Goal: Task Accomplishment & Management: Manage account settings

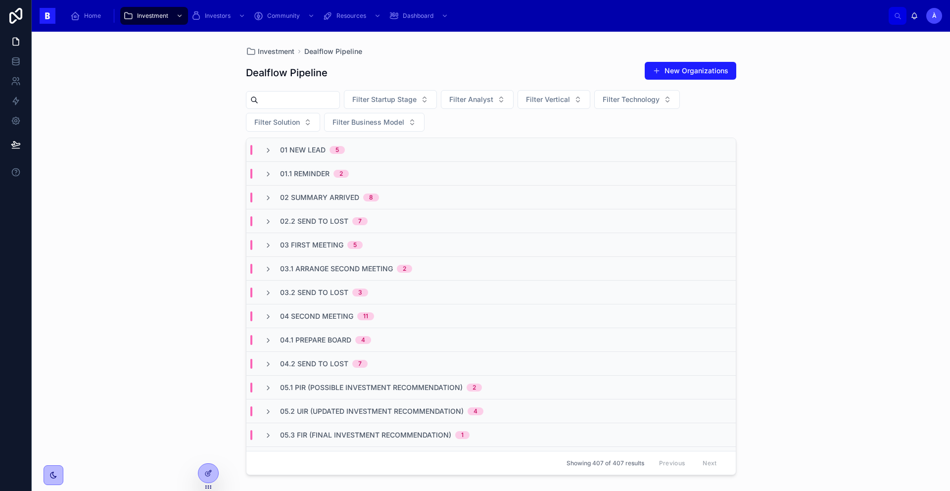
click at [316, 194] on span "02 Summary Arrived" at bounding box center [319, 197] width 79 height 10
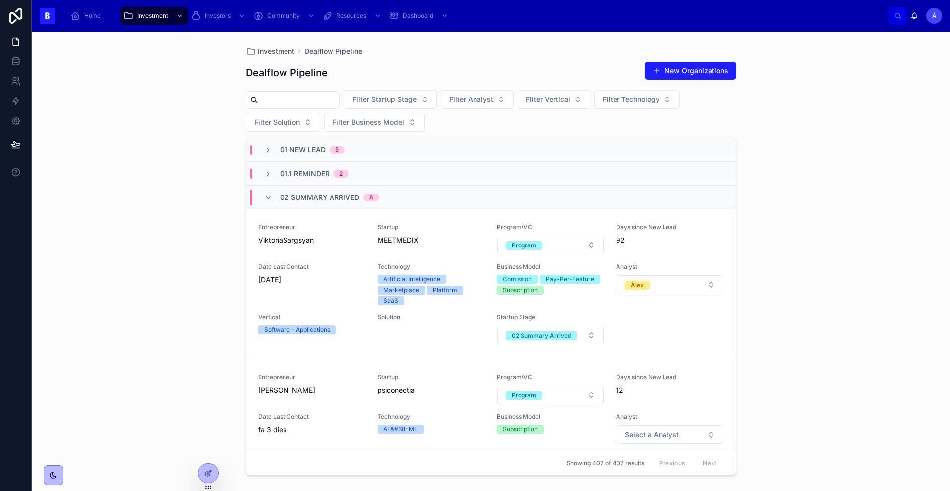
click at [316, 194] on span "02 Summary Arrived" at bounding box center [319, 197] width 79 height 10
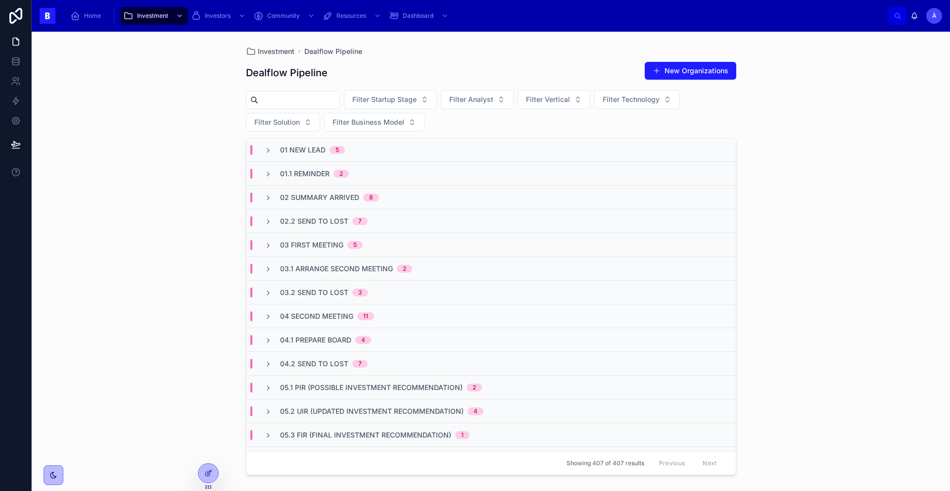
click at [319, 157] on div "01 New Lead 5" at bounding box center [490, 150] width 489 height 24
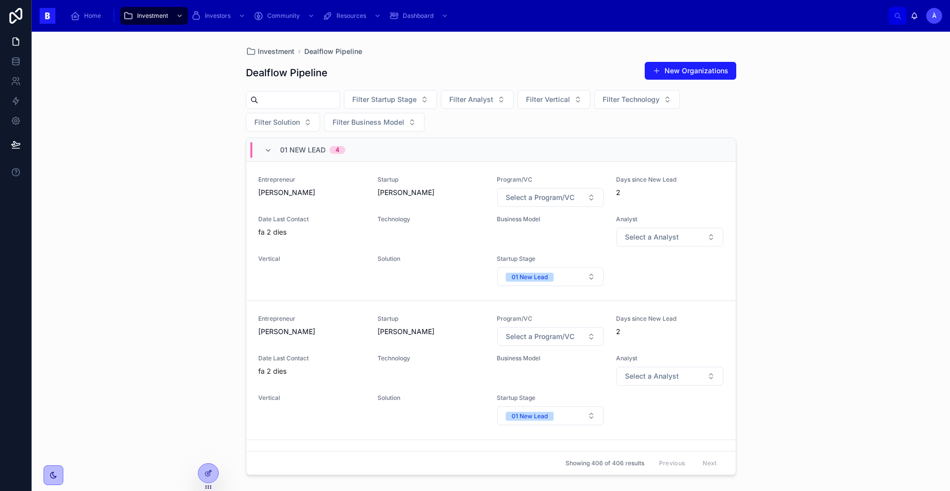
click at [421, 220] on span "Technology" at bounding box center [430, 219] width 107 height 8
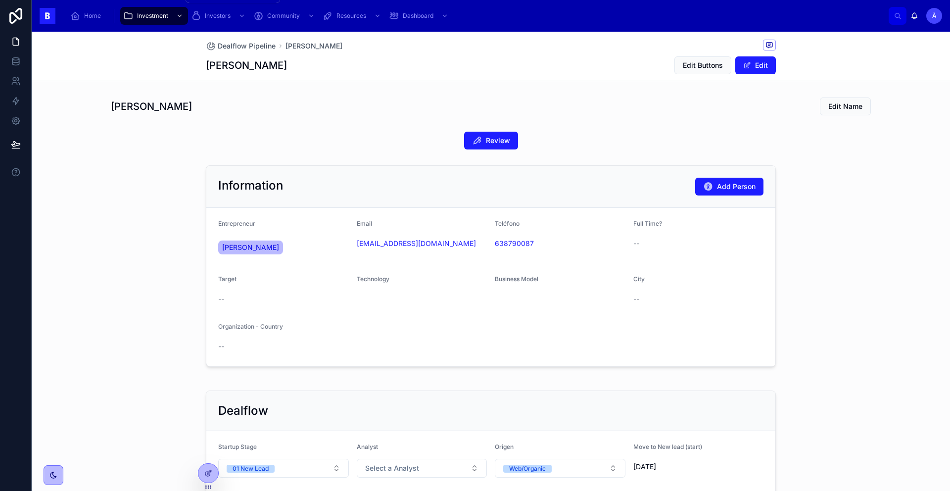
click at [168, 17] on div "Investment" at bounding box center [154, 16] width 62 height 16
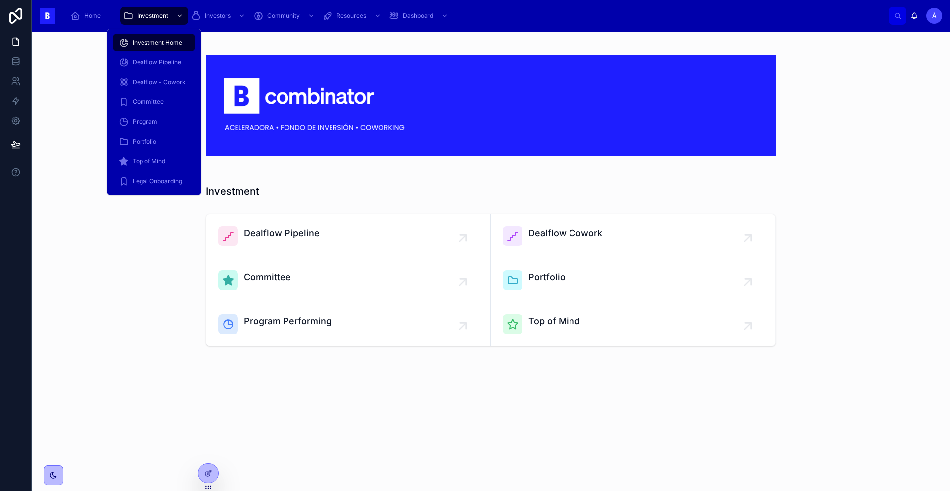
click at [154, 79] on span "Dealflow - Cowork" at bounding box center [159, 82] width 53 height 8
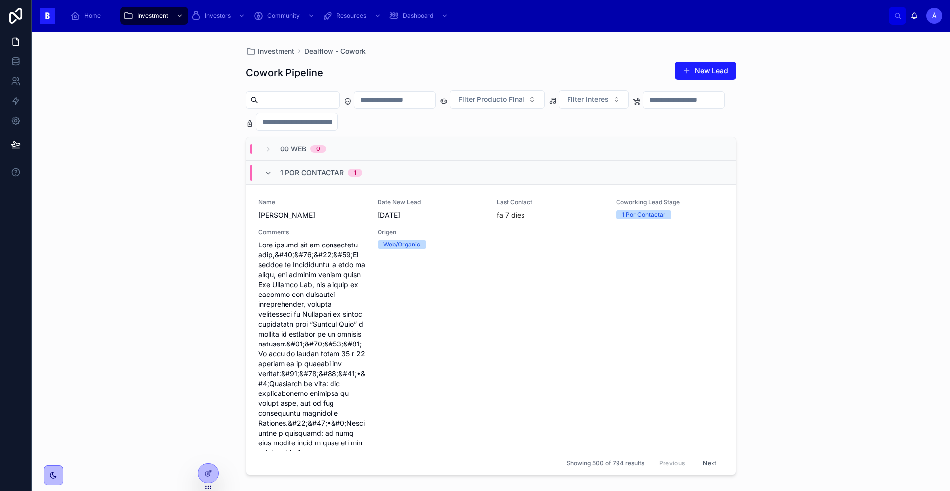
click at [315, 155] on div "00 Web 0" at bounding box center [490, 149] width 489 height 24
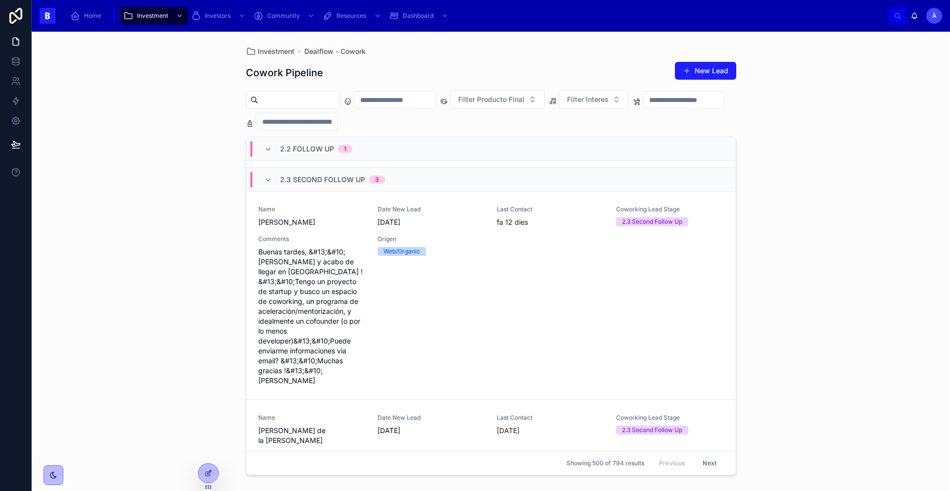
scroll to position [1041, 0]
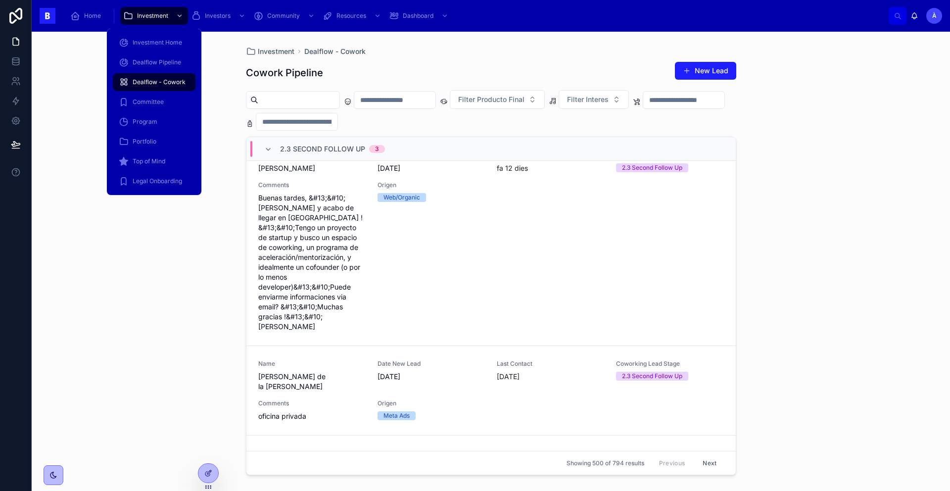
click at [160, 59] on span "Dealflow Pipeline" at bounding box center [157, 62] width 48 height 8
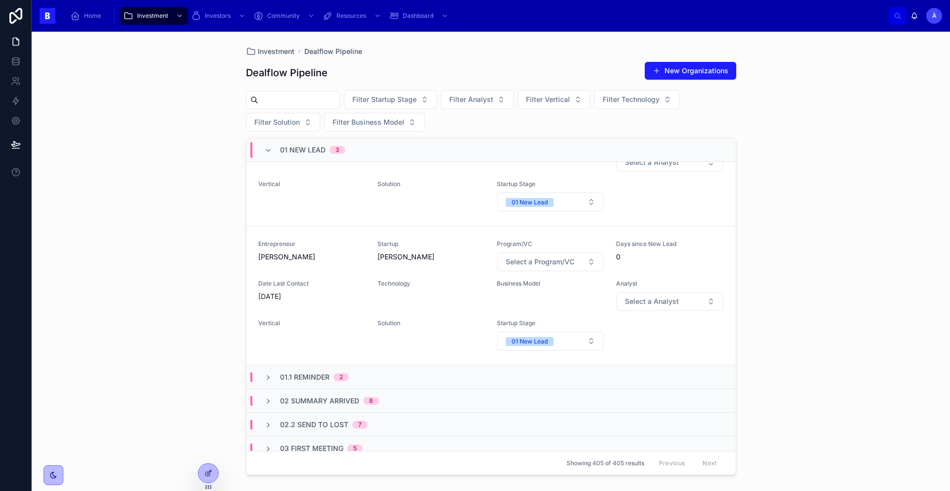
scroll to position [263, 0]
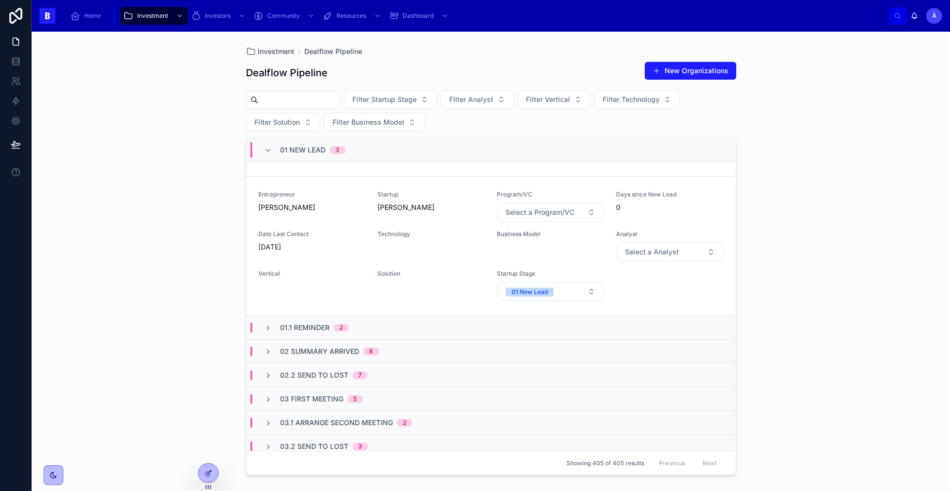
click at [277, 148] on div "01 New Lead 3" at bounding box center [304, 150] width 81 height 16
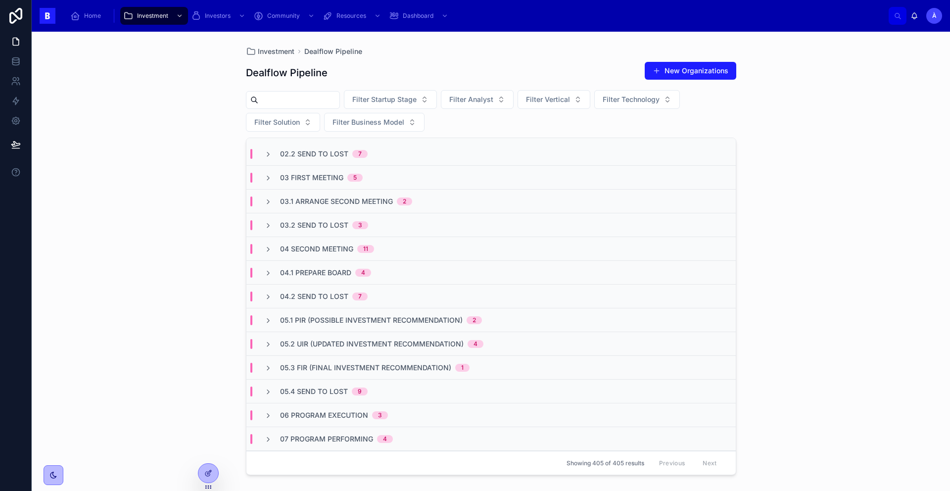
scroll to position [0, 0]
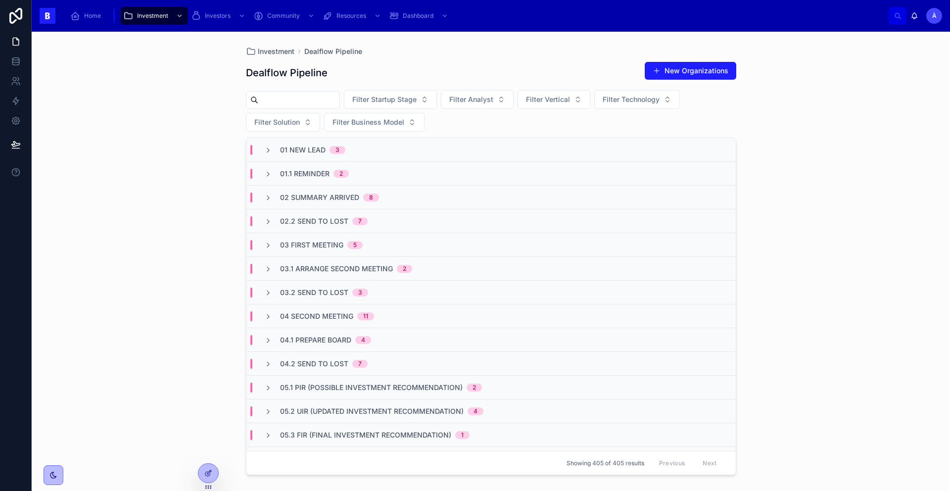
click at [345, 219] on span "02.2 Send To Lost" at bounding box center [314, 221] width 68 height 10
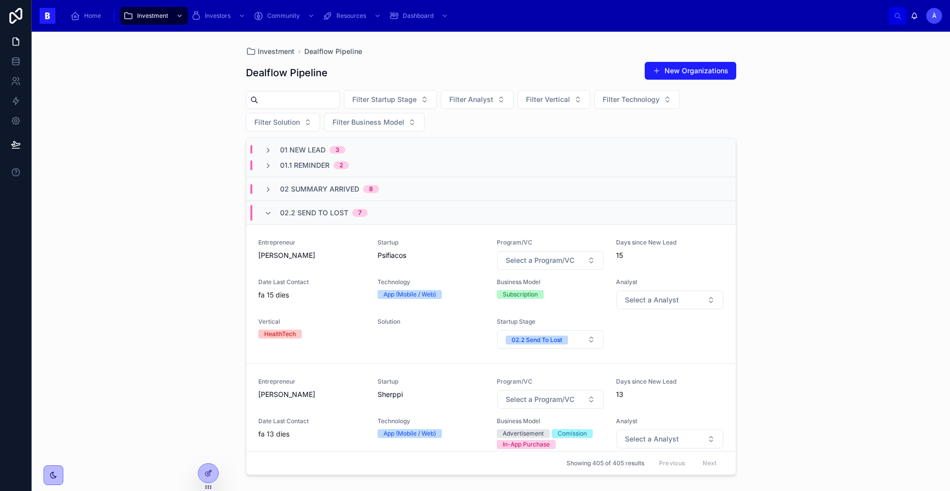
scroll to position [16, 0]
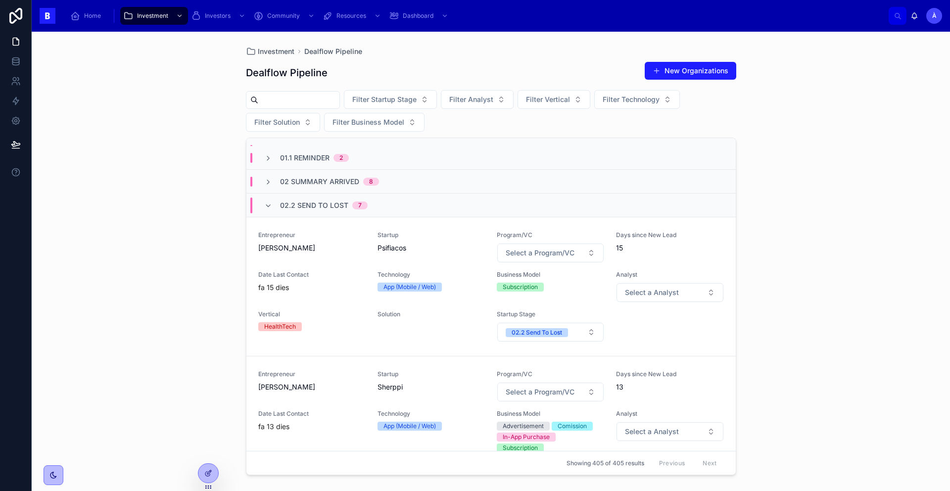
click at [336, 248] on span "[PERSON_NAME]" at bounding box center [311, 248] width 107 height 10
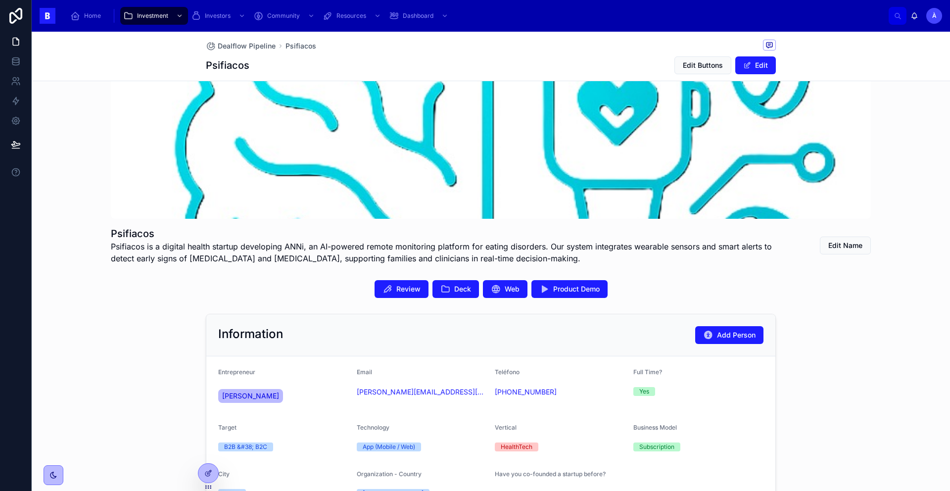
scroll to position [36, 0]
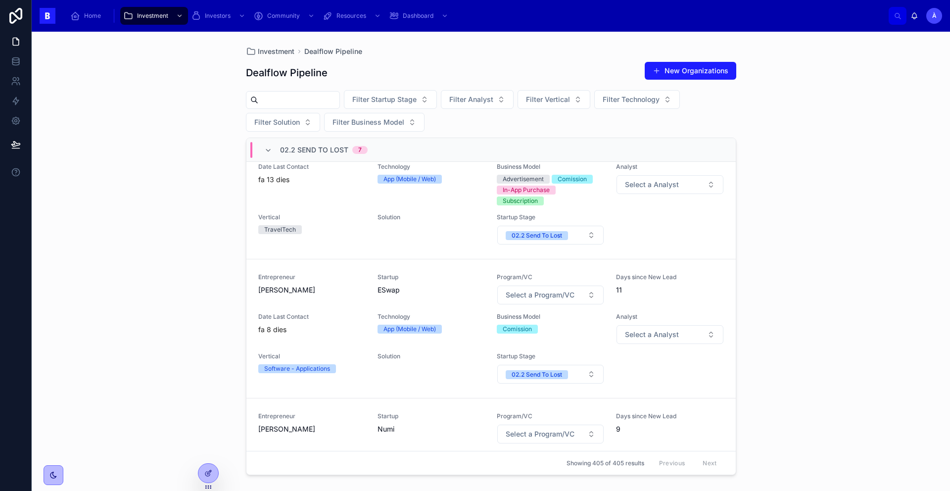
scroll to position [262, 0]
click at [332, 219] on span "Vertical" at bounding box center [311, 218] width 107 height 8
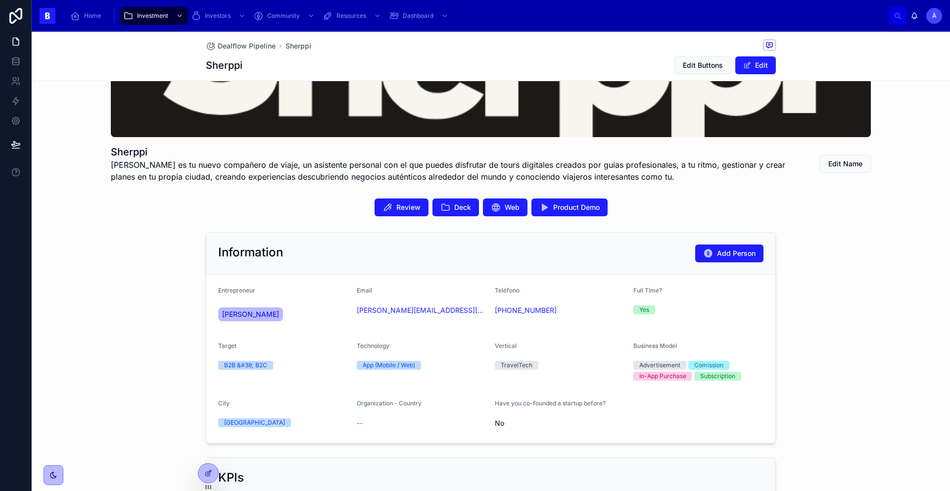
scroll to position [116, 0]
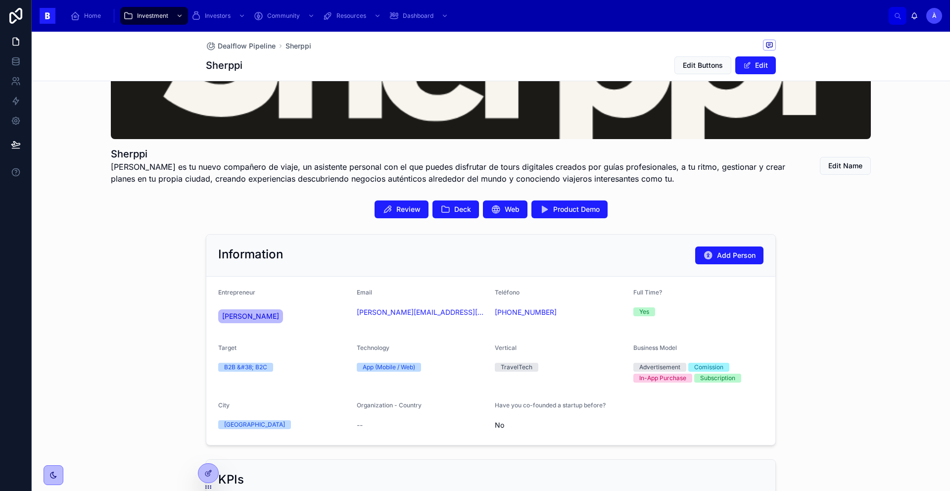
click at [441, 210] on icon at bounding box center [445, 209] width 10 height 10
drag, startPoint x: 406, startPoint y: 322, endPoint x: 350, endPoint y: 315, distance: 56.4
click at [350, 315] on form "Entrepreneur [PERSON_NAME] Email [PERSON_NAME][EMAIL_ADDRESS][DOMAIN_NAME] Telé…" at bounding box center [490, 360] width 569 height 168
copy link "[PERSON_NAME][EMAIL_ADDRESS][DOMAIN_NAME]"
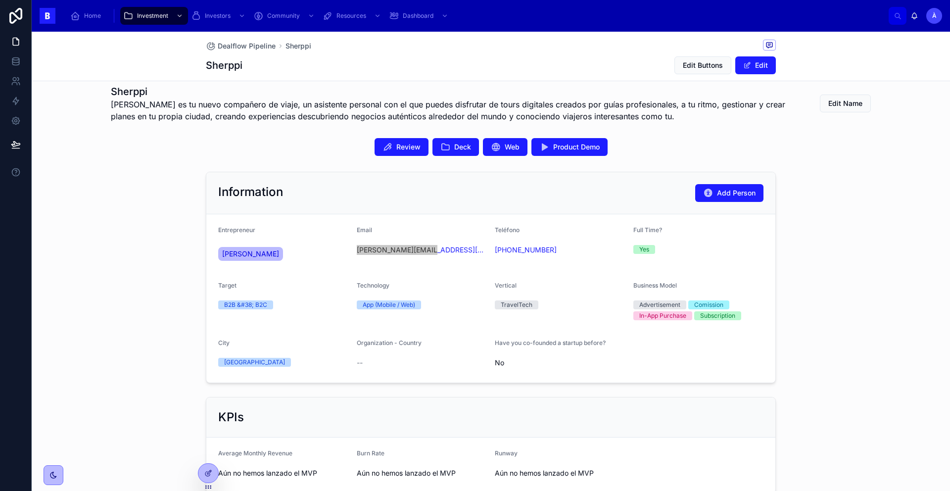
scroll to position [0, 0]
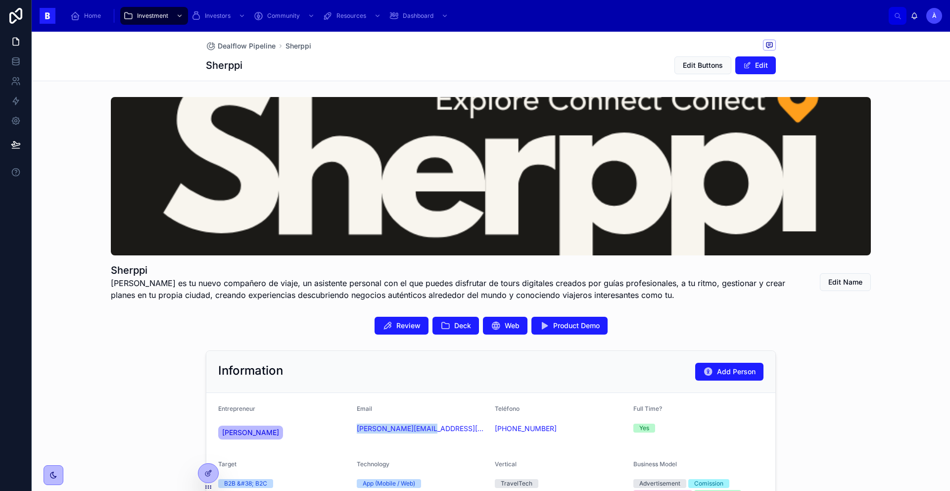
click at [454, 328] on span "Deck" at bounding box center [462, 325] width 17 height 10
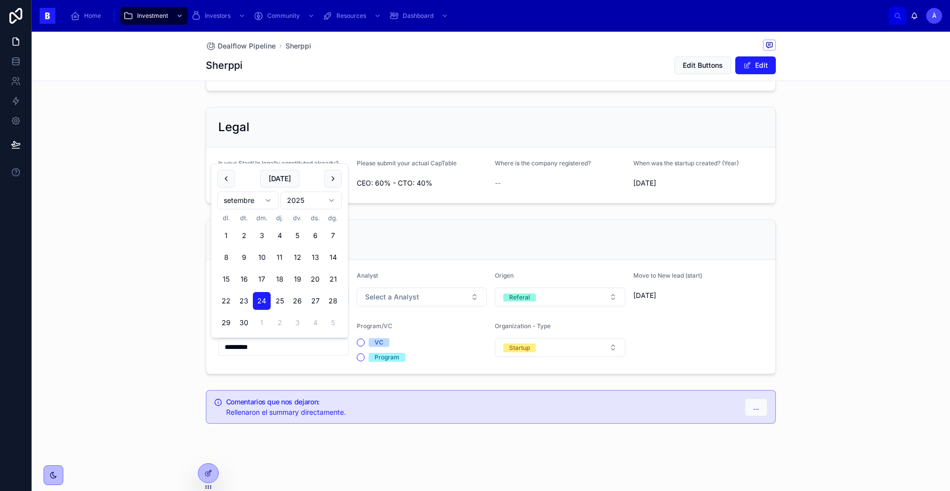
click at [279, 340] on input "*********" at bounding box center [284, 347] width 130 height 14
click at [279, 172] on button "[DATE]" at bounding box center [279, 179] width 39 height 18
type input "*********"
click at [279, 172] on span "[DATE]" at bounding box center [279, 179] width 39 height 18
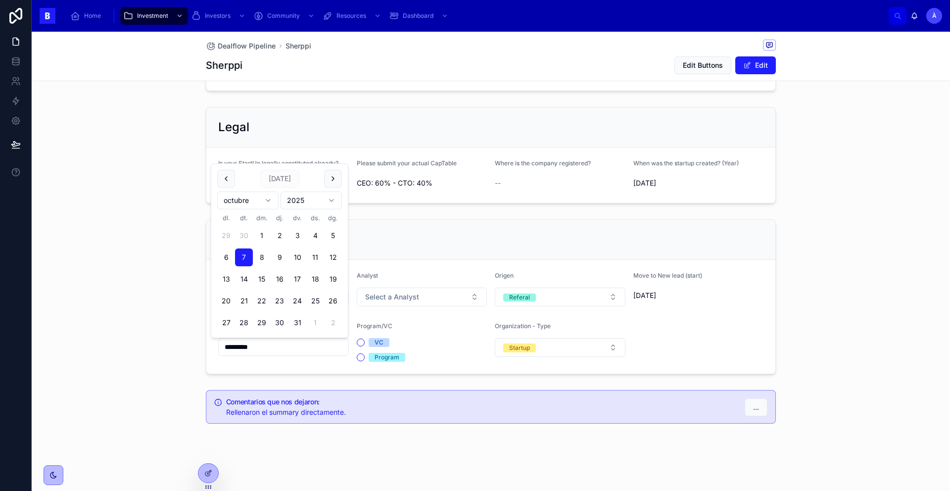
click at [145, 292] on div "Dealflow Startup Stage 02.2 Send To Lost Analyst Select a Analyst Origen Refera…" at bounding box center [491, 296] width 918 height 163
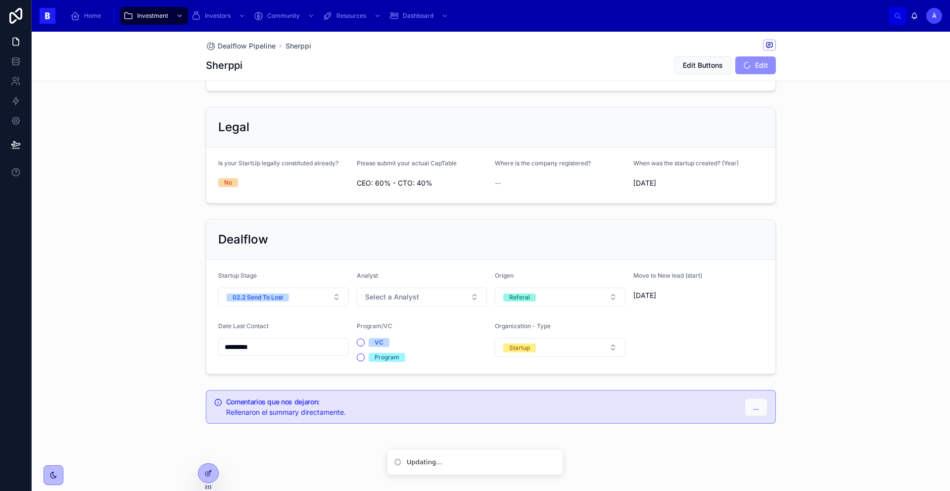
click at [261, 294] on div "02.2 Send To Lost" at bounding box center [257, 297] width 50 height 8
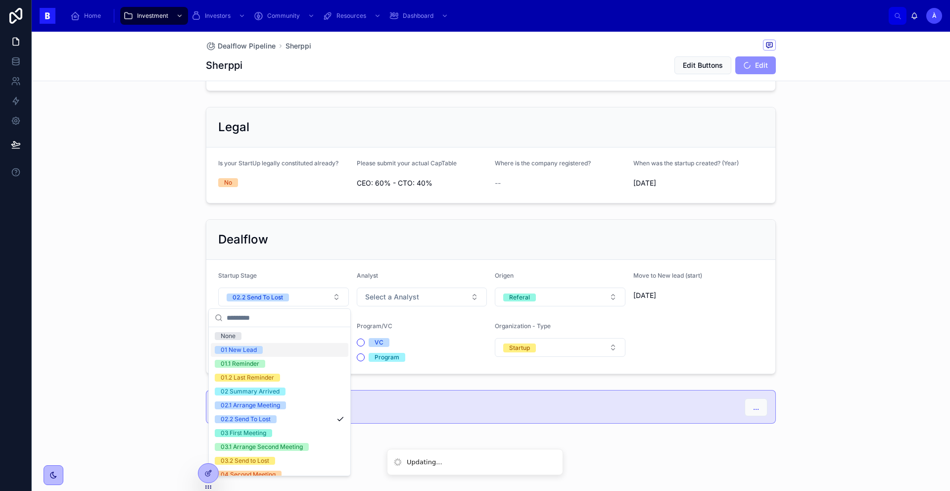
scroll to position [326, 0]
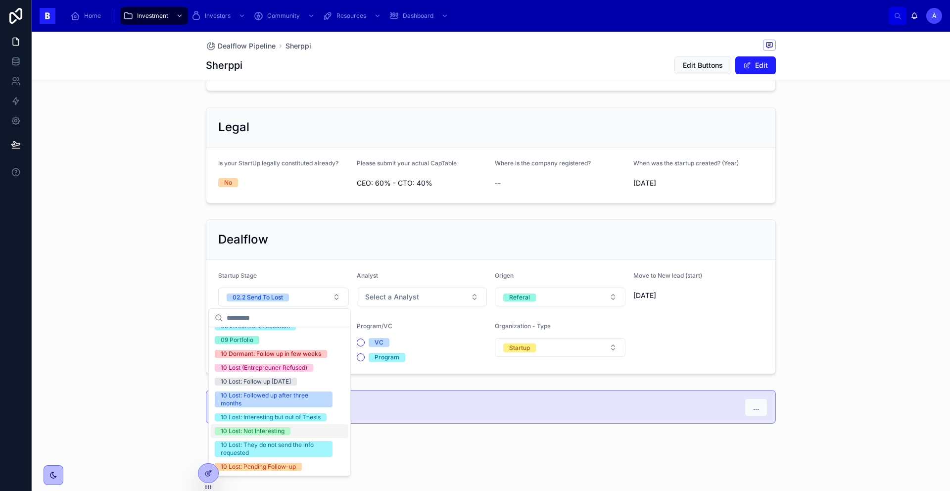
click at [251, 432] on div "10 Lost: Not Interesting" at bounding box center [253, 431] width 64 height 8
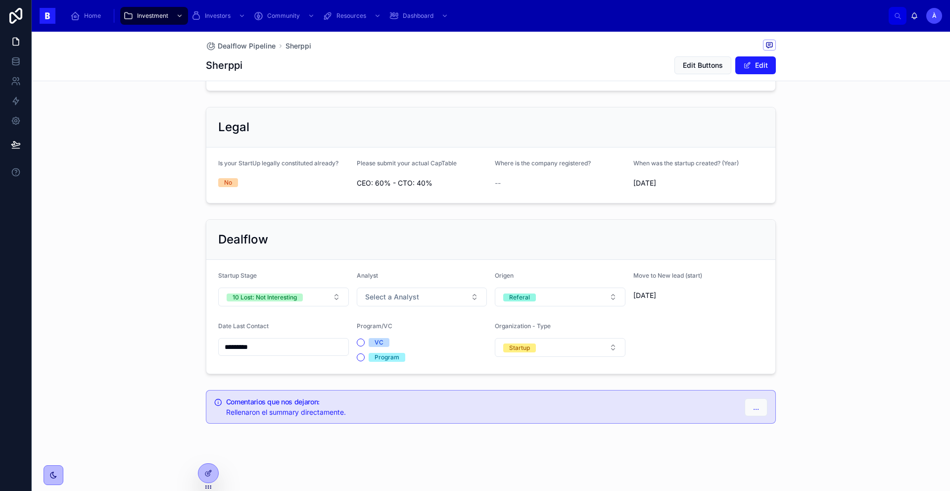
click at [394, 301] on span "Select a Analyst" at bounding box center [392, 297] width 54 height 10
click at [370, 372] on div "Àlex" at bounding box center [417, 377] width 137 height 14
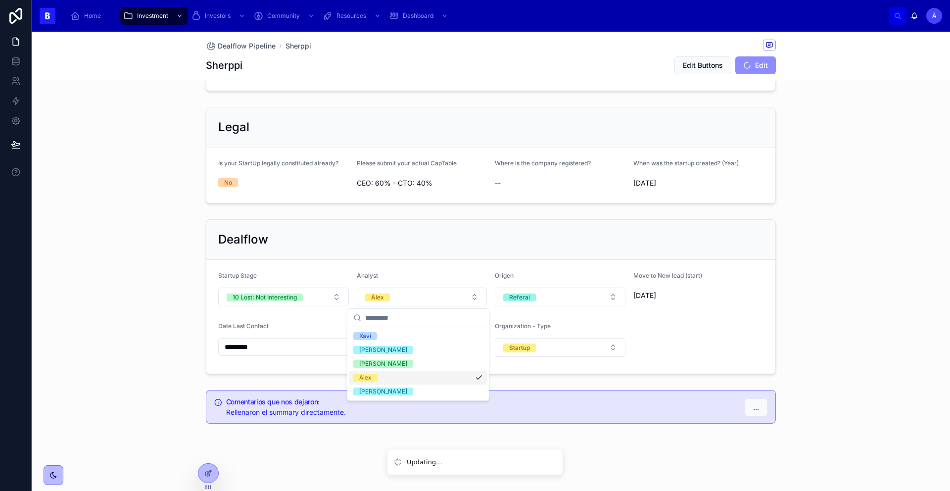
click at [329, 375] on div "Dealflow Startup Stage 10 Lost: Not Interesting Analyst [PERSON_NAME] Origen Re…" at bounding box center [491, 296] width 582 height 163
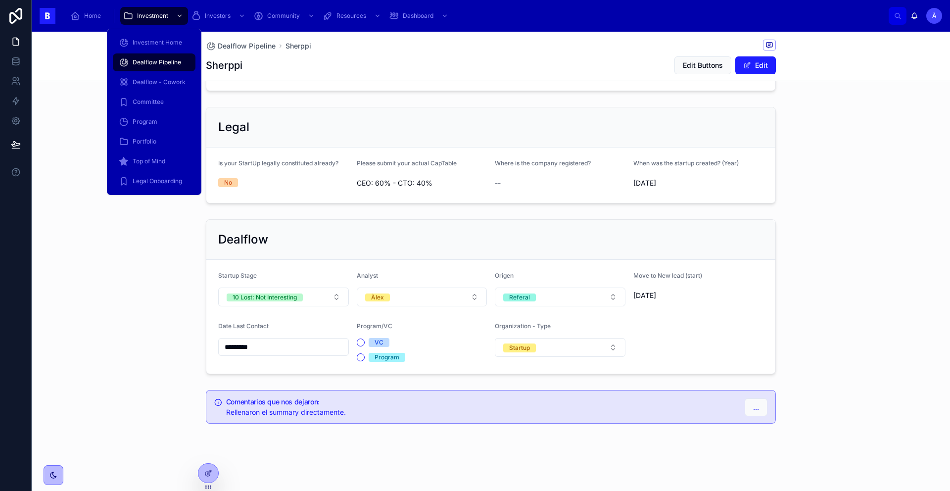
click at [152, 54] on div "Dealflow Pipeline" at bounding box center [154, 62] width 71 height 16
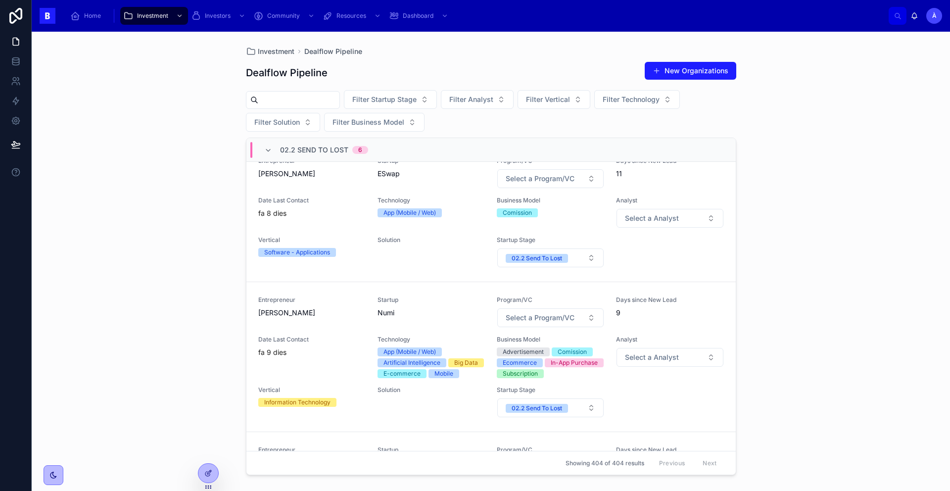
scroll to position [254, 0]
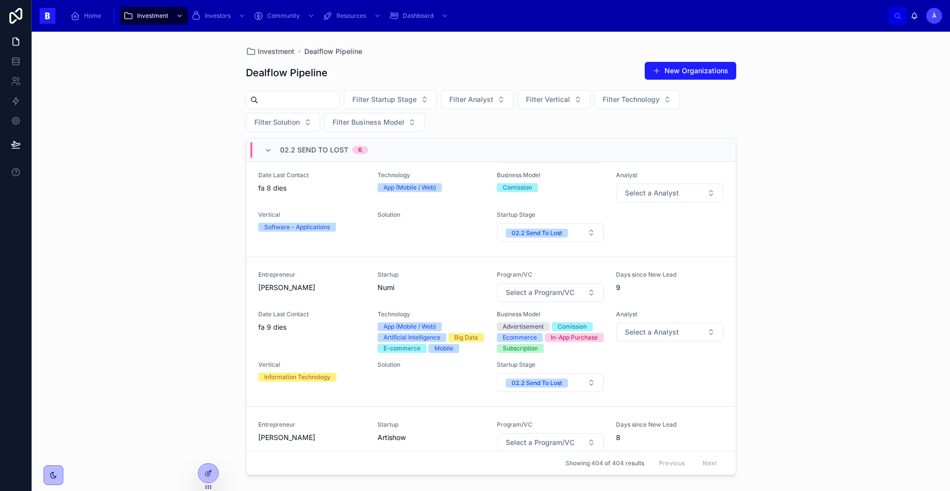
click at [319, 194] on div "Date Last Contact fa 8 dies" at bounding box center [311, 187] width 107 height 32
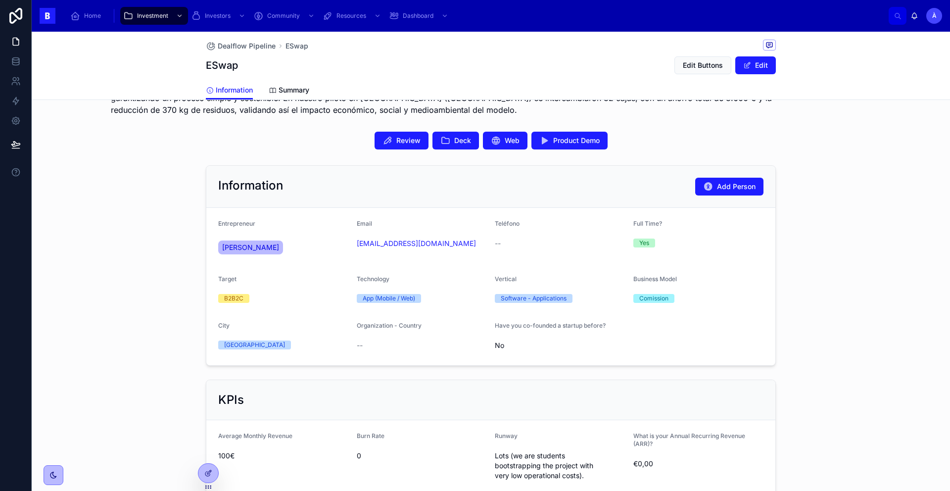
scroll to position [137, 0]
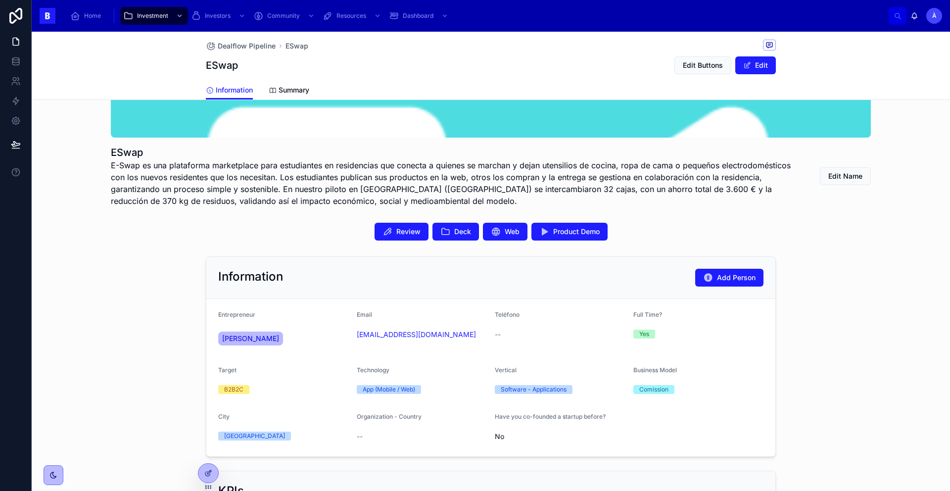
click at [472, 235] on button "Deck" at bounding box center [455, 232] width 46 height 18
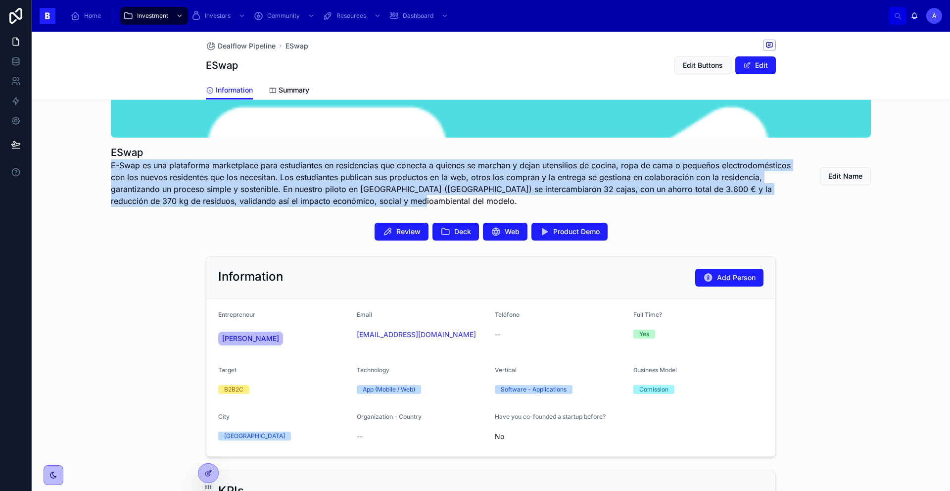
drag, startPoint x: 383, startPoint y: 203, endPoint x: 90, endPoint y: 163, distance: 296.1
click at [89, 163] on div "ESwap E-Swap es una plataforma marketplace para estudiantes en residencias que …" at bounding box center [491, 92] width 918 height 235
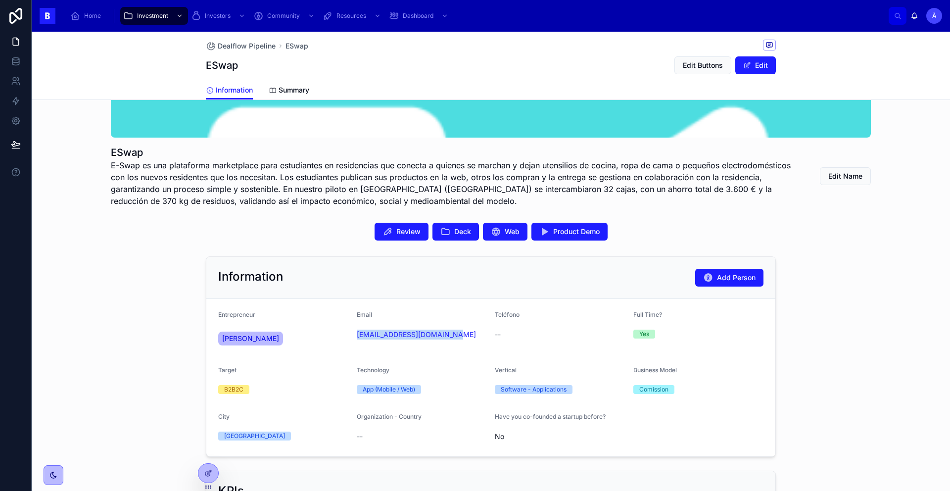
drag, startPoint x: 380, startPoint y: 347, endPoint x: 350, endPoint y: 336, distance: 32.1
click at [350, 336] on form "Entrepreneur [PERSON_NAME] Email [EMAIL_ADDRESS][DOMAIN_NAME] Teléfono -- Full …" at bounding box center [490, 377] width 569 height 157
copy link "[EMAIL_ADDRESS][DOMAIN_NAME]"
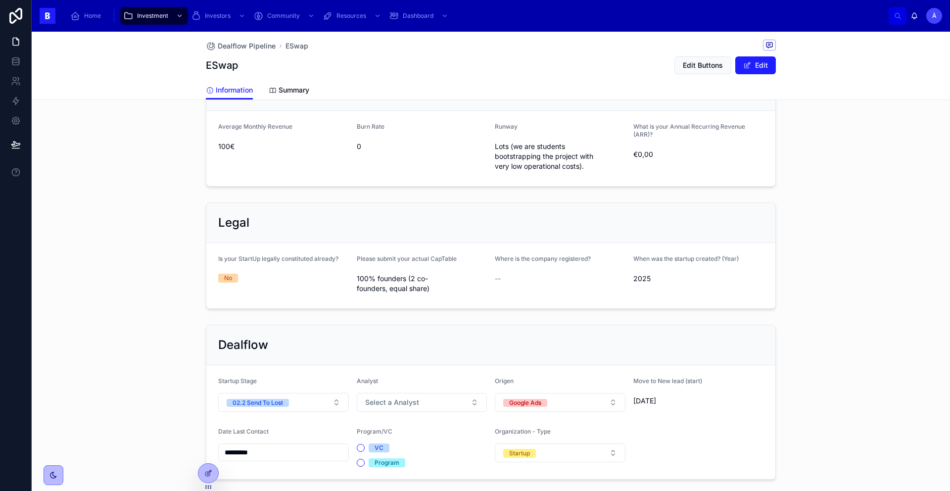
scroll to position [641, 0]
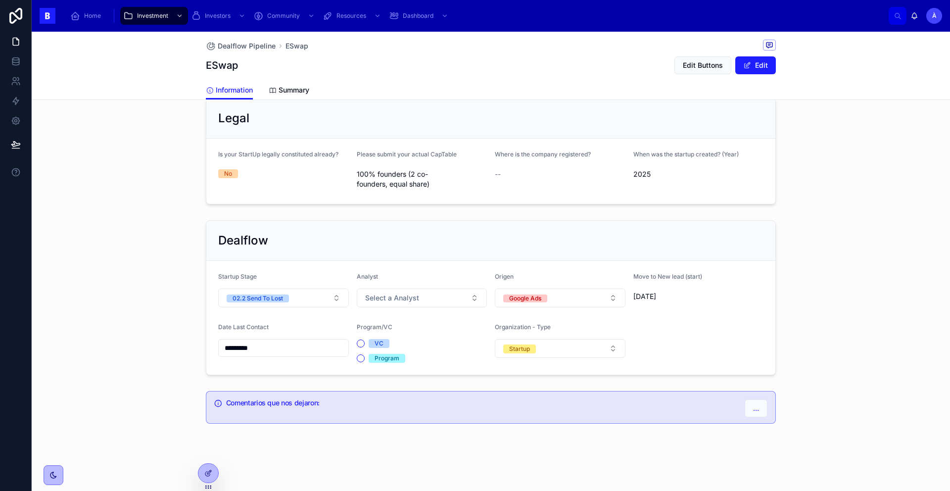
click at [299, 301] on button "02.2 Send To Lost" at bounding box center [283, 297] width 131 height 19
click at [297, 299] on button "02.2 Send To Lost" at bounding box center [283, 297] width 131 height 19
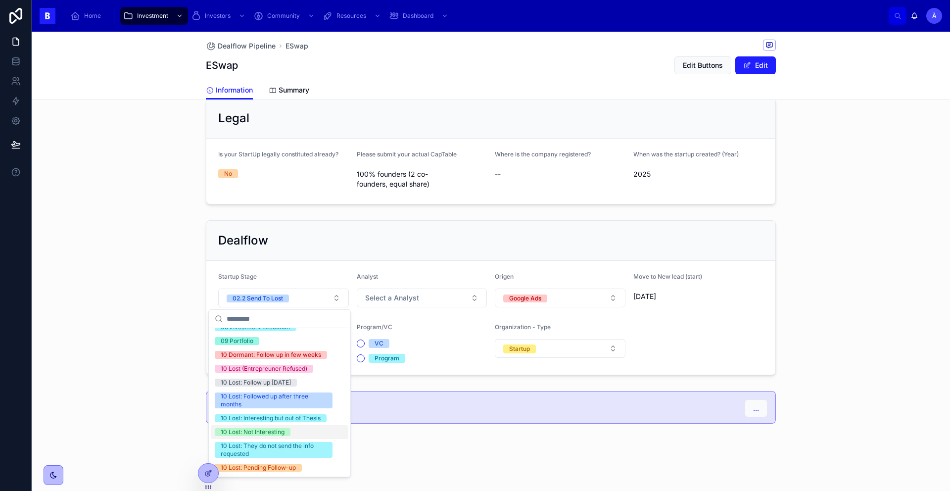
scroll to position [326, 0]
click at [263, 432] on div "10 Lost: Not Interesting" at bounding box center [253, 432] width 64 height 8
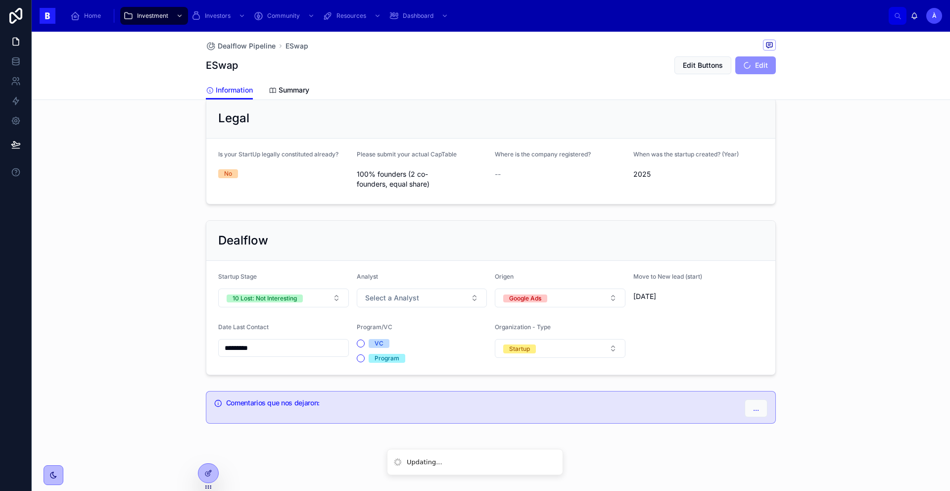
click at [272, 342] on input "*********" at bounding box center [284, 348] width 130 height 14
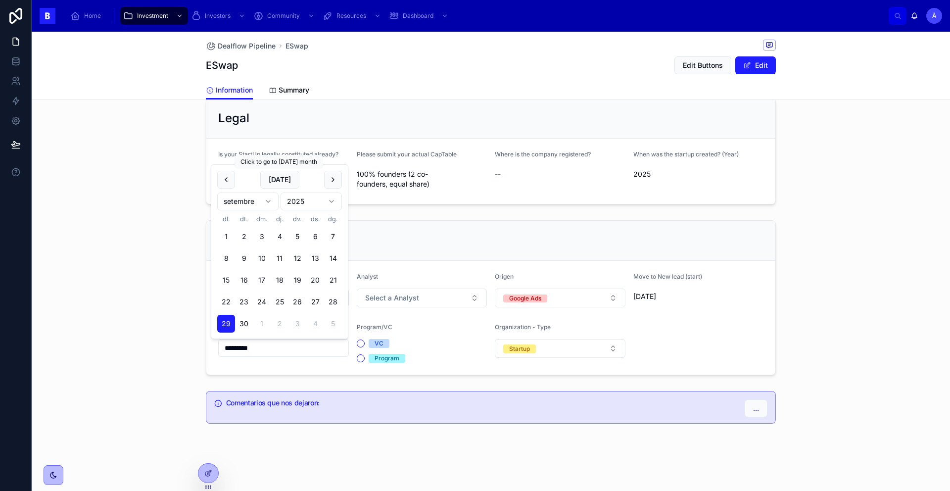
click at [278, 183] on button "[DATE]" at bounding box center [279, 180] width 39 height 18
type input "*********"
click at [399, 231] on div "Dealflow" at bounding box center [490, 241] width 569 height 40
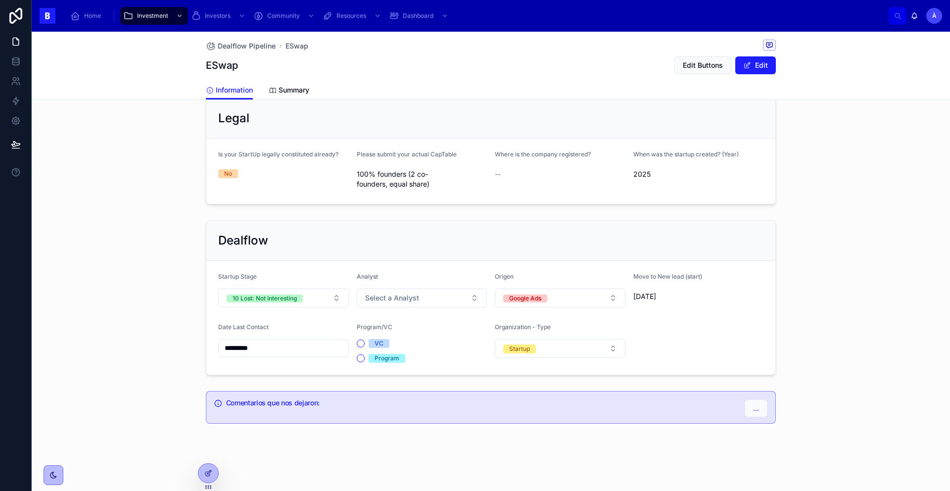
click at [396, 296] on span "Select a Analyst" at bounding box center [392, 298] width 54 height 10
click at [373, 376] on span "Àlex" at bounding box center [365, 378] width 24 height 8
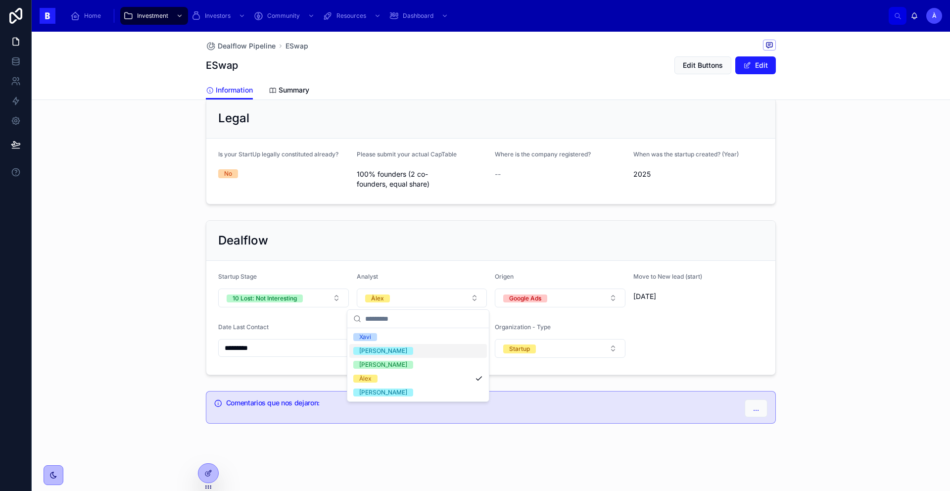
click at [356, 260] on div "Dealflow" at bounding box center [490, 241] width 569 height 40
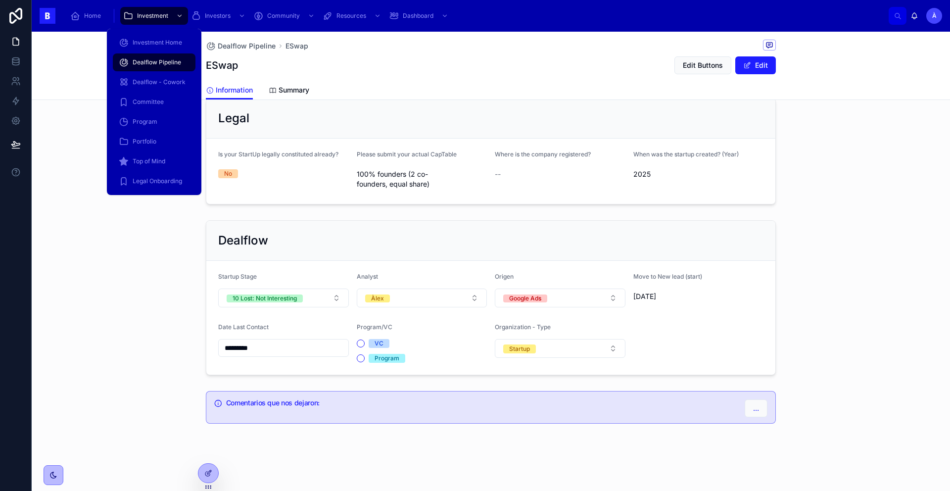
click at [158, 61] on span "Dealflow Pipeline" at bounding box center [157, 62] width 48 height 8
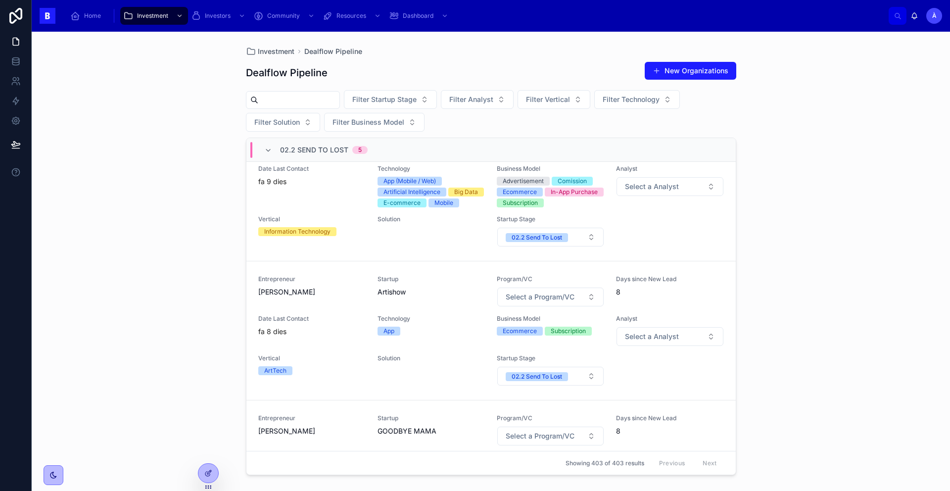
scroll to position [261, 0]
click at [322, 217] on div "Entrepreneur [PERSON_NAME] Startup Numi Program/VC Select a Program/VC Days sin…" at bounding box center [490, 186] width 465 height 122
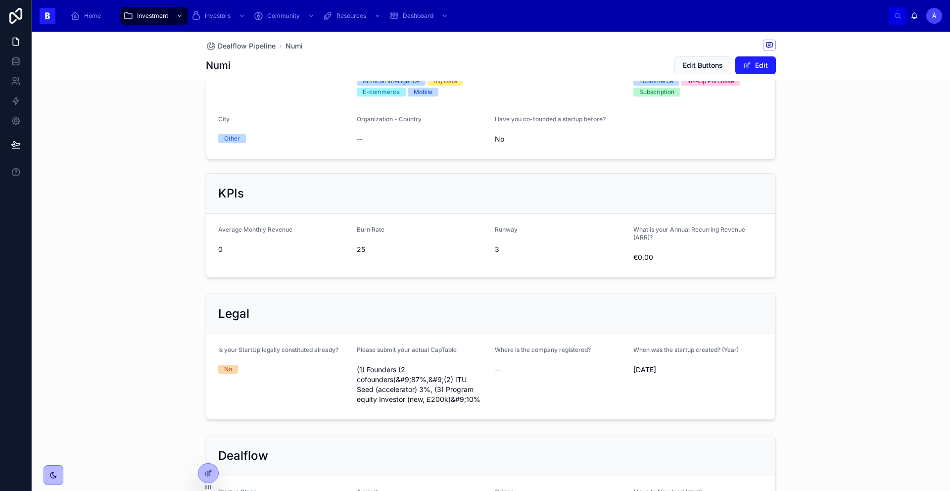
scroll to position [159, 0]
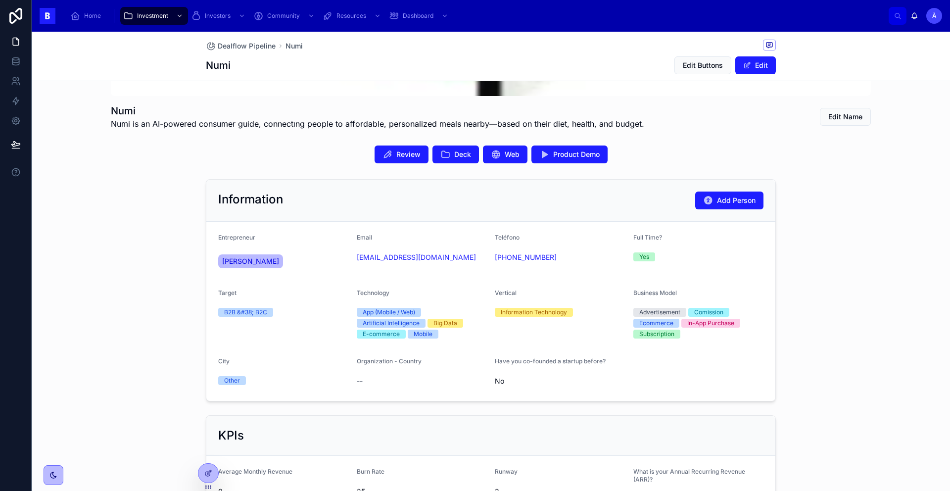
drag, startPoint x: 506, startPoint y: 256, endPoint x: 486, endPoint y: 253, distance: 20.4
click at [486, 253] on form "Entrepreneur [PERSON_NAME] Email [EMAIL_ADDRESS][DOMAIN_NAME] Teléfono [PHONE_N…" at bounding box center [490, 311] width 569 height 179
click at [508, 269] on div "Teléfono [PHONE_NUMBER]" at bounding box center [560, 253] width 131 height 40
click at [259, 259] on span "[PERSON_NAME]" at bounding box center [250, 261] width 57 height 10
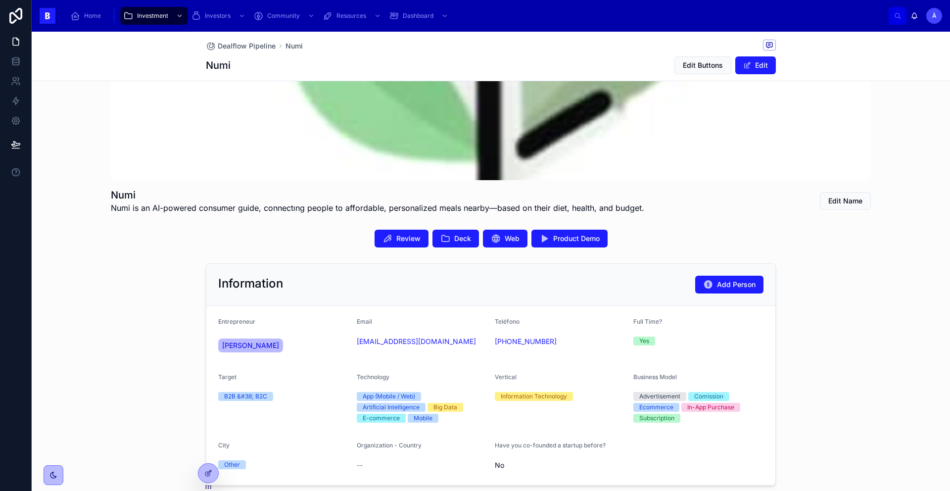
scroll to position [125, 0]
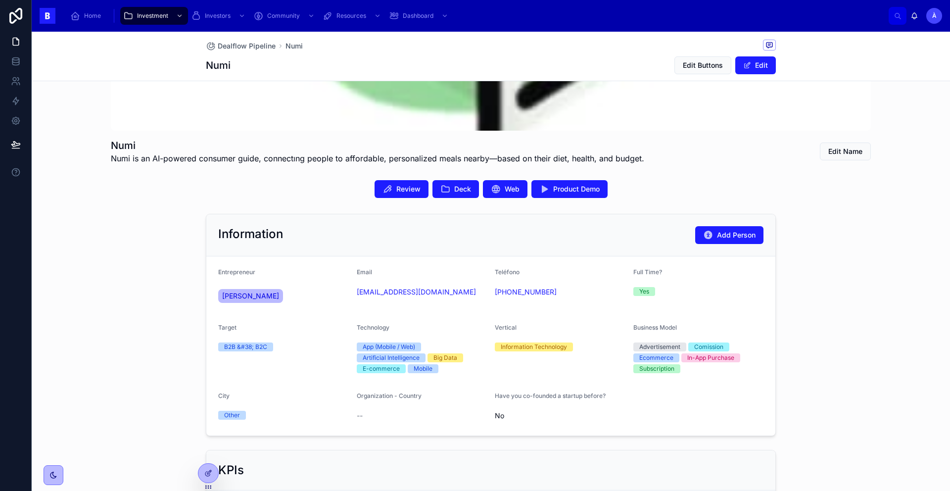
drag, startPoint x: 288, startPoint y: 304, endPoint x: 210, endPoint y: 293, distance: 78.8
click at [210, 293] on form "Entrepreneur [PERSON_NAME] Email [EMAIL_ADDRESS][DOMAIN_NAME] Teléfono [PHONE_N…" at bounding box center [490, 345] width 569 height 179
copy span "[PERSON_NAME]"
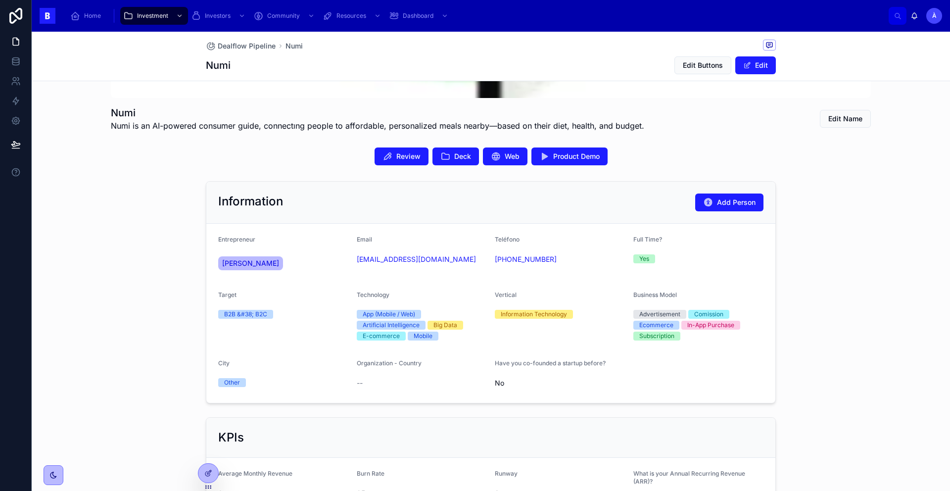
scroll to position [158, 0]
click at [297, 323] on div "Target B2B &#38; B2C" at bounding box center [283, 316] width 131 height 52
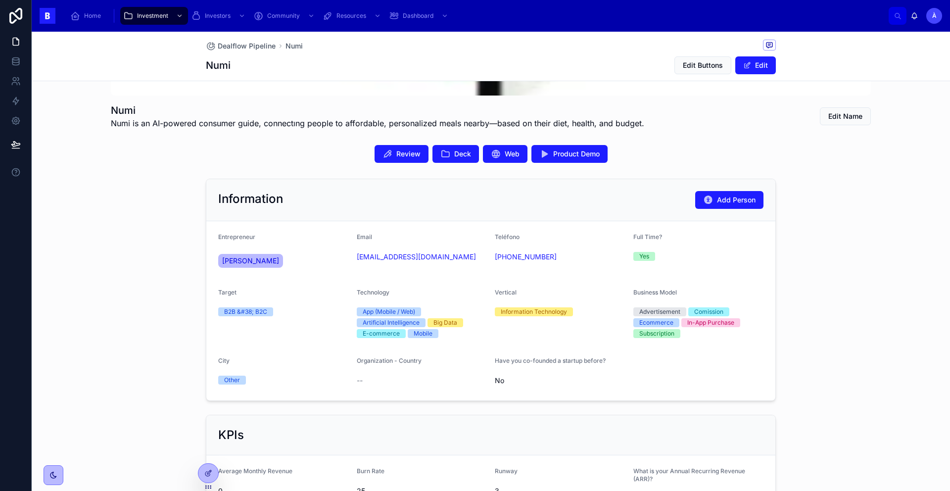
click at [451, 146] on button "Deck" at bounding box center [455, 154] width 46 height 18
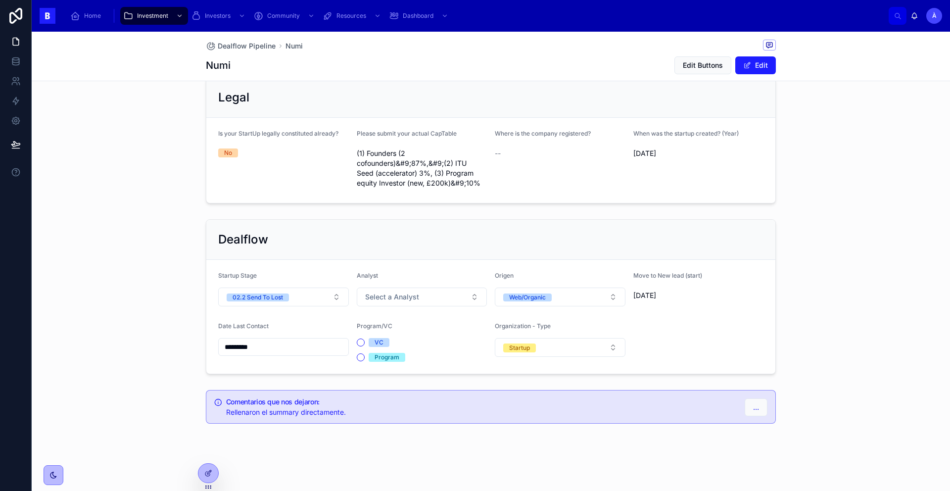
click at [281, 343] on input "*********" at bounding box center [284, 347] width 130 height 14
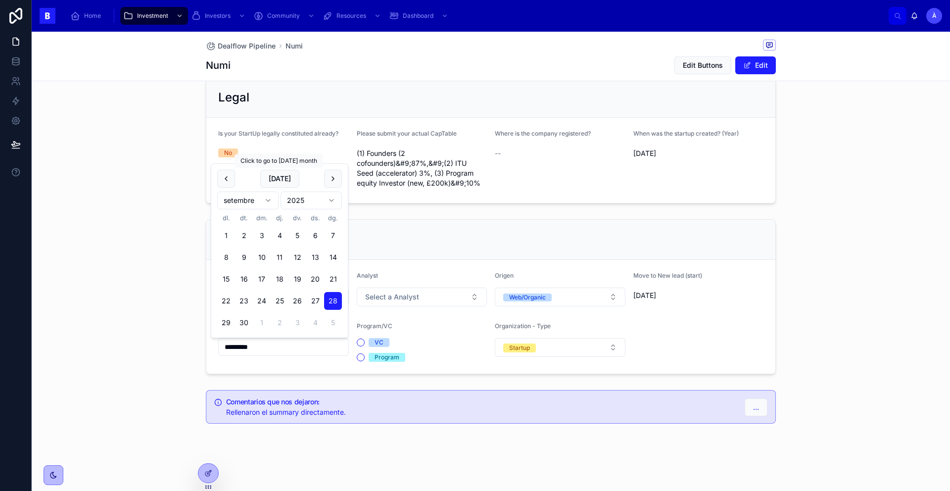
click at [272, 176] on button "[DATE]" at bounding box center [279, 179] width 39 height 18
type input "*********"
click at [133, 247] on div "Dealflow Startup Stage 02.2 Send To Lost Analyst Select a Analyst Origen Web/Or…" at bounding box center [491, 296] width 918 height 163
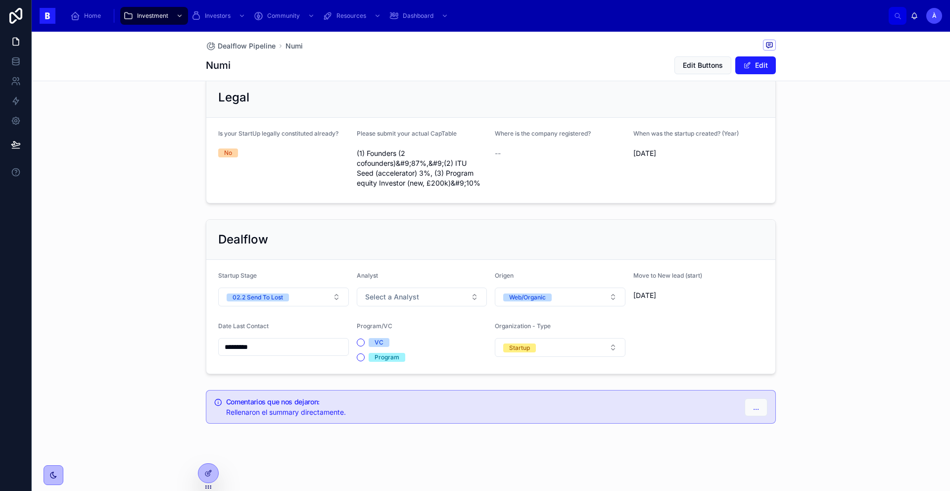
click at [247, 294] on div "02.2 Send To Lost" at bounding box center [257, 297] width 50 height 8
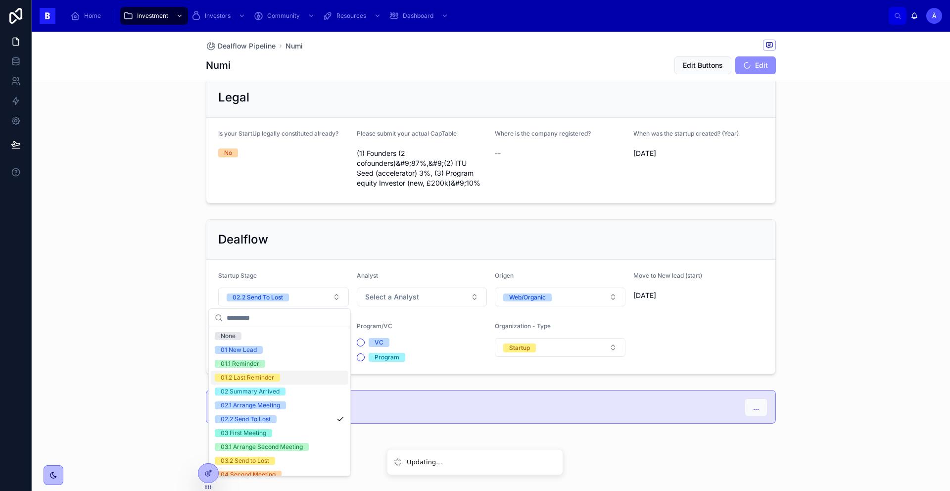
scroll to position [326, 0]
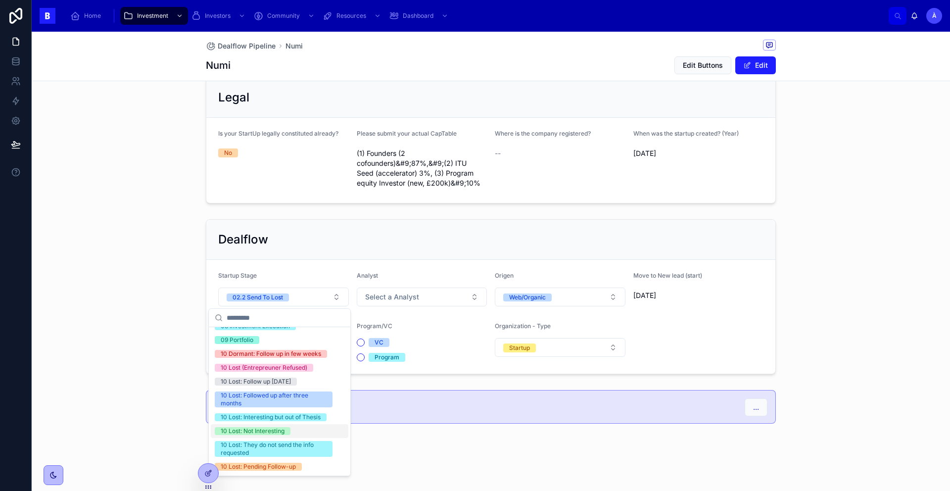
click at [258, 430] on div "10 Lost: Not Interesting" at bounding box center [253, 431] width 64 height 8
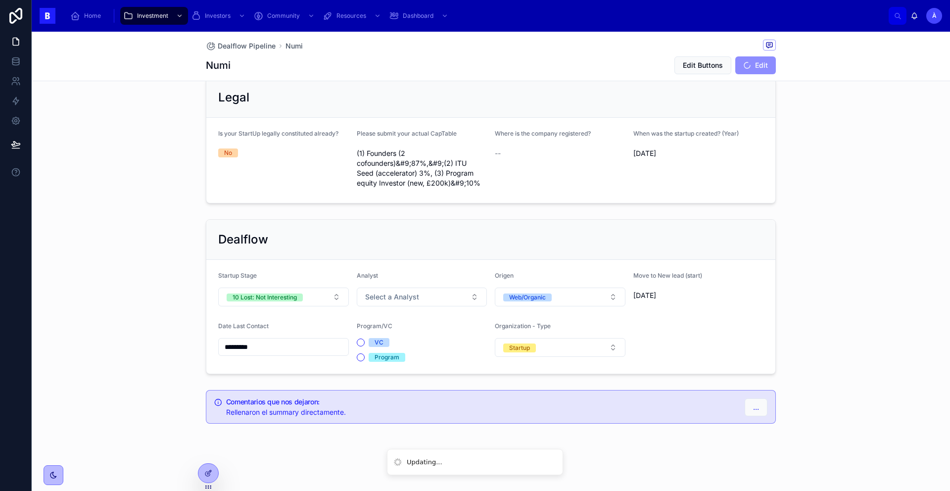
click at [394, 303] on button "Select a Analyst" at bounding box center [422, 296] width 131 height 19
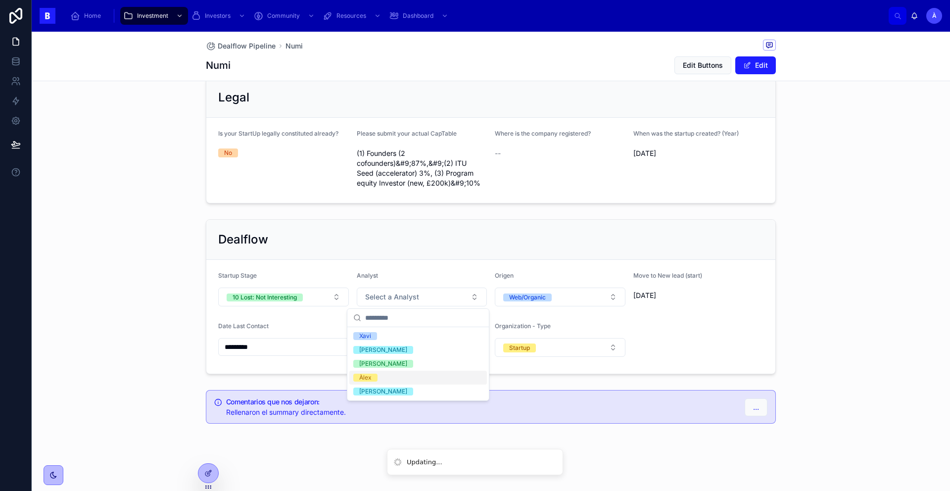
click at [366, 373] on div "Àlex" at bounding box center [365, 377] width 12 height 8
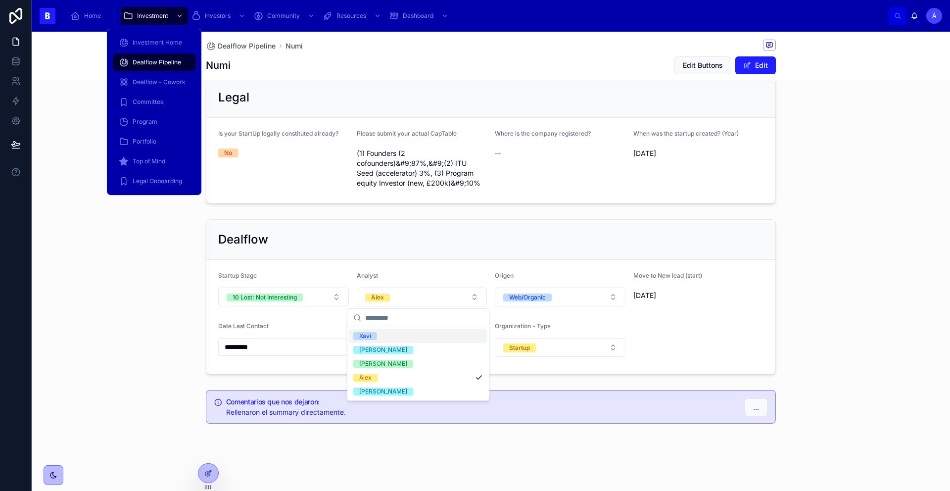
click at [143, 61] on span "Dealflow Pipeline" at bounding box center [157, 62] width 48 height 8
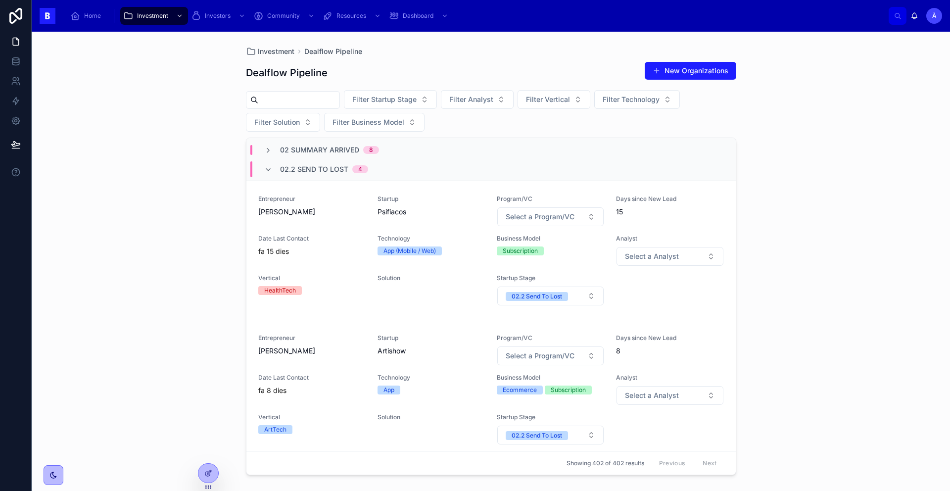
scroll to position [156, 0]
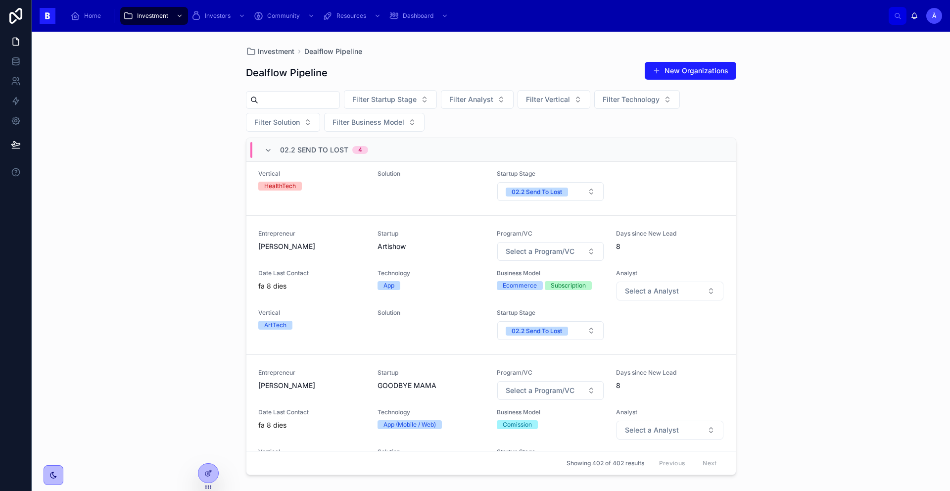
click at [321, 253] on div "Entrepreneur [PERSON_NAME]" at bounding box center [311, 245] width 107 height 32
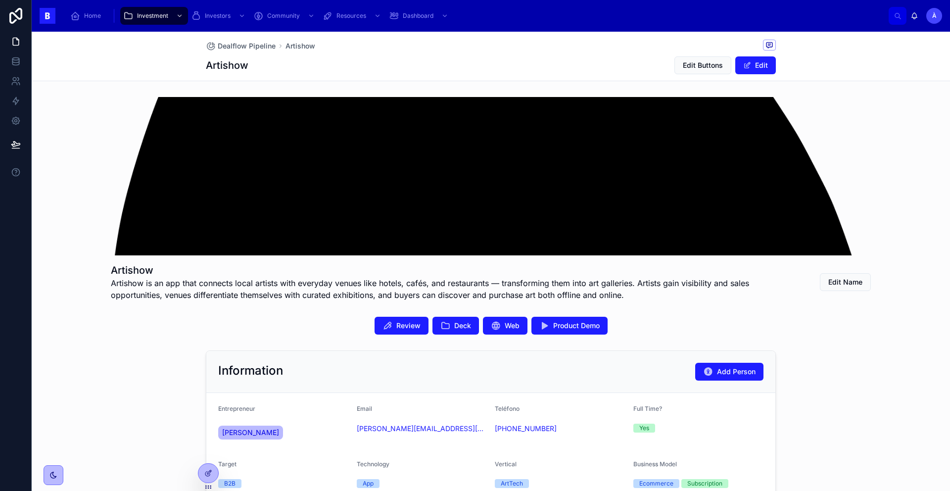
click at [453, 331] on button "Deck" at bounding box center [455, 326] width 46 height 18
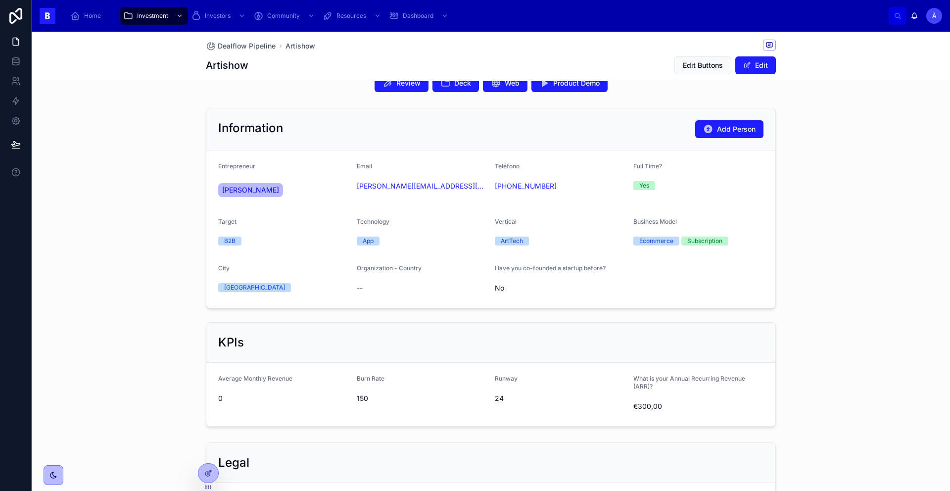
scroll to position [261, 0]
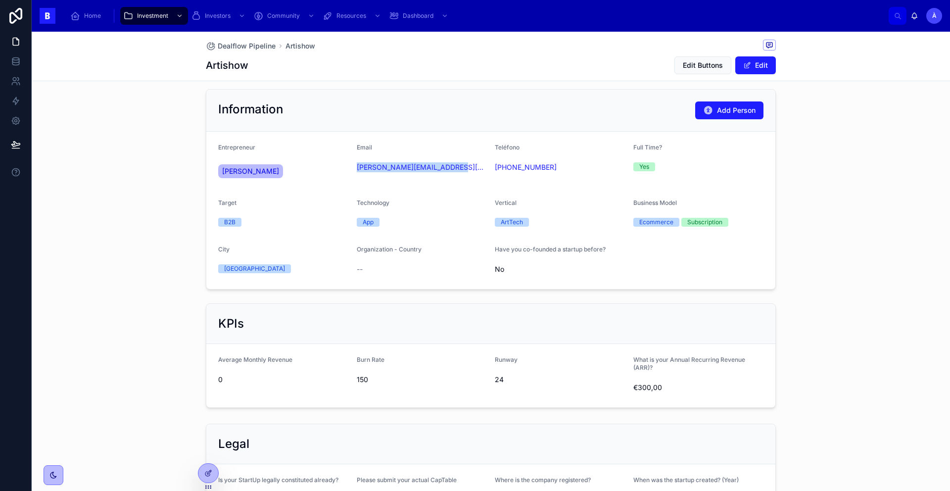
drag, startPoint x: 434, startPoint y: 182, endPoint x: 351, endPoint y: 169, distance: 83.7
click at [351, 169] on form "Entrepreneur [PERSON_NAME] Email [PERSON_NAME][EMAIL_ADDRESS][PERSON_NAME][DOMA…" at bounding box center [490, 210] width 569 height 157
copy link "[PERSON_NAME][EMAIL_ADDRESS][PERSON_NAME][DOMAIN_NAME]"
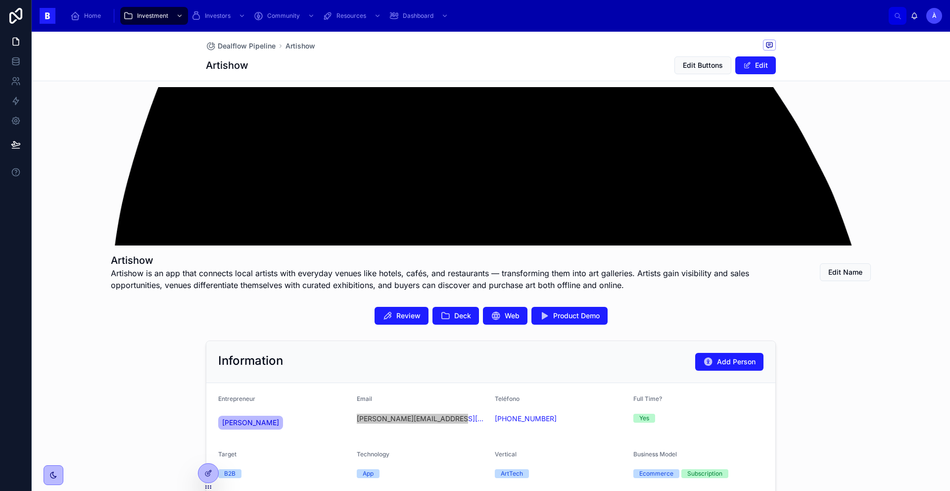
scroll to position [0, 0]
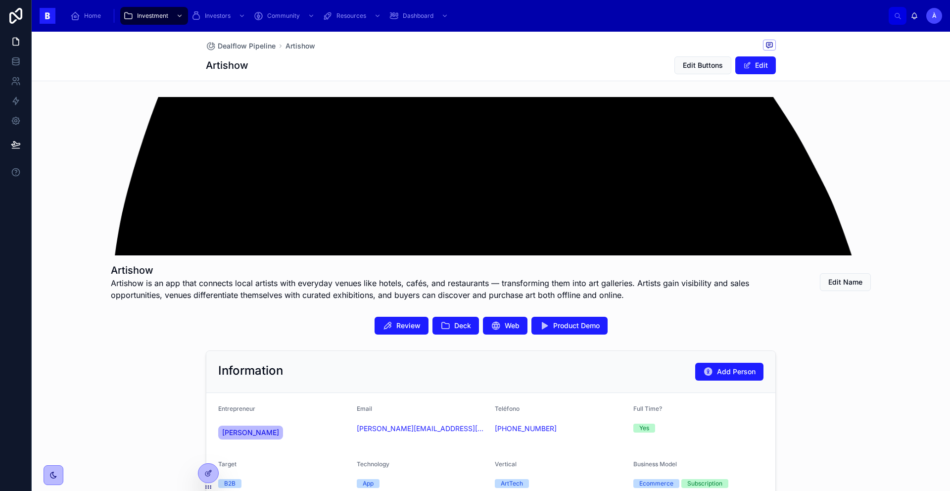
click at [154, 61] on div "Dealflow Pipeline Artishow Artishow Edit Buttons Edit" at bounding box center [491, 56] width 918 height 49
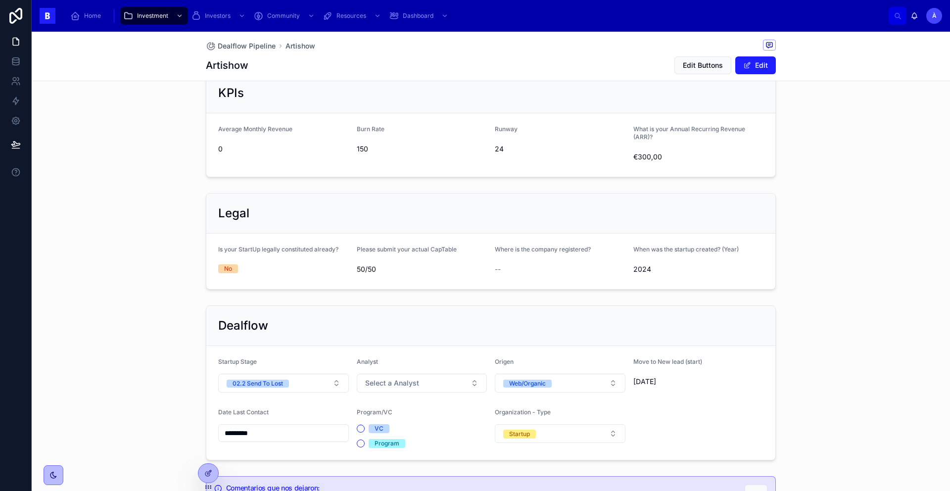
scroll to position [578, 0]
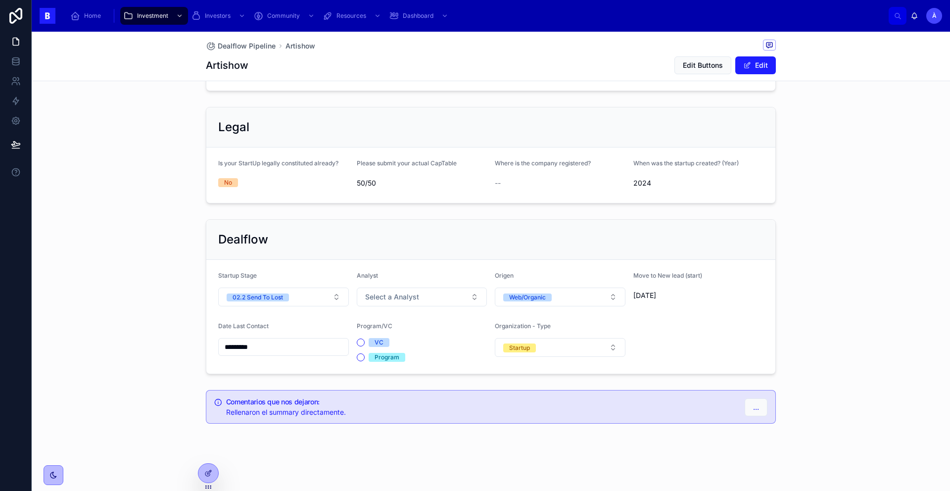
click at [274, 293] on div "02.2 Send To Lost" at bounding box center [257, 297] width 50 height 8
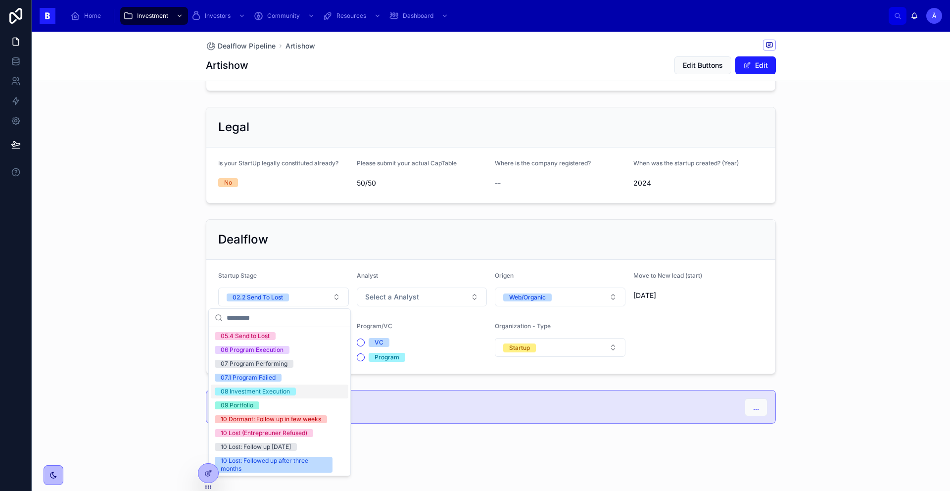
scroll to position [326, 0]
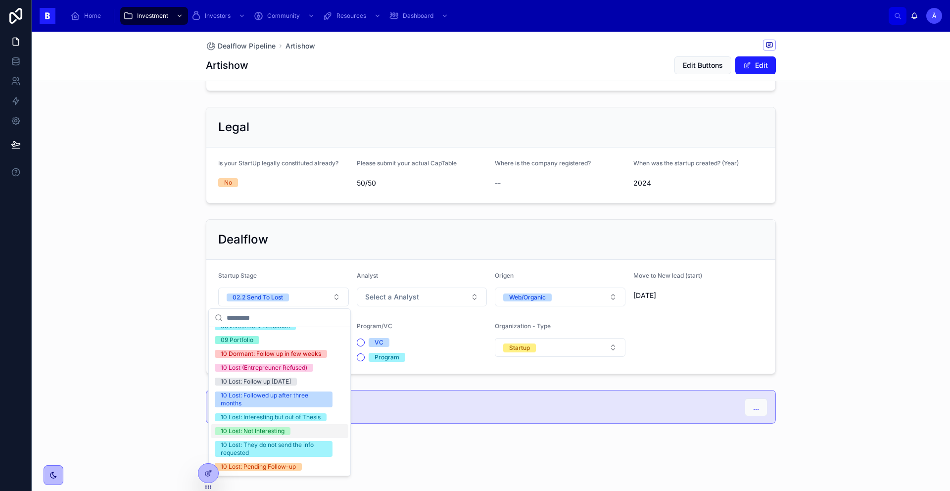
click at [238, 435] on div "10 Lost: Not Interesting" at bounding box center [279, 431] width 137 height 14
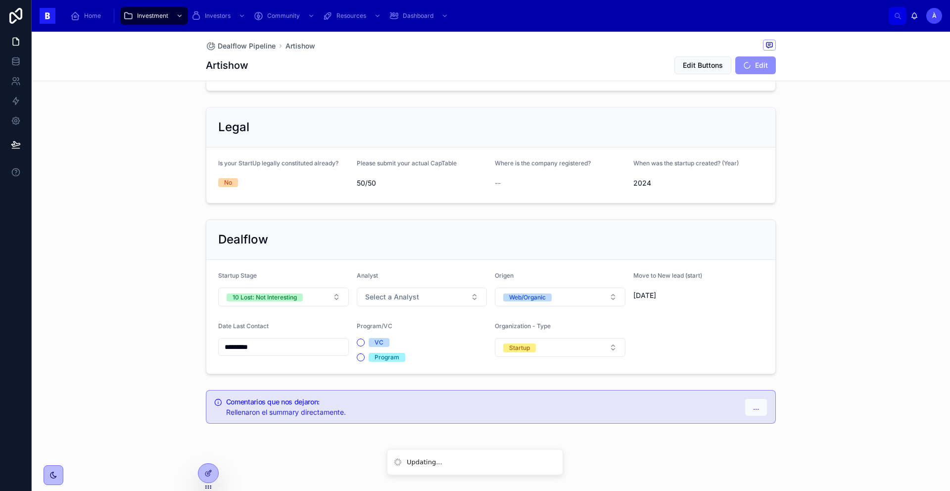
click at [410, 308] on form "Startup Stage 10 Lost: Not Interesting Analyst Select a Analyst Origen Web/Orga…" at bounding box center [490, 317] width 569 height 114
click at [293, 352] on input "*********" at bounding box center [284, 347] width 130 height 14
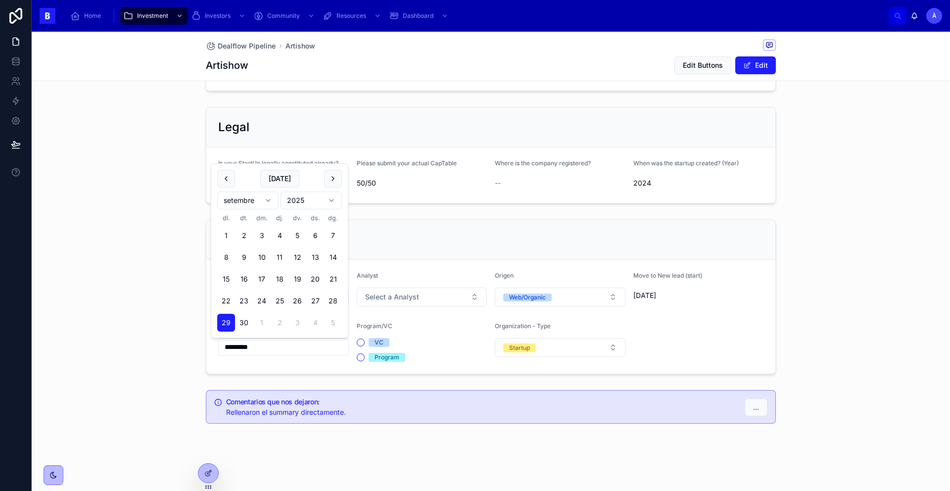
click at [279, 179] on button "[DATE]" at bounding box center [279, 179] width 39 height 18
click at [292, 183] on button "[DATE]" at bounding box center [279, 179] width 39 height 18
type input "*********"
click at [405, 298] on span "Select a Analyst" at bounding box center [392, 297] width 54 height 10
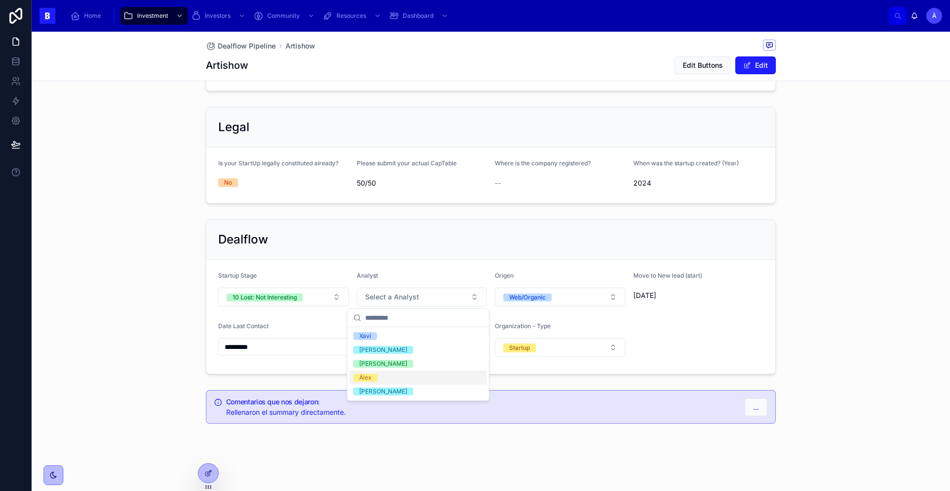
click at [376, 372] on div "Àlex" at bounding box center [417, 377] width 137 height 14
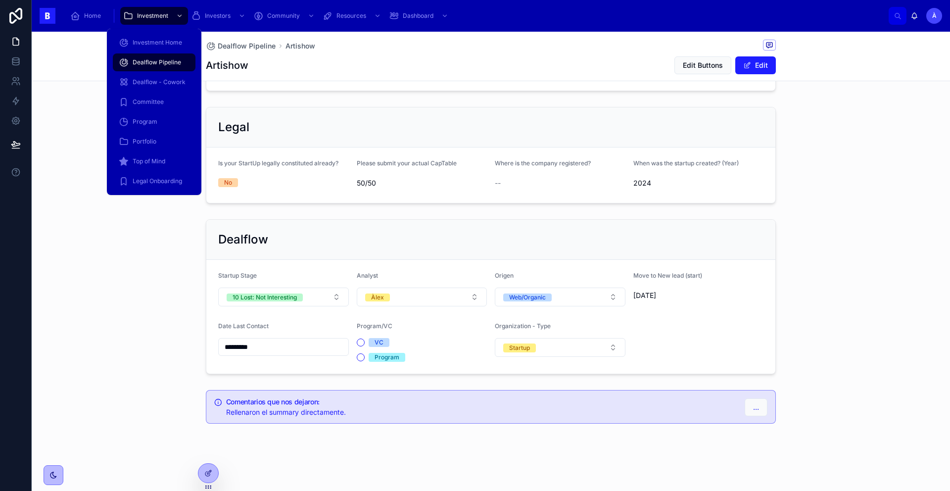
click at [161, 60] on span "Dealflow Pipeline" at bounding box center [157, 62] width 48 height 8
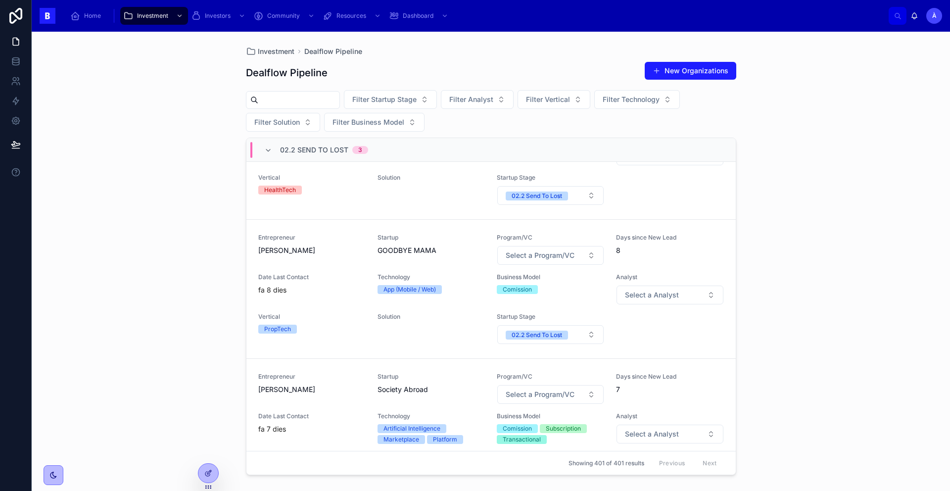
scroll to position [225, 0]
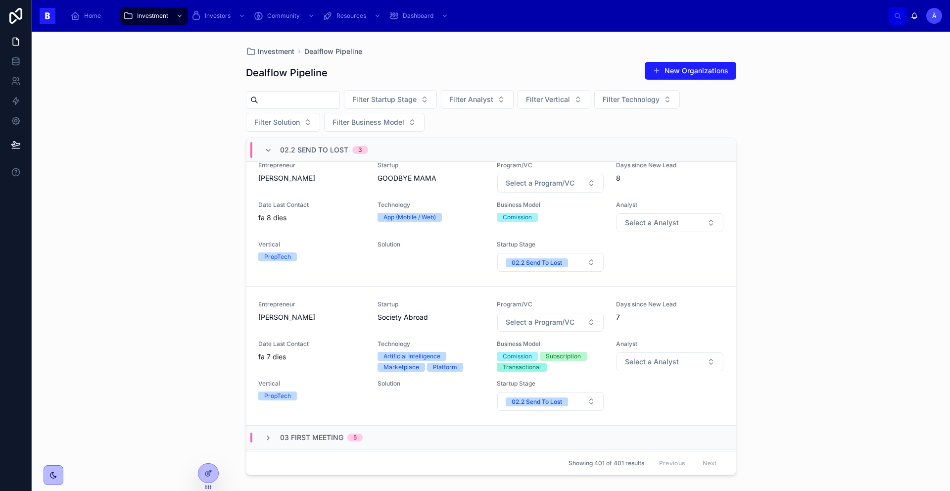
click at [324, 322] on div "Entrepreneur [PERSON_NAME]" at bounding box center [311, 316] width 107 height 32
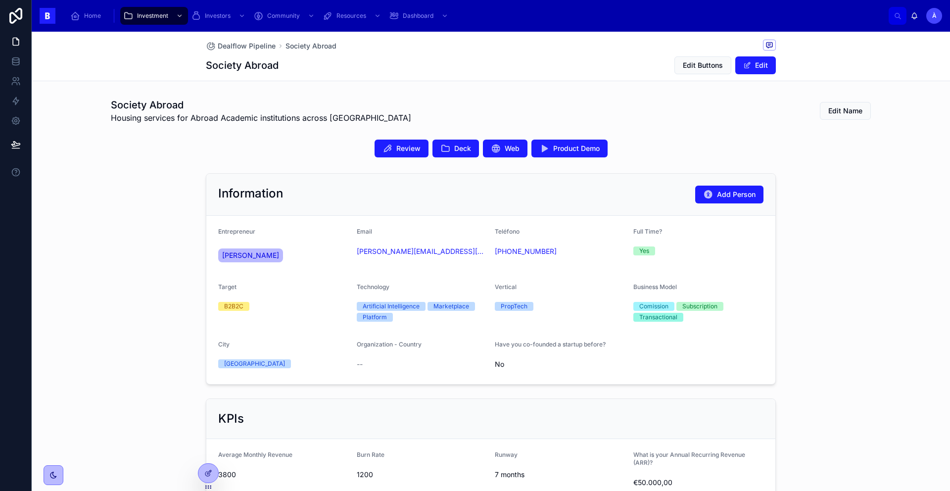
scroll to position [160, 0]
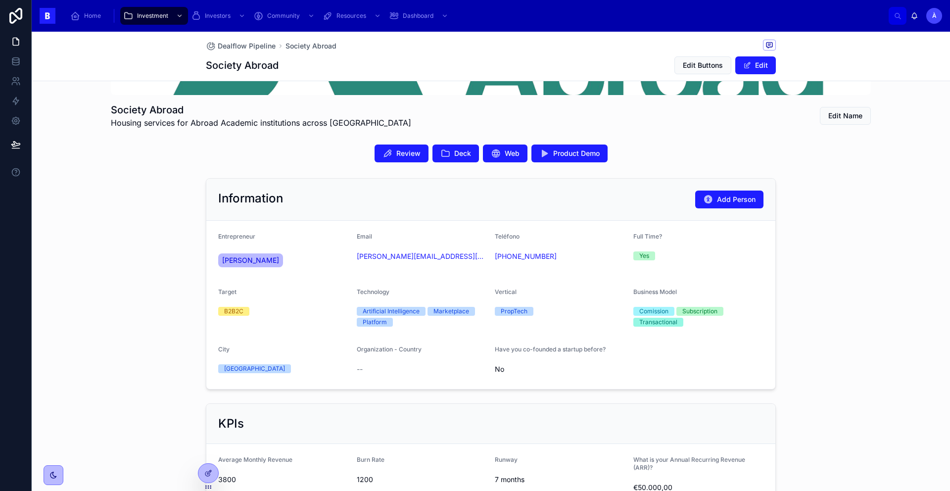
click at [457, 154] on span "Deck" at bounding box center [462, 153] width 17 height 10
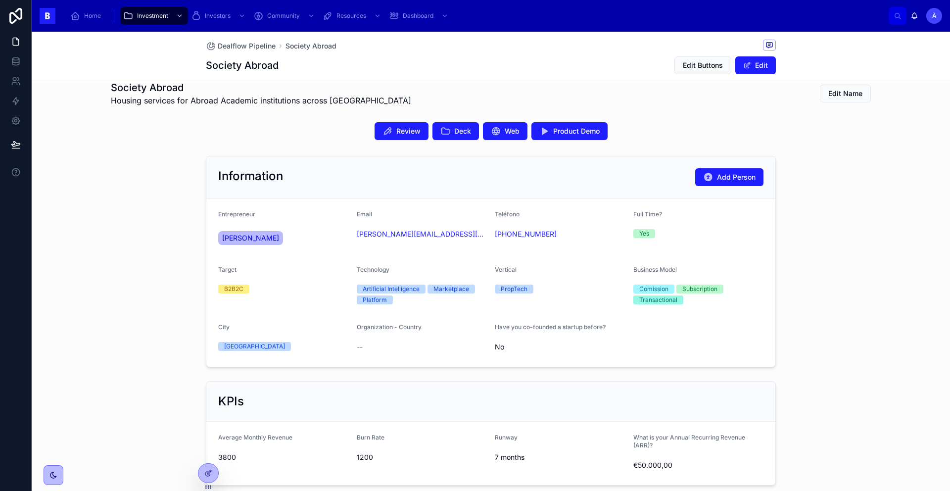
scroll to position [196, 0]
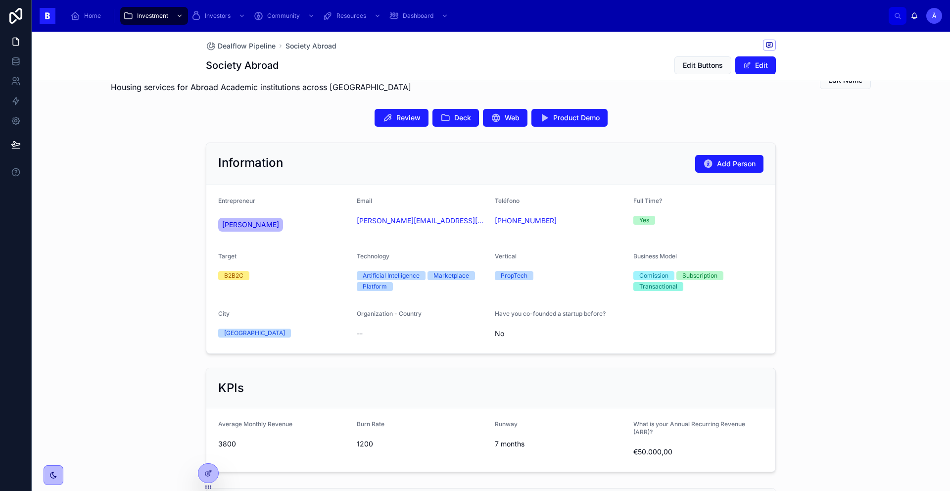
click at [445, 121] on icon at bounding box center [445, 118] width 10 height 10
drag, startPoint x: 439, startPoint y: 237, endPoint x: 353, endPoint y: 223, distance: 87.3
click at [353, 223] on form "Entrepreneur [PERSON_NAME] Email [PERSON_NAME][EMAIL_ADDRESS][DOMAIN_NAME] Telé…" at bounding box center [490, 269] width 569 height 168
copy link "[PERSON_NAME][EMAIL_ADDRESS][DOMAIN_NAME]"
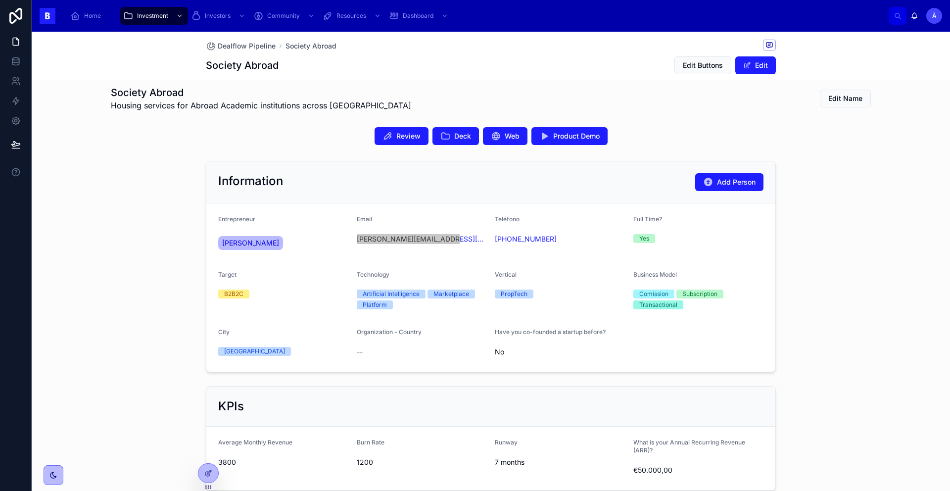
scroll to position [171, 0]
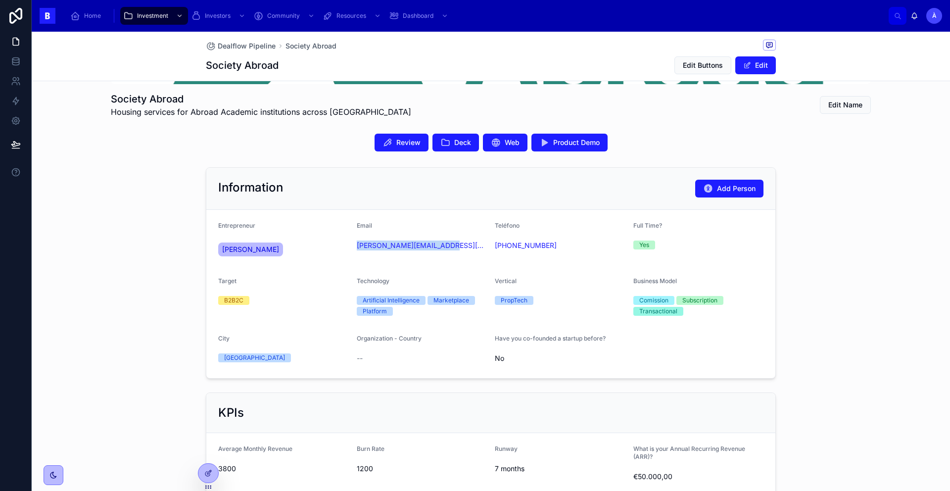
click at [457, 145] on span "Deck" at bounding box center [462, 142] width 17 height 10
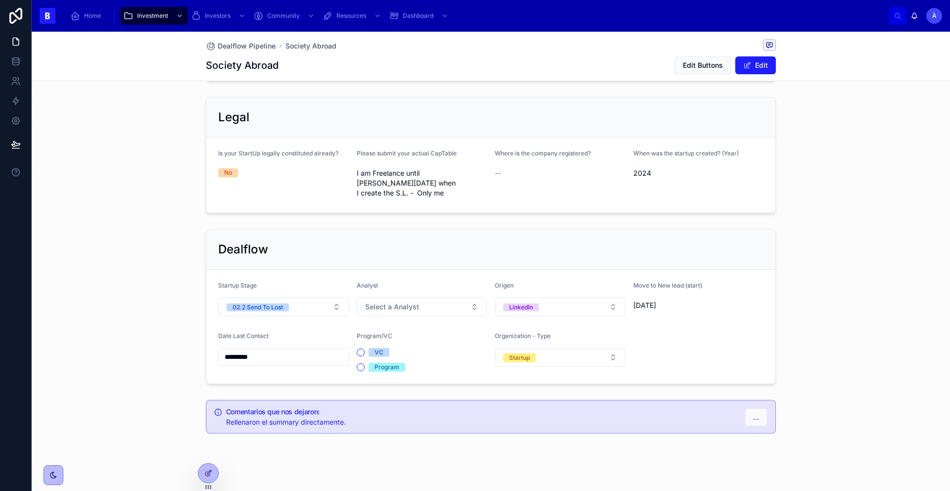
click at [309, 302] on button "02.2 Send To Lost" at bounding box center [283, 306] width 131 height 19
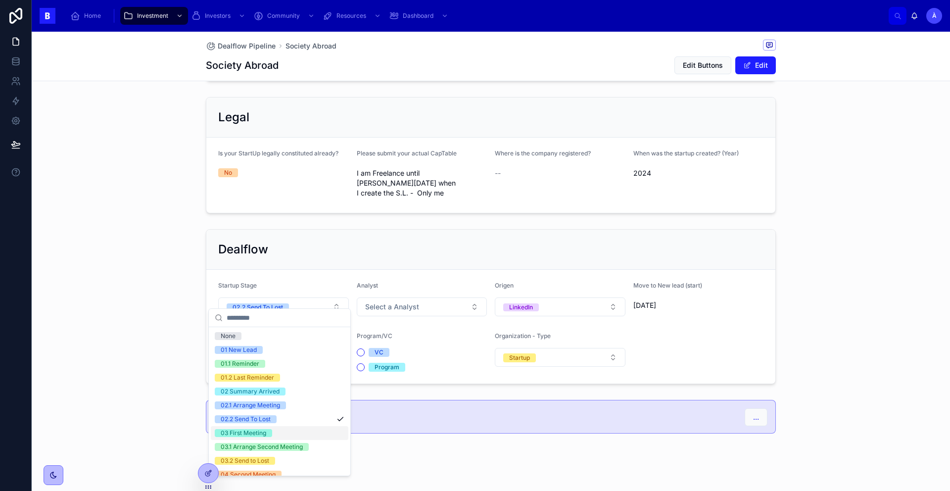
scroll to position [326, 0]
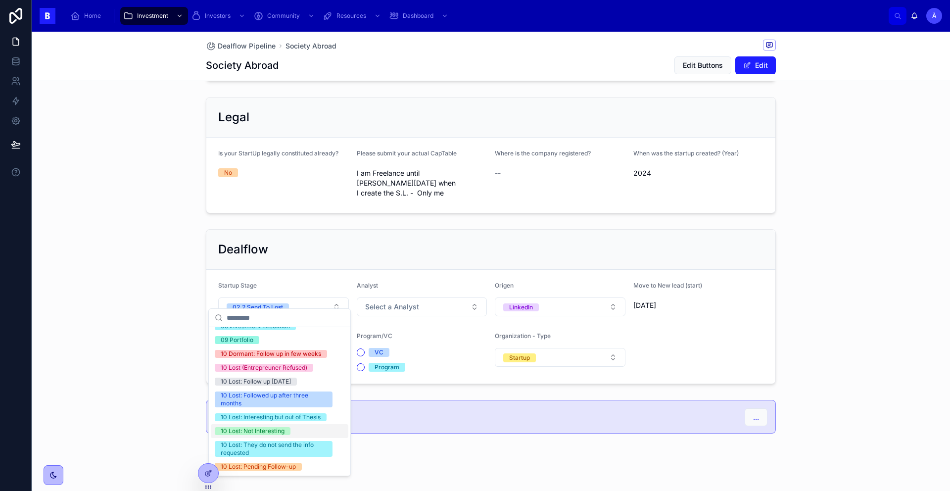
click at [259, 432] on div "10 Lost: Not Interesting" at bounding box center [253, 431] width 64 height 8
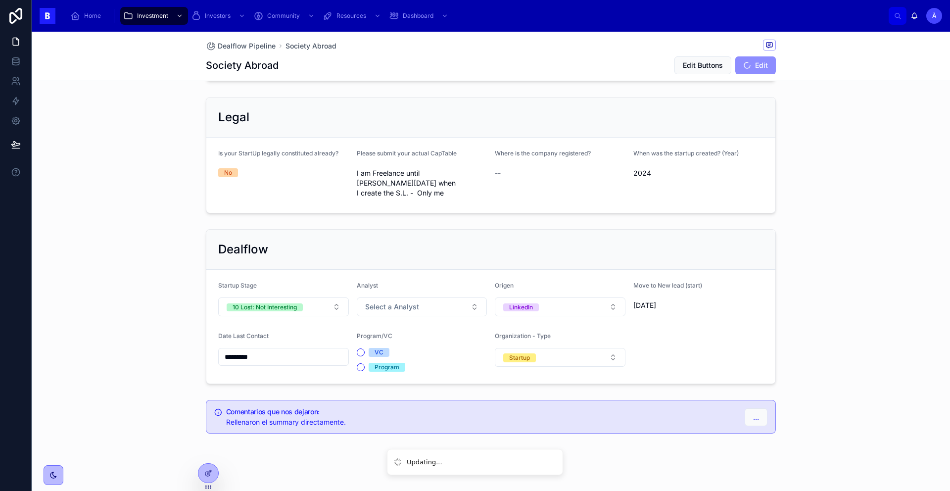
click at [273, 361] on div "Date Last Contact *********" at bounding box center [283, 352] width 131 height 40
click at [277, 350] on input "*********" at bounding box center [284, 357] width 130 height 14
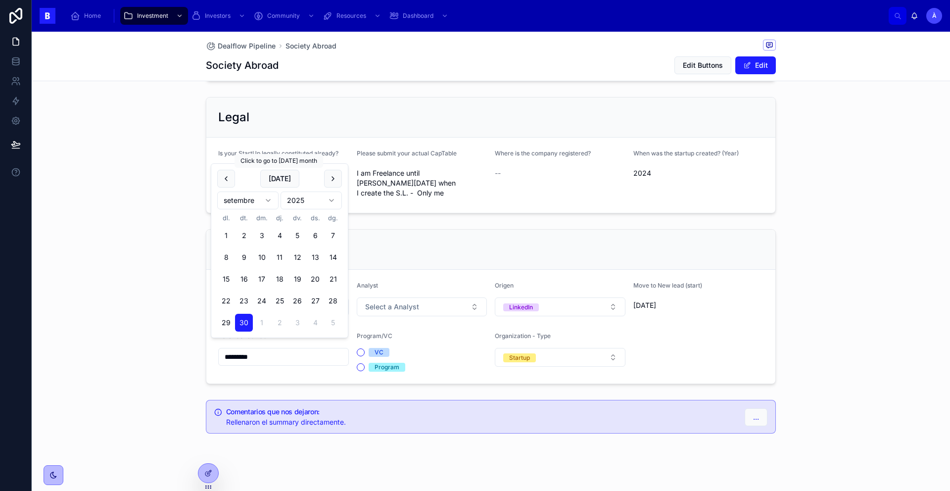
click at [281, 182] on button "[DATE]" at bounding box center [279, 179] width 39 height 18
type input "*********"
click at [383, 302] on span "Select a Analyst" at bounding box center [392, 307] width 54 height 10
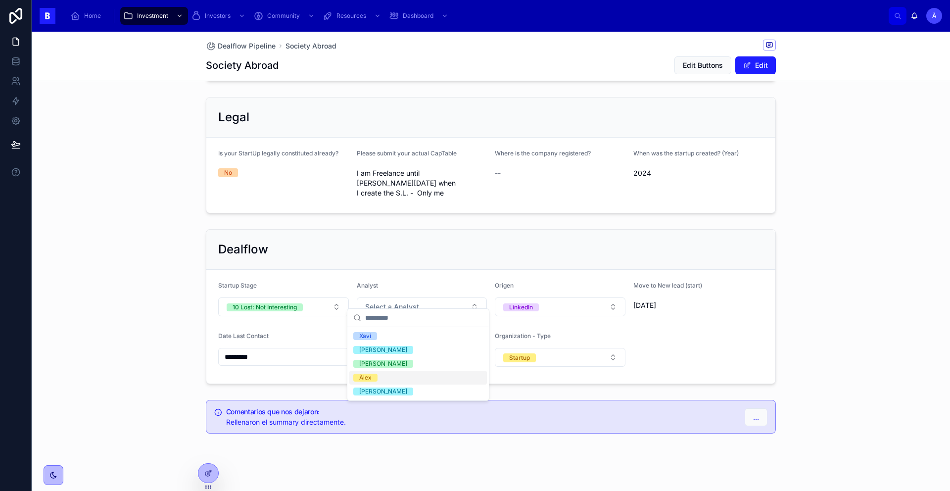
click at [364, 374] on div "Àlex" at bounding box center [365, 377] width 12 height 8
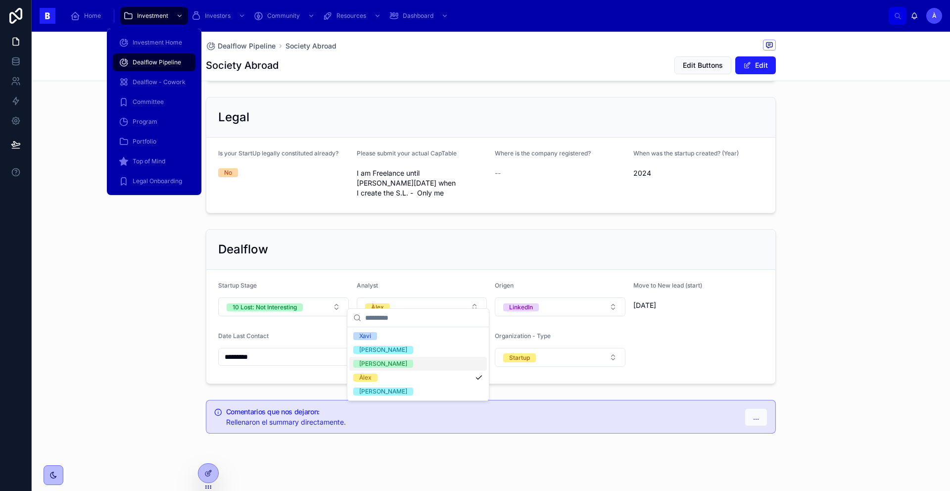
click at [162, 66] on span "Dealflow Pipeline" at bounding box center [157, 62] width 48 height 8
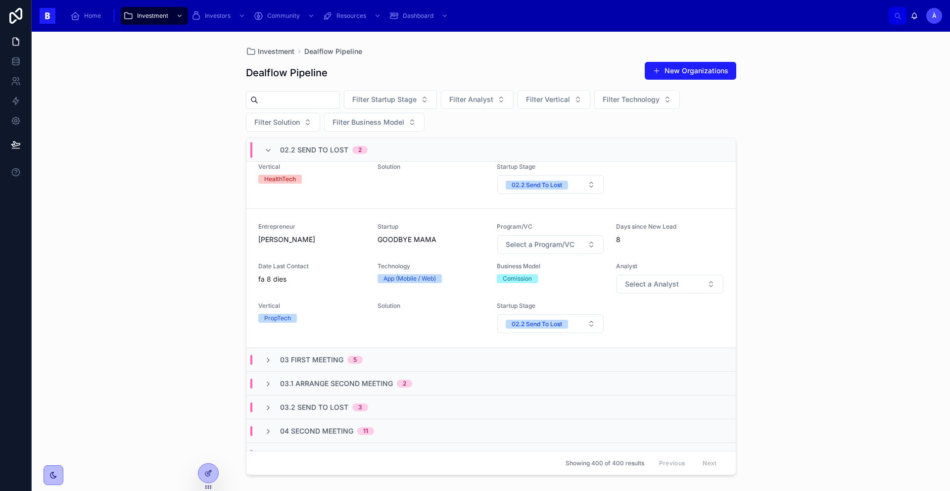
scroll to position [219, 0]
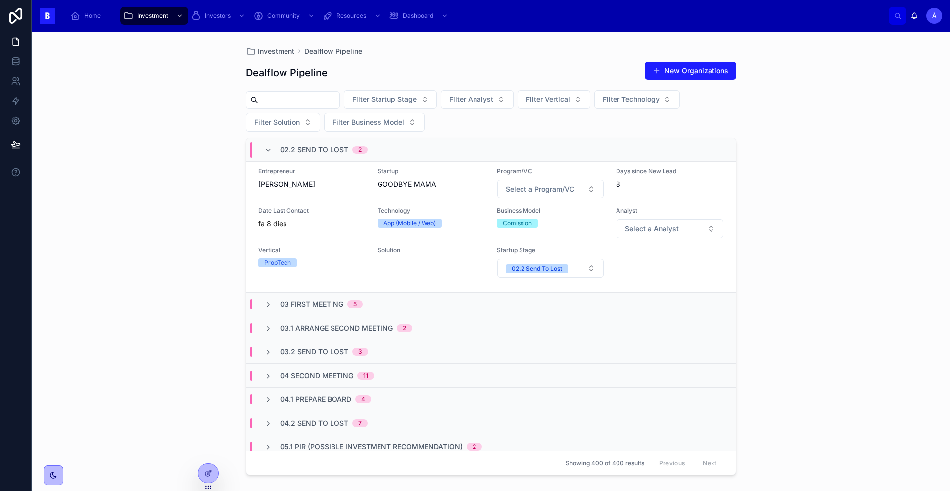
click at [303, 219] on div "fa 8 dies" at bounding box center [311, 224] width 107 height 10
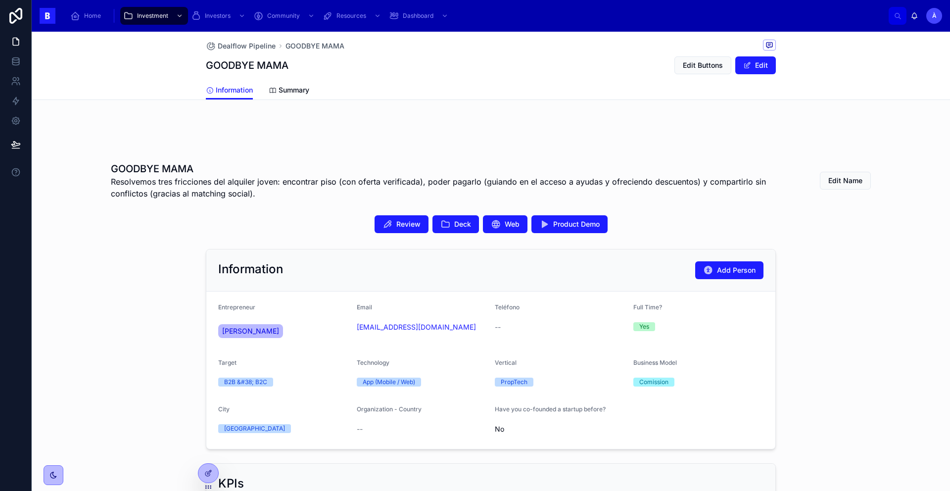
scroll to position [119, 0]
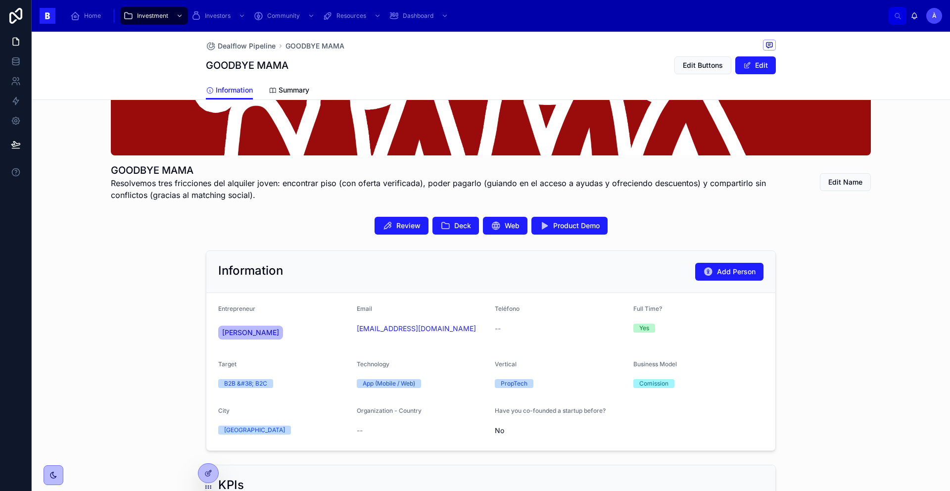
click at [438, 220] on button "Deck" at bounding box center [455, 226] width 46 height 18
click at [293, 276] on div "Information Add Person" at bounding box center [490, 272] width 545 height 18
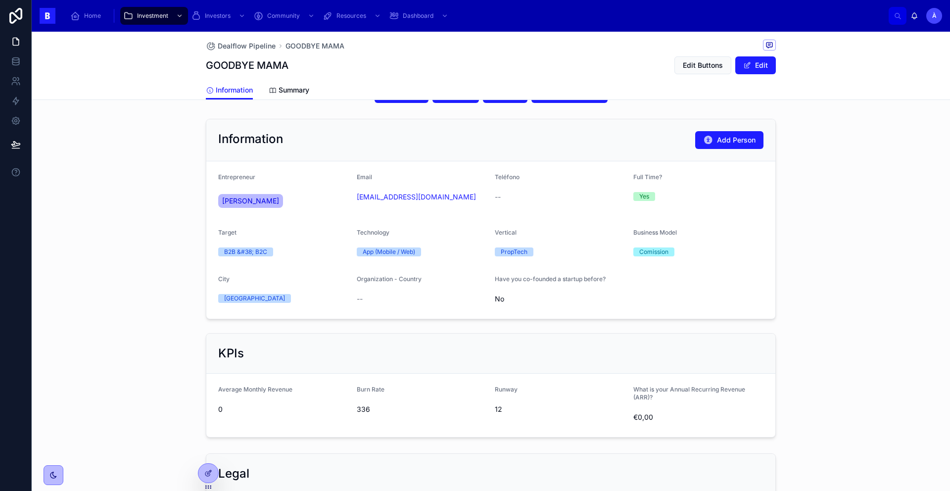
scroll to position [278, 0]
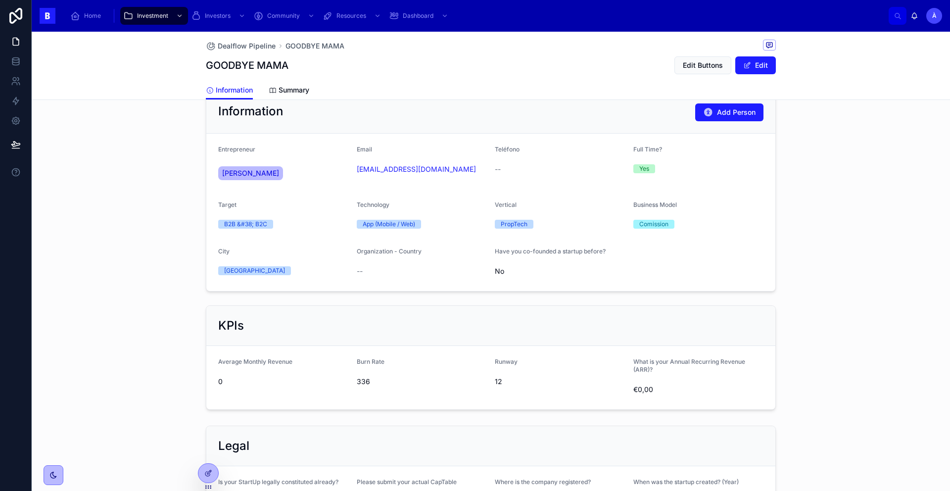
drag, startPoint x: 303, startPoint y: 189, endPoint x: 210, endPoint y: 173, distance: 93.9
click at [210, 173] on form "Entrepreneur [PERSON_NAME] Email [EMAIL_ADDRESS][DOMAIN_NAME] Teléfono -- Full …" at bounding box center [490, 212] width 569 height 157
click at [444, 175] on div "[EMAIL_ADDRESS][DOMAIN_NAME]" at bounding box center [422, 169] width 131 height 16
drag, startPoint x: 394, startPoint y: 178, endPoint x: 350, endPoint y: 165, distance: 45.7
click at [350, 165] on form "Entrepreneur [PERSON_NAME] Email [EMAIL_ADDRESS][DOMAIN_NAME] Teléfono -- Full …" at bounding box center [490, 212] width 569 height 157
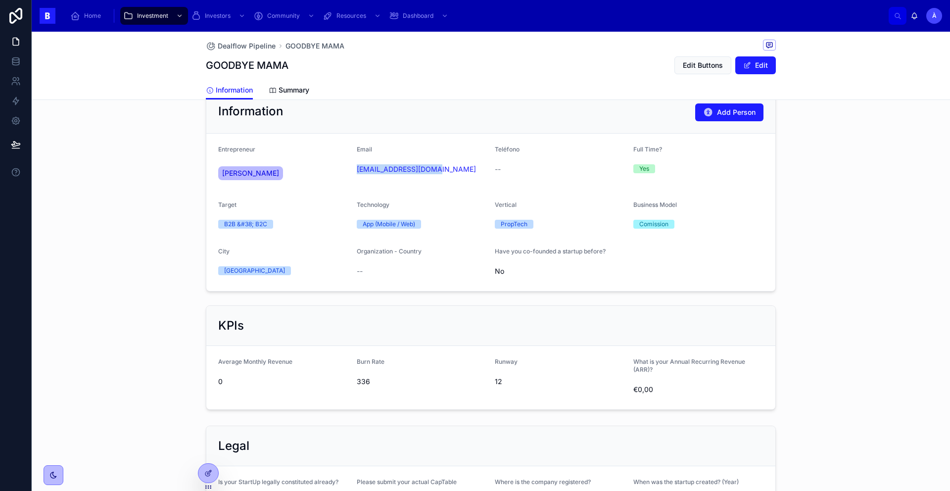
copy link "[EMAIL_ADDRESS][DOMAIN_NAME]"
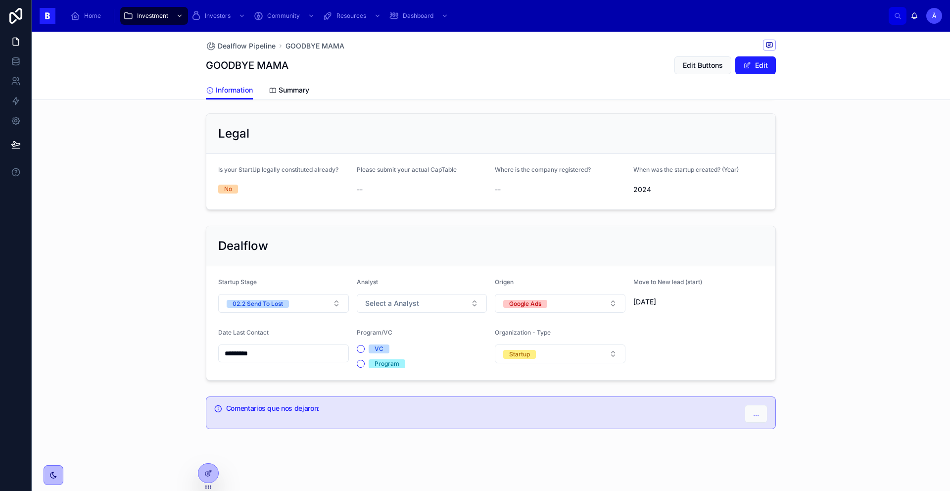
scroll to position [595, 0]
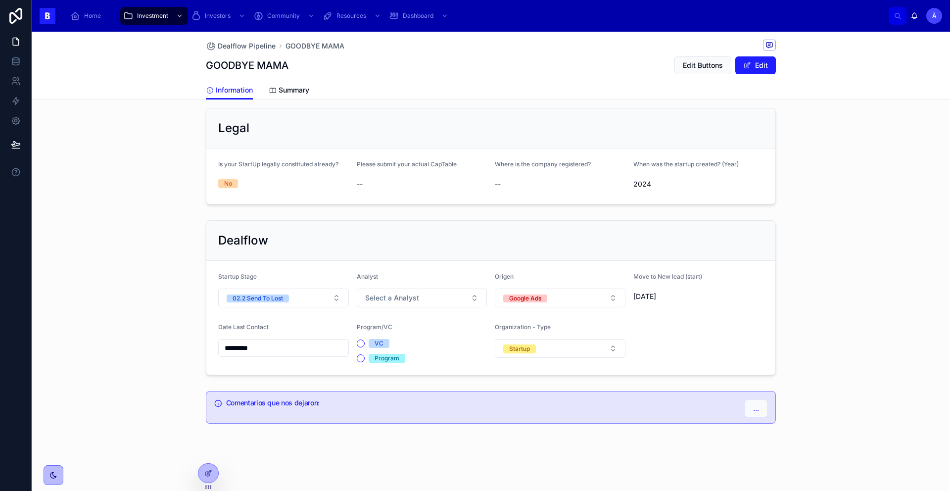
click at [289, 221] on div "Dealflow" at bounding box center [490, 241] width 569 height 40
click at [293, 297] on button "02.2 Send To Lost" at bounding box center [283, 297] width 131 height 19
click at [300, 298] on button "02.2 Send To Lost" at bounding box center [283, 297] width 131 height 19
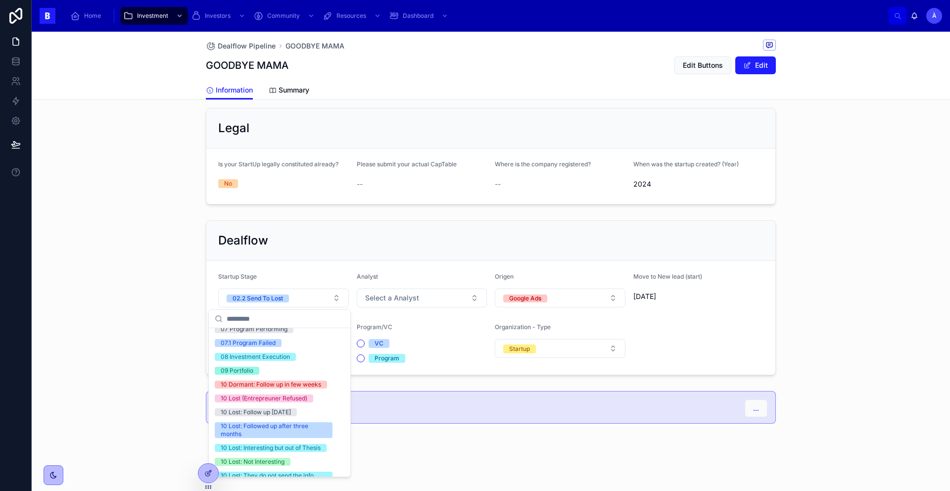
scroll to position [326, 0]
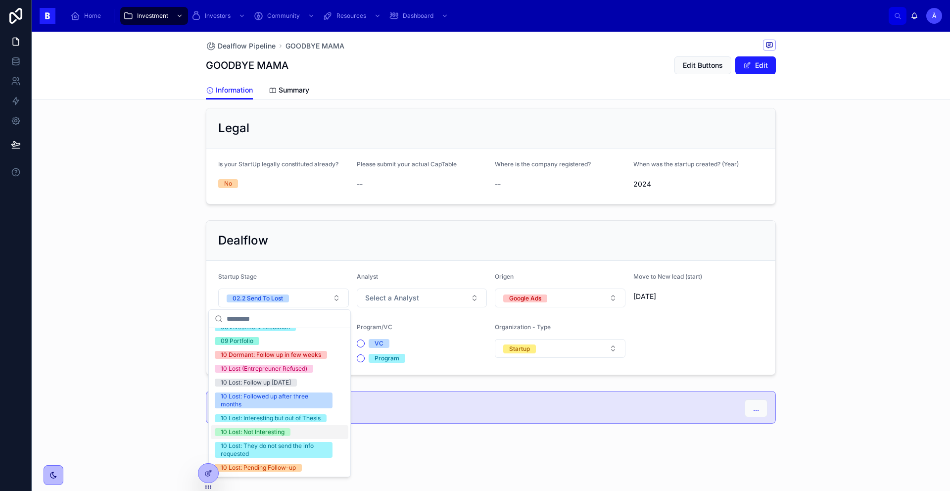
click at [283, 428] on div "10 Lost: Not Interesting" at bounding box center [253, 432] width 64 height 8
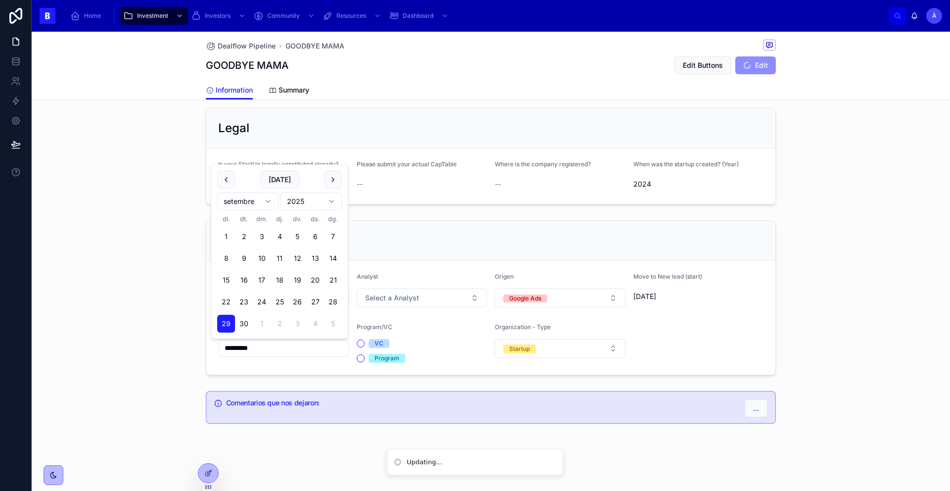
click at [286, 351] on input "*********" at bounding box center [284, 348] width 130 height 14
click at [281, 186] on button "[DATE]" at bounding box center [279, 180] width 39 height 18
click at [281, 185] on button "[DATE]" at bounding box center [279, 180] width 39 height 18
type input "*********"
click at [281, 185] on span "[DATE]" at bounding box center [279, 180] width 39 height 18
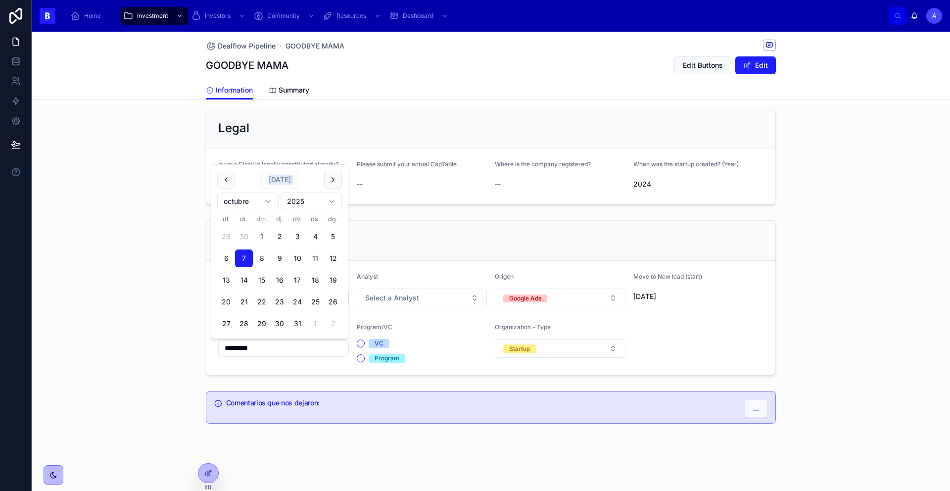
click at [427, 294] on button "Select a Analyst" at bounding box center [422, 297] width 131 height 19
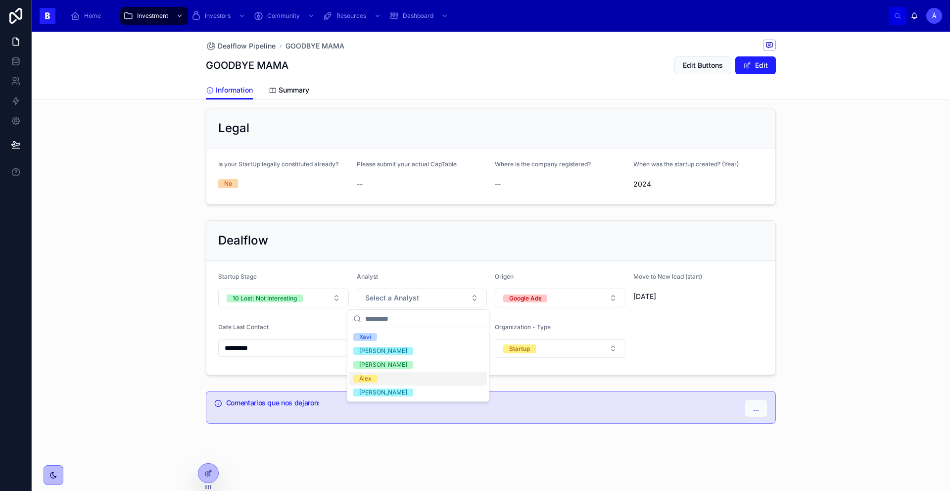
click at [367, 373] on div "Àlex" at bounding box center [417, 378] width 137 height 14
click at [330, 241] on div "Dealflow" at bounding box center [490, 240] width 545 height 16
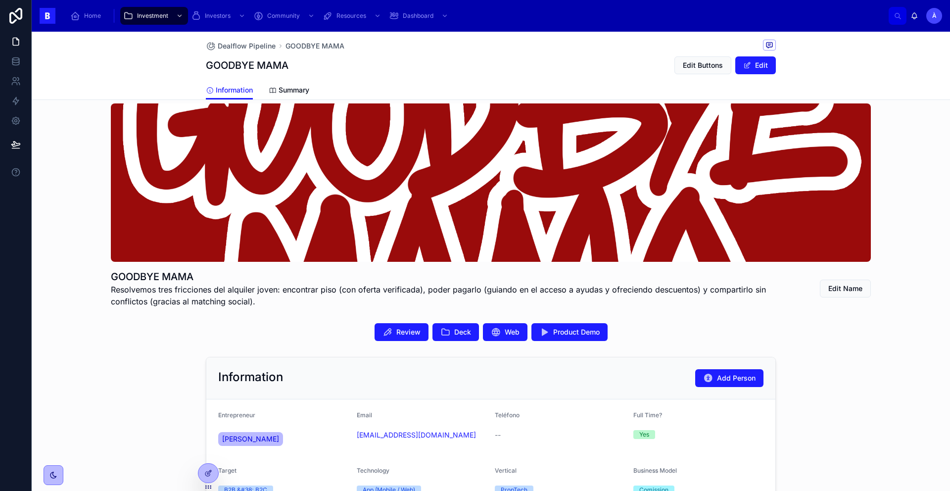
scroll to position [0, 0]
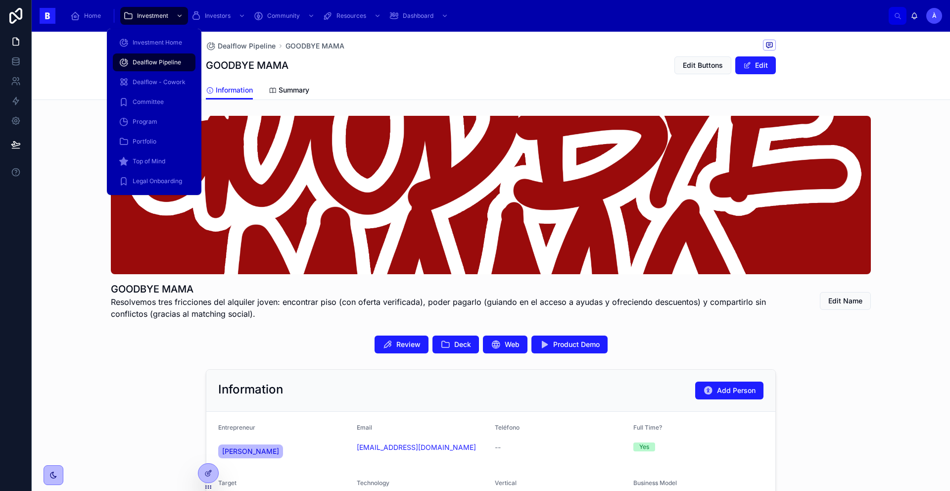
click at [148, 61] on span "Dealflow Pipeline" at bounding box center [157, 62] width 48 height 8
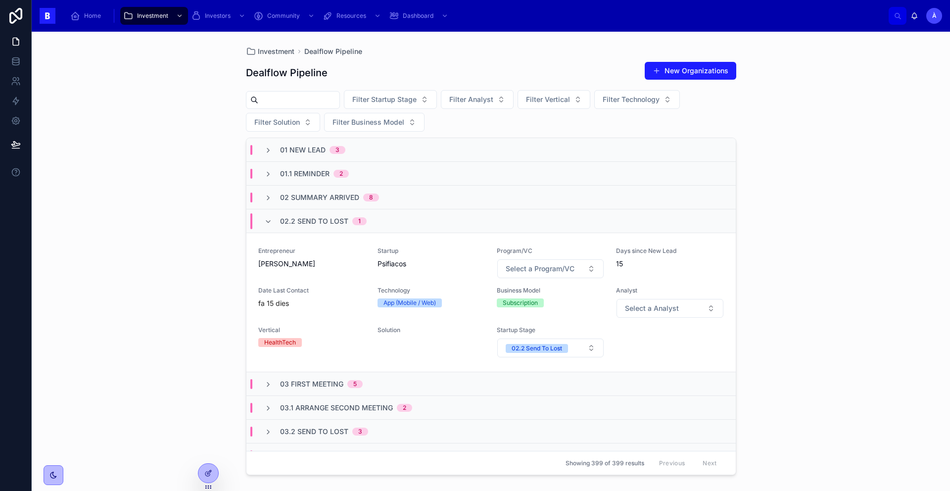
click at [309, 215] on div "02.2 Send To Lost 1" at bounding box center [323, 221] width 87 height 16
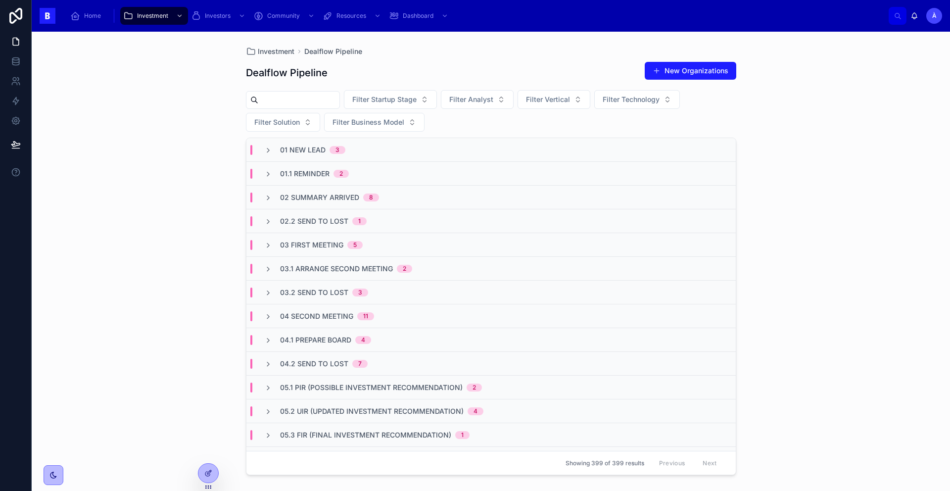
click at [335, 288] on span "03.2 Send to Lost" at bounding box center [314, 292] width 68 height 10
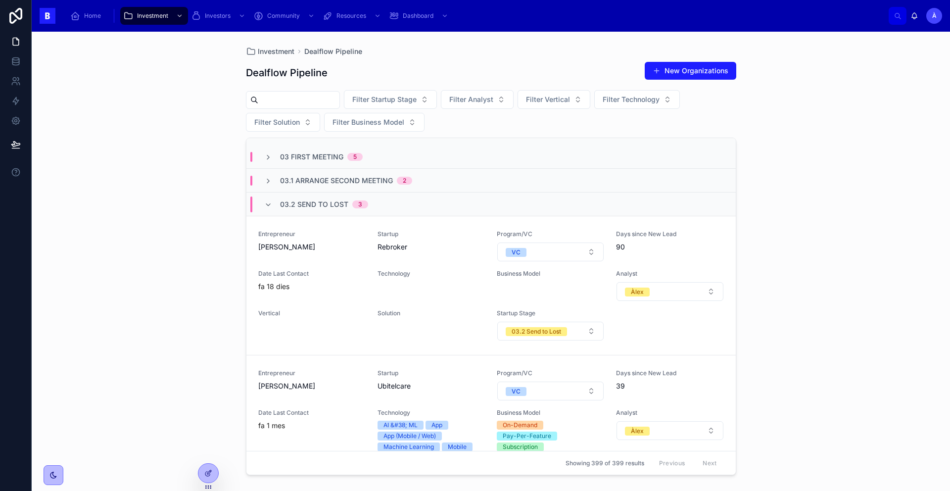
scroll to position [24, 0]
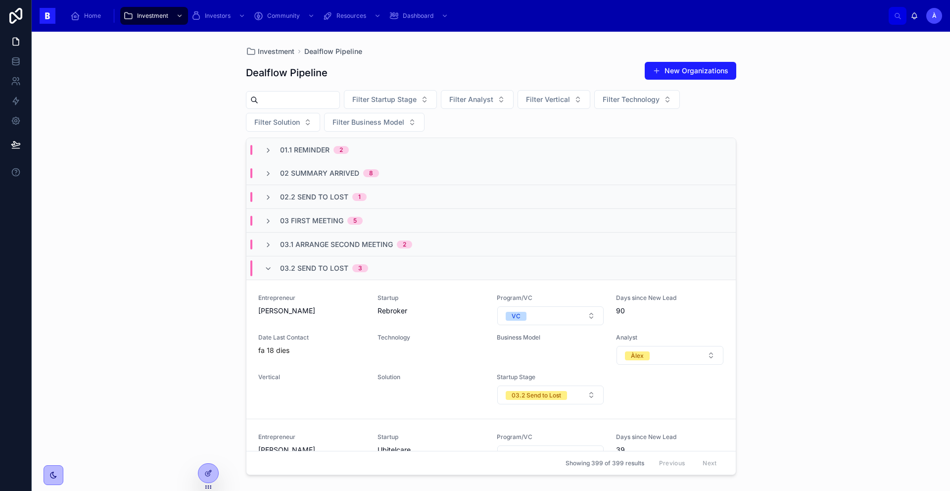
click at [329, 264] on span "03.2 Send to Lost" at bounding box center [314, 268] width 68 height 10
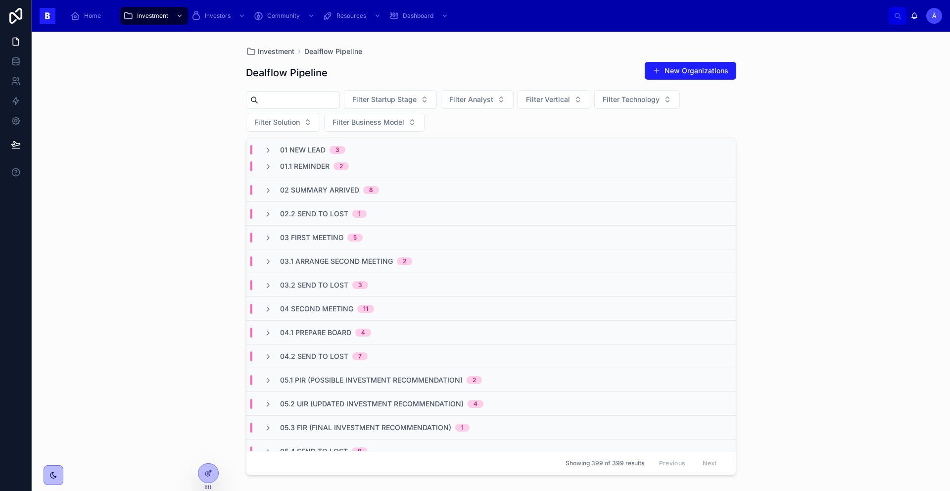
scroll to position [0, 0]
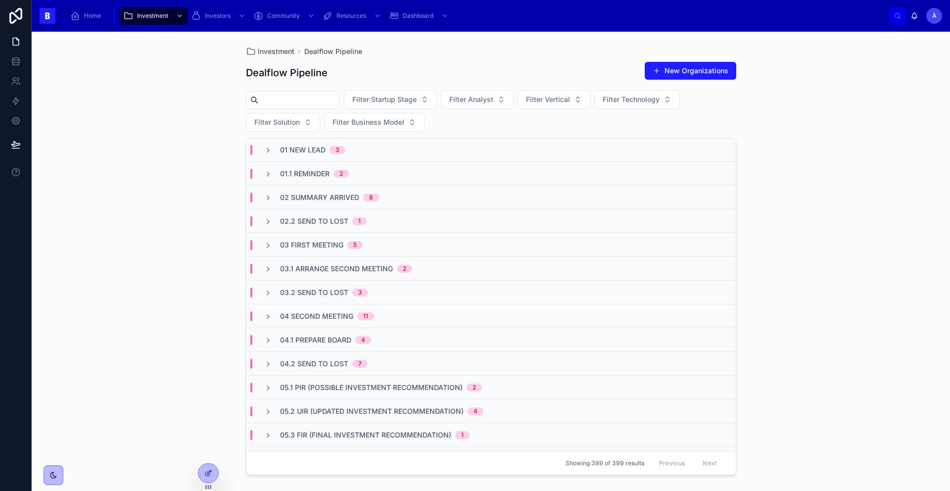
click at [349, 219] on div "02.2 Send To Lost 1" at bounding box center [323, 221] width 87 height 10
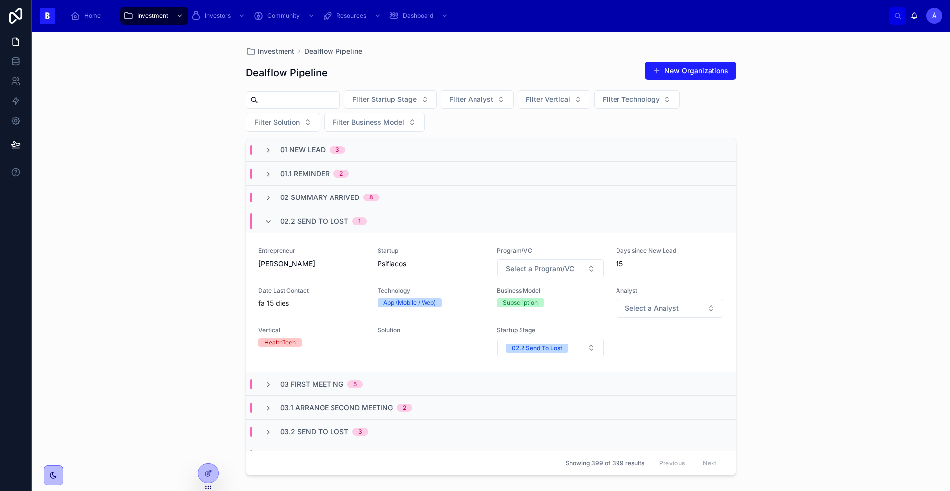
click at [349, 218] on div "02.2 Send To Lost 1" at bounding box center [323, 221] width 87 height 16
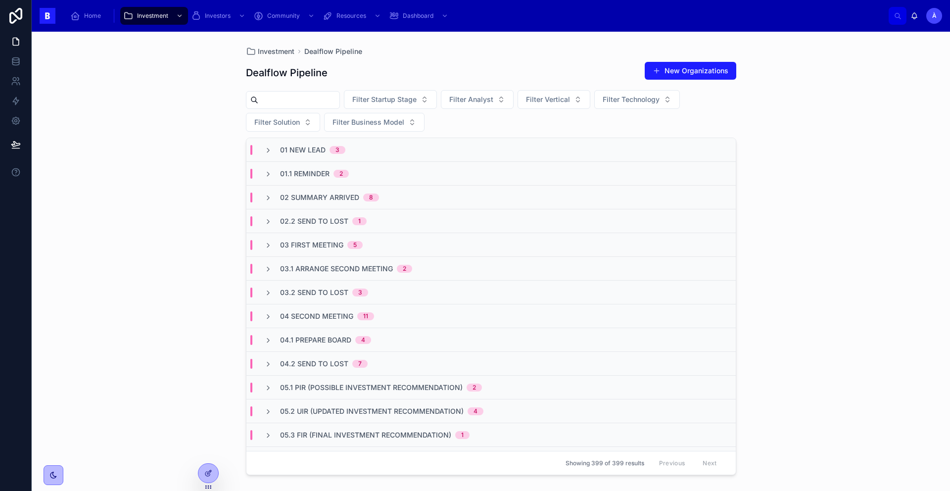
click at [355, 228] on div "02.2 Send To Lost 1" at bounding box center [490, 221] width 489 height 24
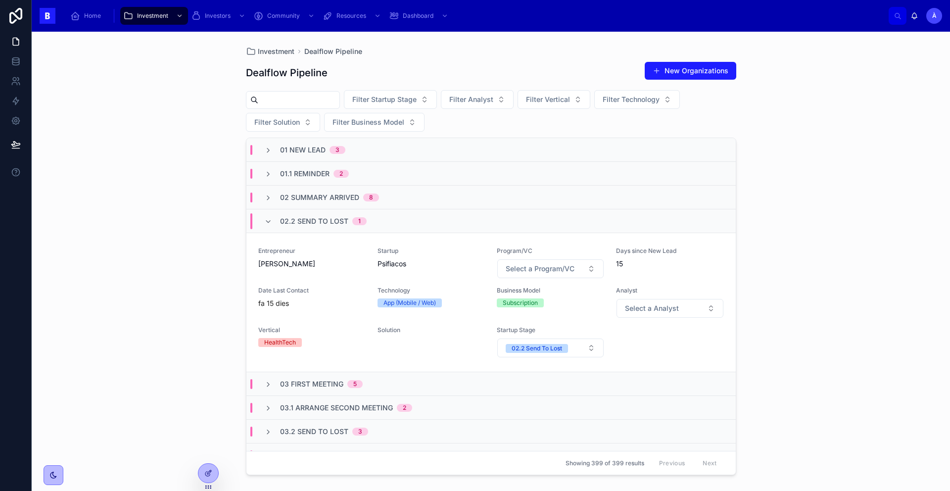
click at [356, 226] on div "02.2 Send To Lost 1" at bounding box center [323, 221] width 87 height 16
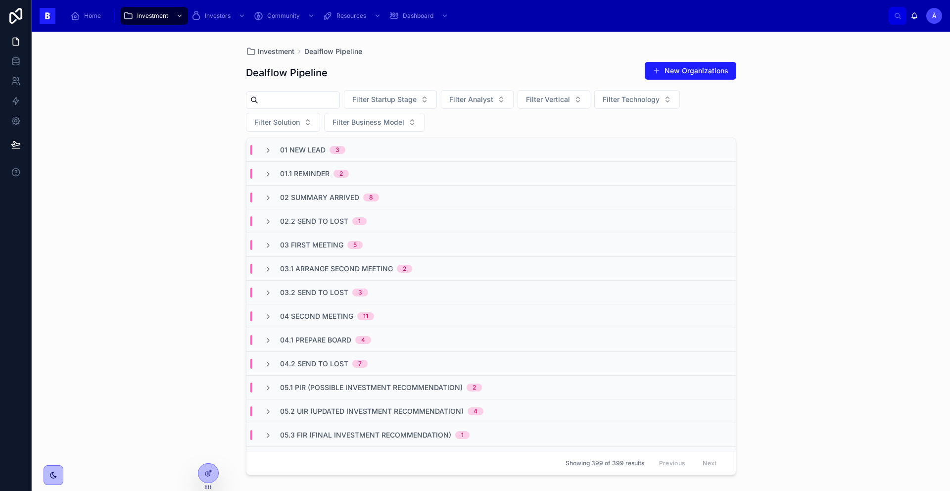
click at [334, 189] on div "02 Summary Arrived 8" at bounding box center [490, 197] width 489 height 24
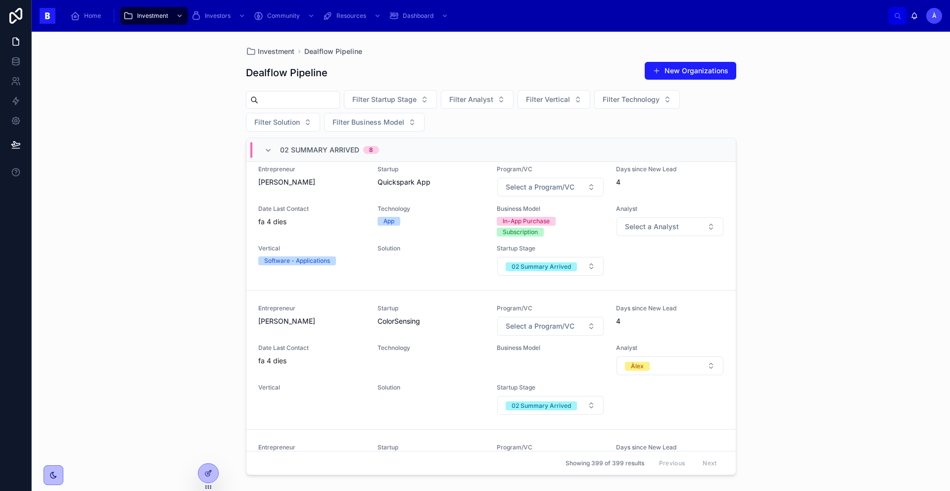
scroll to position [635, 0]
click at [331, 332] on div "Entrepreneur [PERSON_NAME]" at bounding box center [311, 321] width 107 height 32
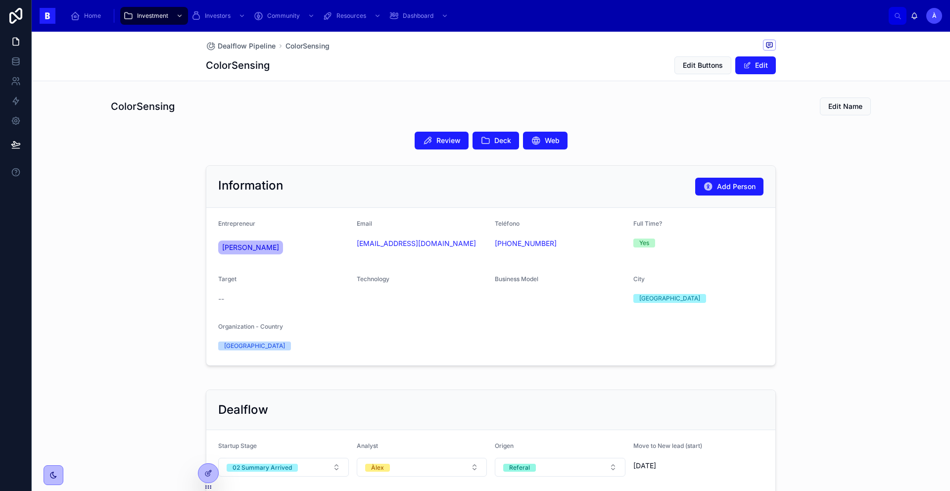
click at [489, 146] on button "Deck" at bounding box center [495, 141] width 46 height 18
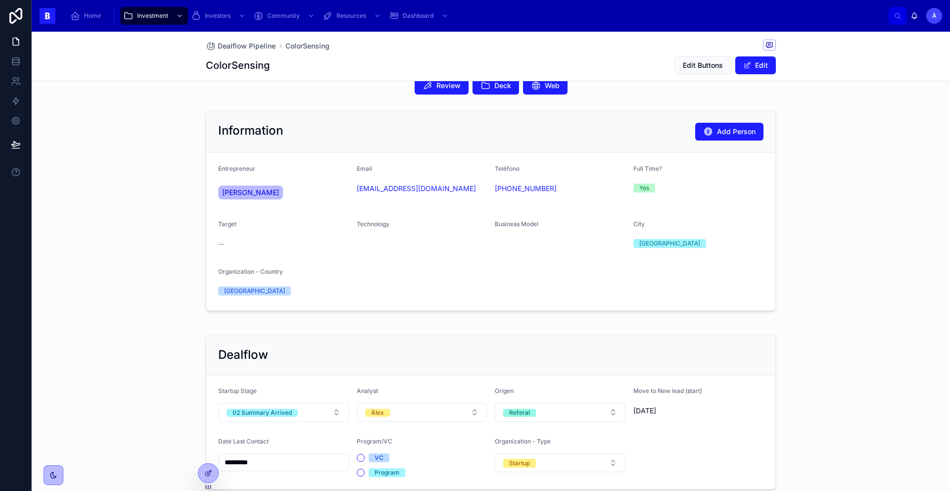
scroll to position [40, 0]
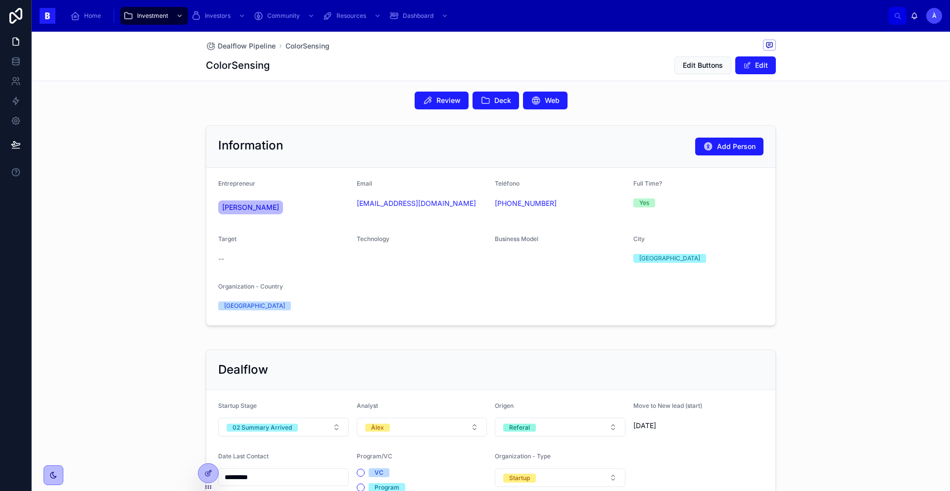
drag, startPoint x: 399, startPoint y: 217, endPoint x: 350, endPoint y: 207, distance: 50.1
click at [351, 208] on form "Entrepreneur [PERSON_NAME] Email [EMAIL_ADDRESS][DOMAIN_NAME] Teléfono [PHONE_N…" at bounding box center [490, 246] width 569 height 157
click at [350, 206] on form "Entrepreneur [PERSON_NAME] Email [EMAIL_ADDRESS][DOMAIN_NAME] Teléfono [PHONE_N…" at bounding box center [490, 246] width 569 height 157
drag, startPoint x: 436, startPoint y: 215, endPoint x: 349, endPoint y: 207, distance: 86.9
click at [349, 207] on form "Entrepreneur [PERSON_NAME] Email [EMAIL_ADDRESS][DOMAIN_NAME] Teléfono [PHONE_N…" at bounding box center [490, 246] width 569 height 157
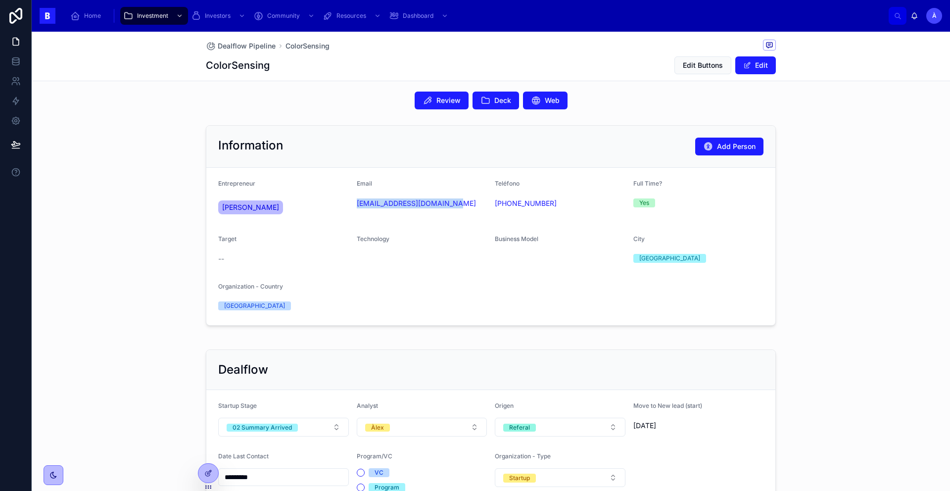
copy link "[EMAIL_ADDRESS][DOMAIN_NAME]"
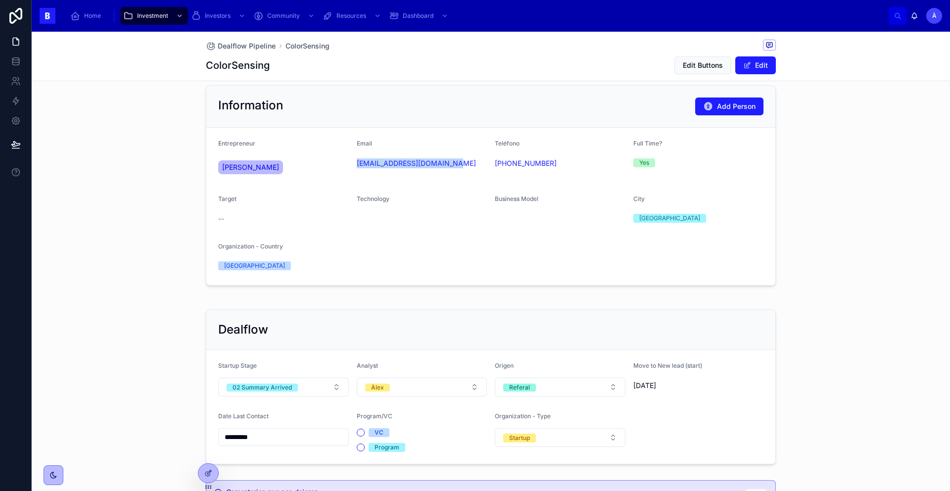
scroll to position [246, 0]
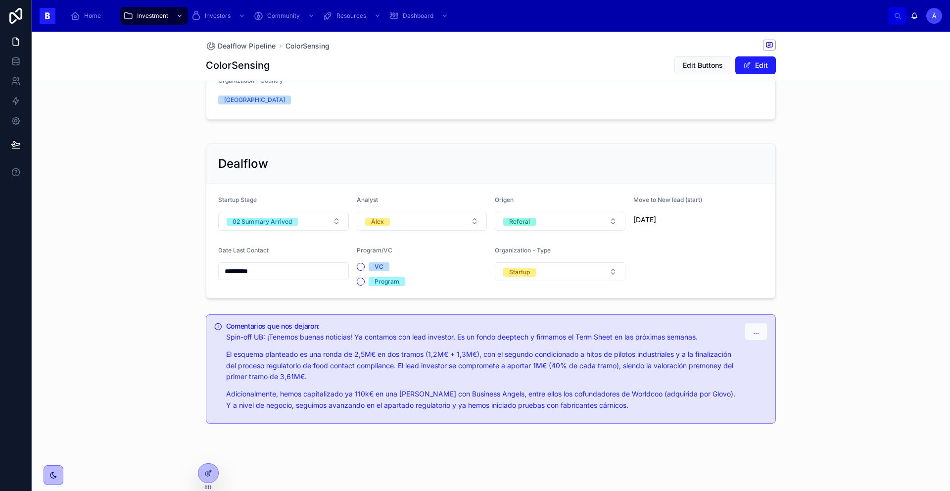
click at [303, 226] on button "02 Summary Arrived" at bounding box center [283, 221] width 131 height 19
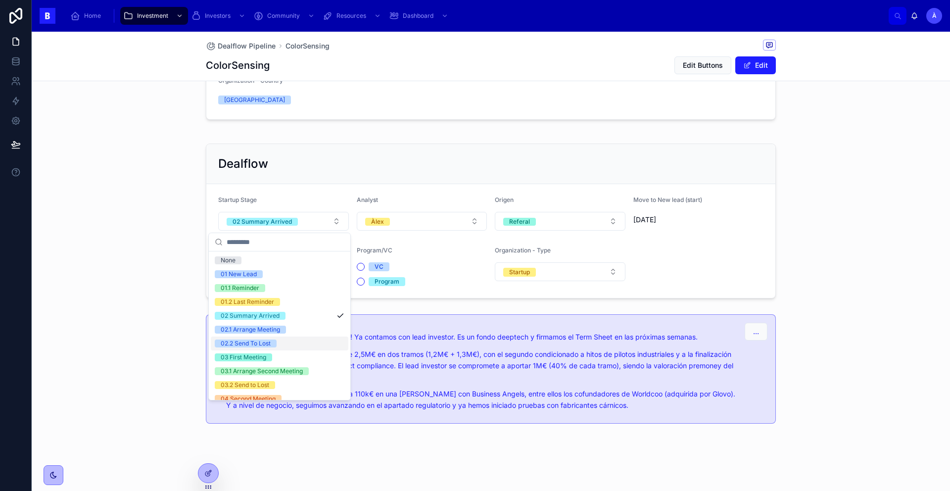
click at [268, 336] on div "02.2 Send To Lost" at bounding box center [279, 343] width 137 height 14
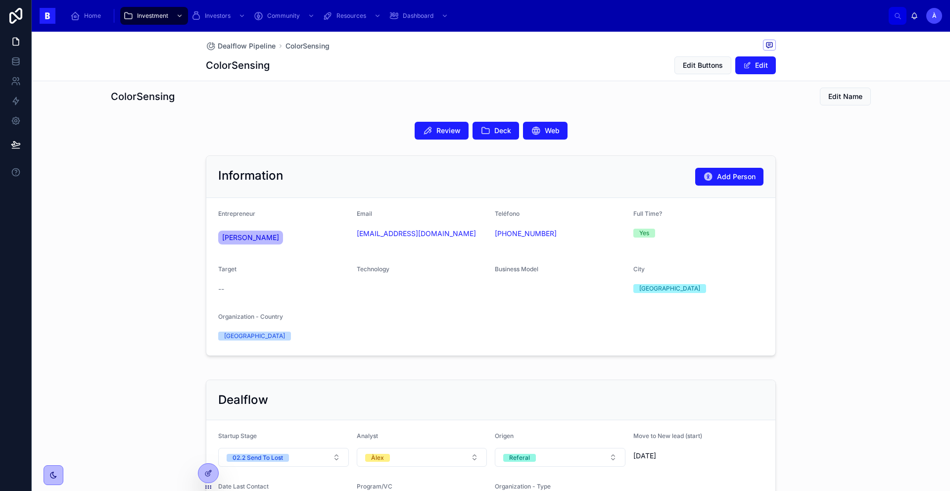
scroll to position [0, 0]
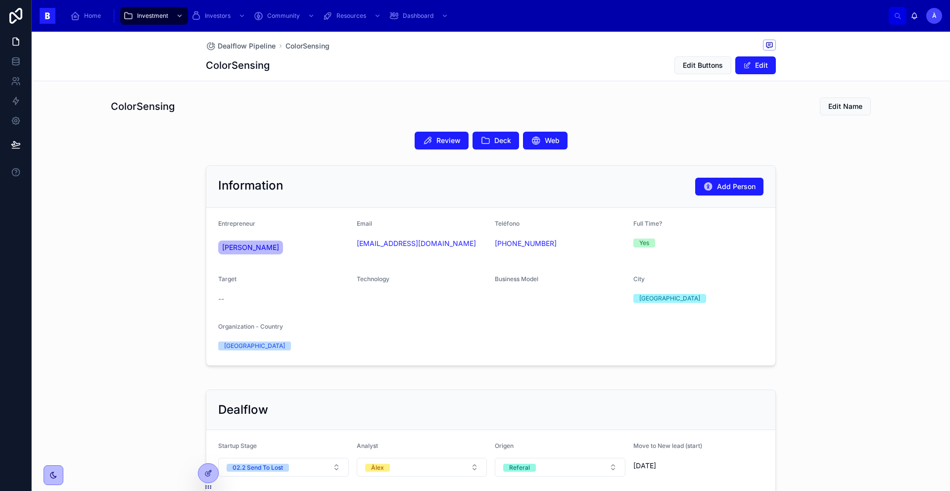
click at [494, 139] on span "Deck" at bounding box center [502, 141] width 17 height 10
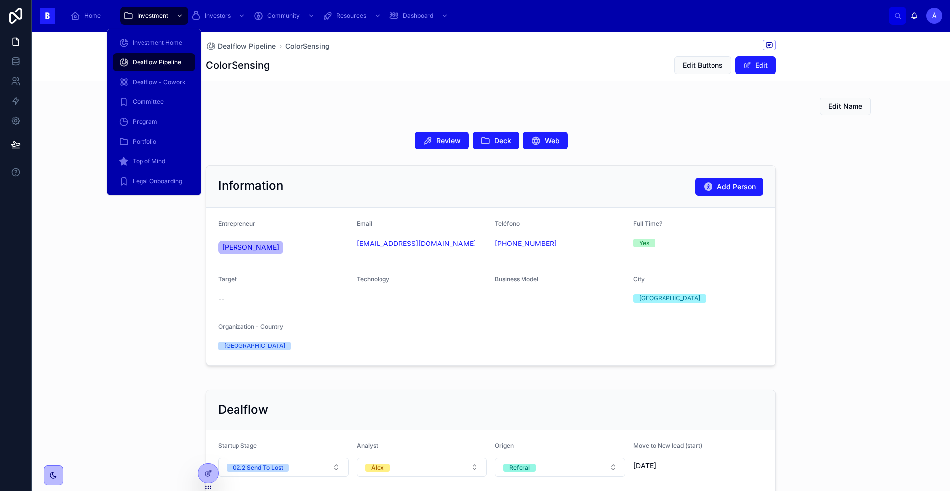
click at [183, 66] on div "Dealflow Pipeline" at bounding box center [154, 62] width 71 height 16
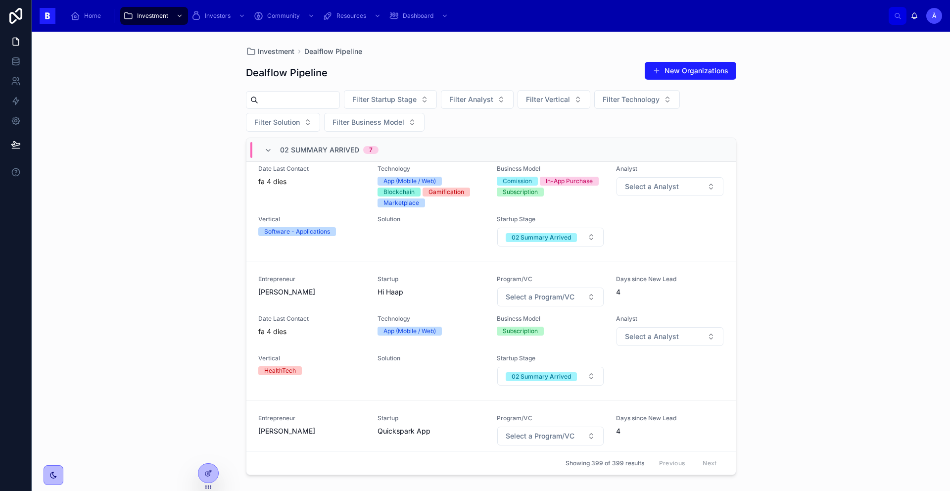
scroll to position [399, 0]
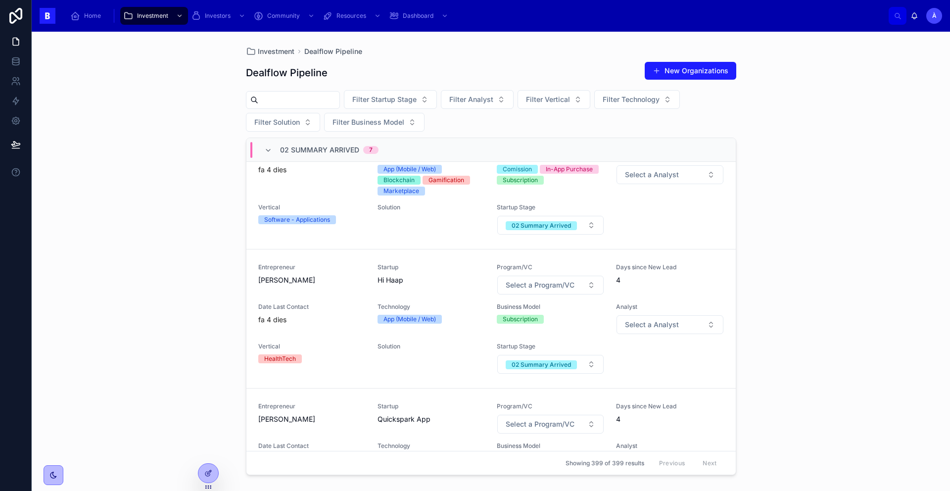
click at [324, 271] on span "Entrepreneur" at bounding box center [311, 267] width 107 height 8
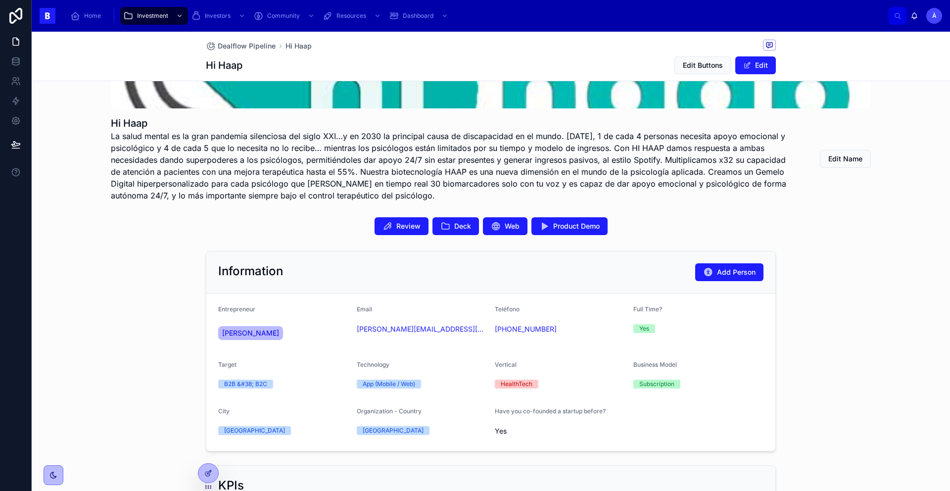
scroll to position [147, 0]
click at [447, 226] on button "Deck" at bounding box center [455, 226] width 46 height 18
click at [349, 331] on form "Entrepreneur [PERSON_NAME] Email [PERSON_NAME][EMAIL_ADDRESS][PERSON_NAME][DOMA…" at bounding box center [490, 371] width 569 height 157
copy link "[PERSON_NAME][EMAIL_ADDRESS][PERSON_NAME][DOMAIN_NAME]"
click at [694, 65] on span "Edit Buttons" at bounding box center [703, 65] width 40 height 10
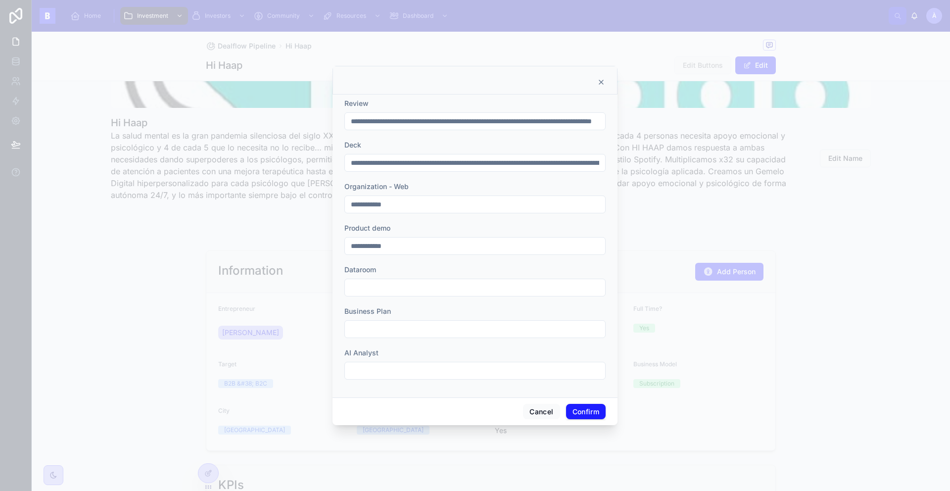
click at [402, 166] on input "**********" at bounding box center [475, 163] width 260 height 14
paste input "text"
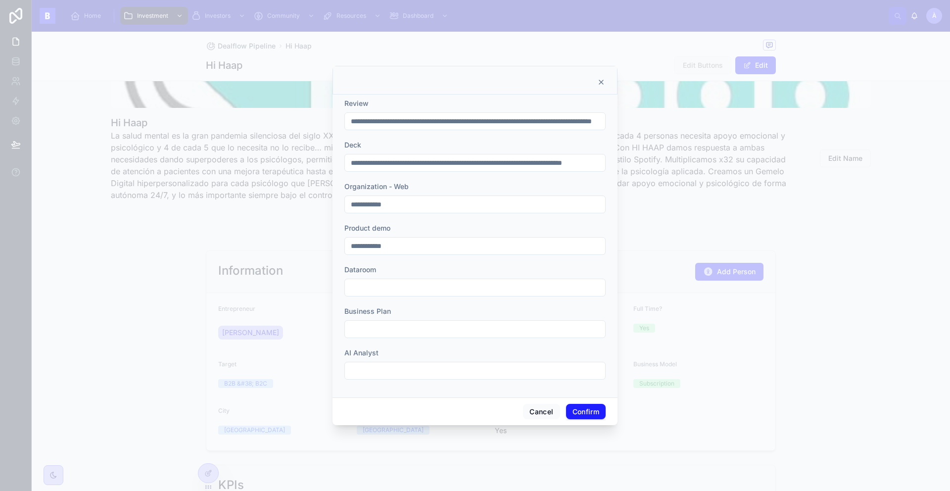
scroll to position [0, 44]
type input "**********"
click at [582, 409] on button "Confirm" at bounding box center [586, 412] width 40 height 16
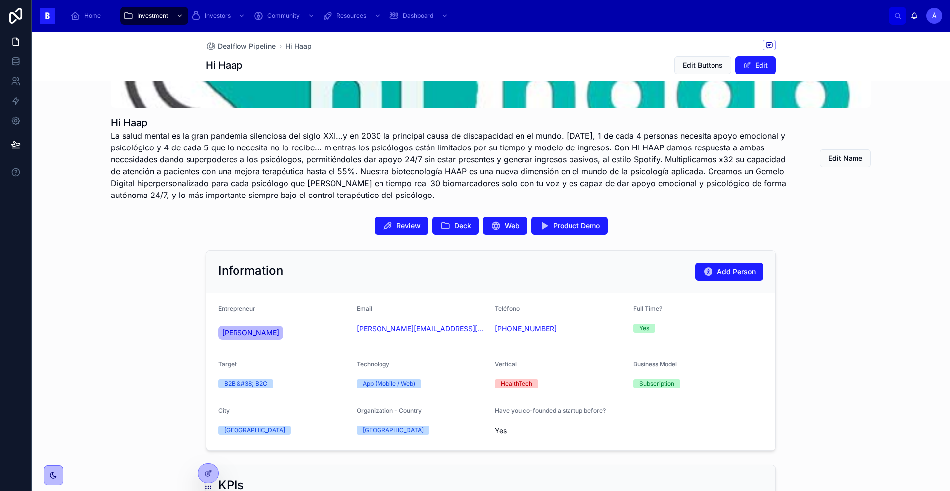
click at [510, 229] on span "Web" at bounding box center [511, 226] width 15 height 10
click at [461, 223] on span "Deck" at bounding box center [462, 226] width 17 height 10
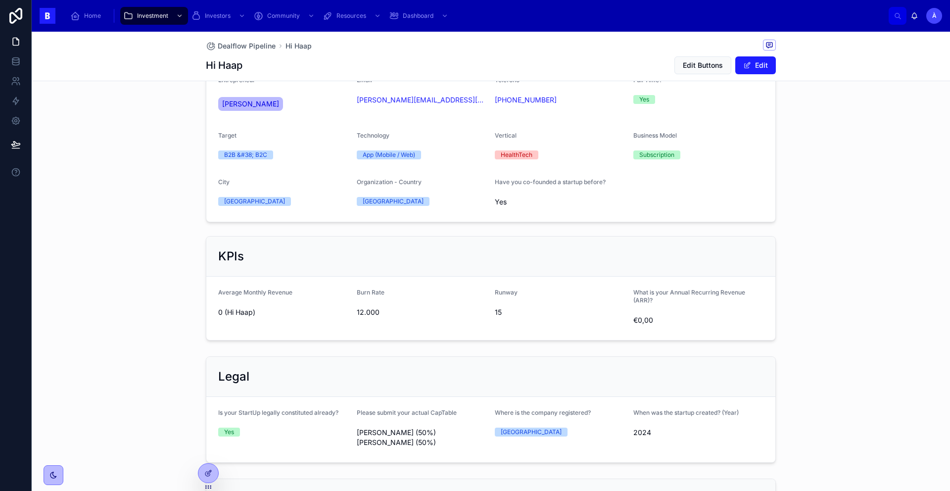
scroll to position [635, 0]
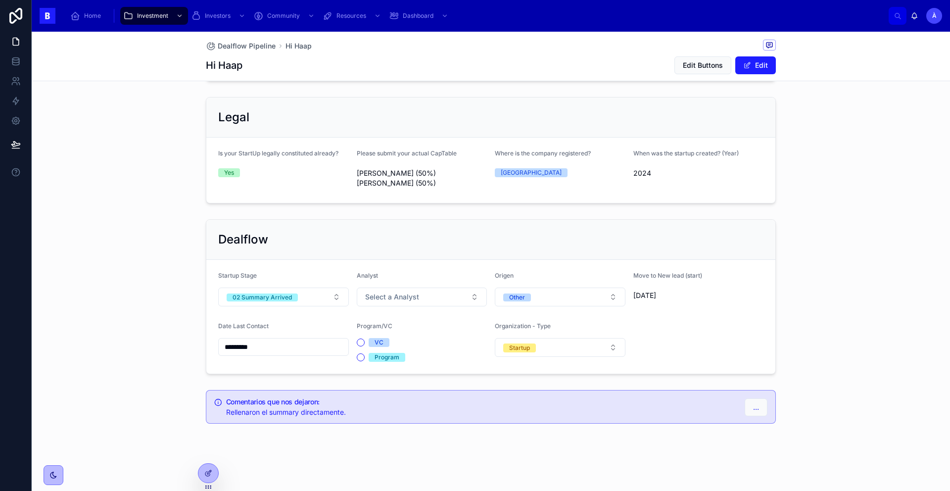
click at [300, 297] on button "02 Summary Arrived" at bounding box center [283, 296] width 131 height 19
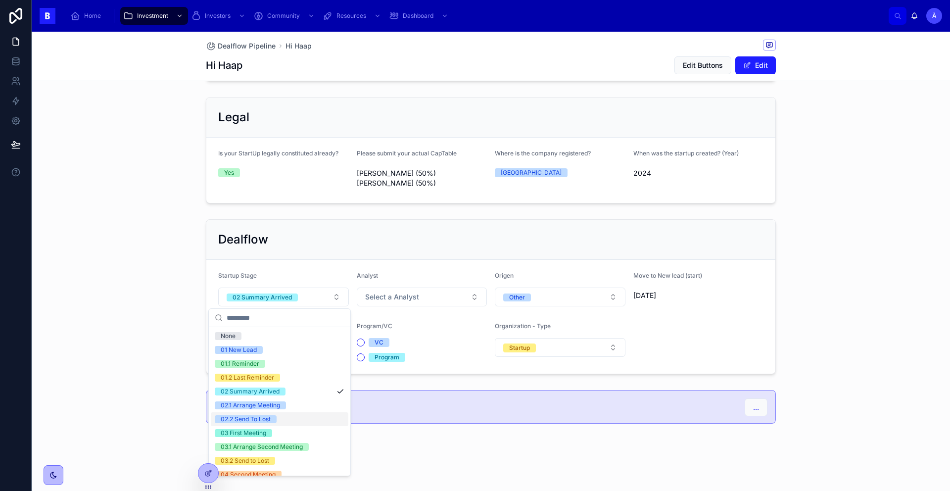
click at [252, 413] on div "02.2 Send To Lost" at bounding box center [279, 419] width 137 height 14
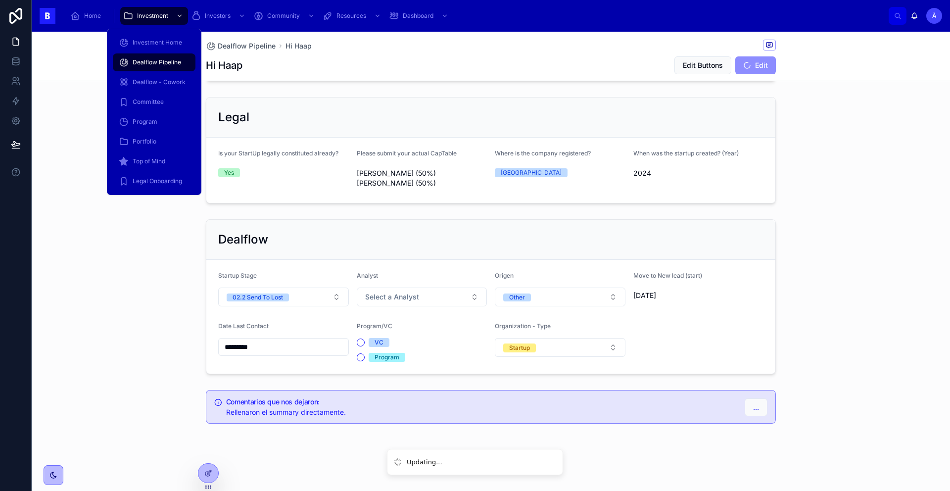
click at [153, 59] on span "Dealflow Pipeline" at bounding box center [157, 62] width 48 height 8
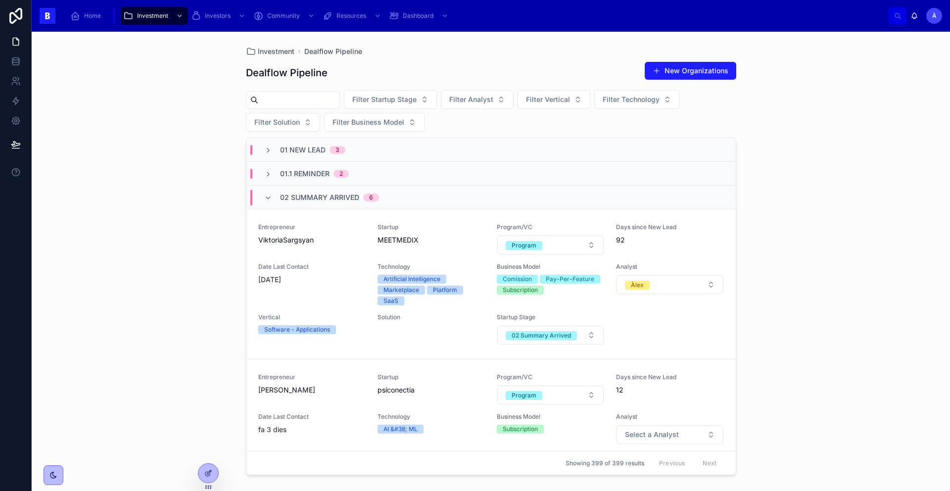
click at [324, 238] on span "ViktoriaSargsyan" at bounding box center [311, 240] width 107 height 10
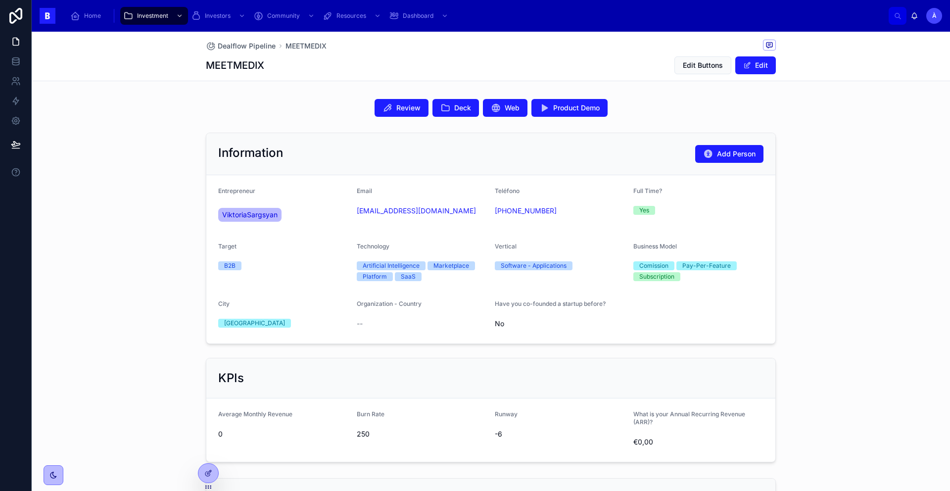
scroll to position [83, 0]
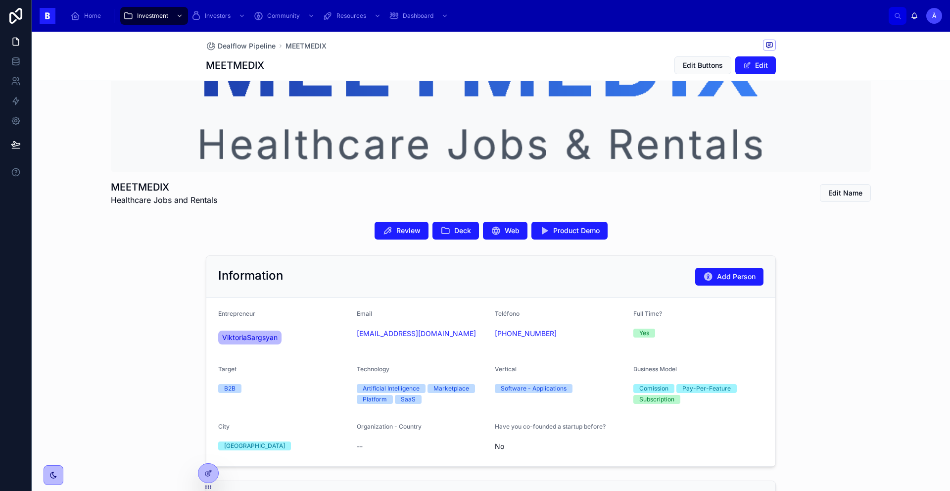
click at [446, 237] on button "Deck" at bounding box center [455, 231] width 46 height 18
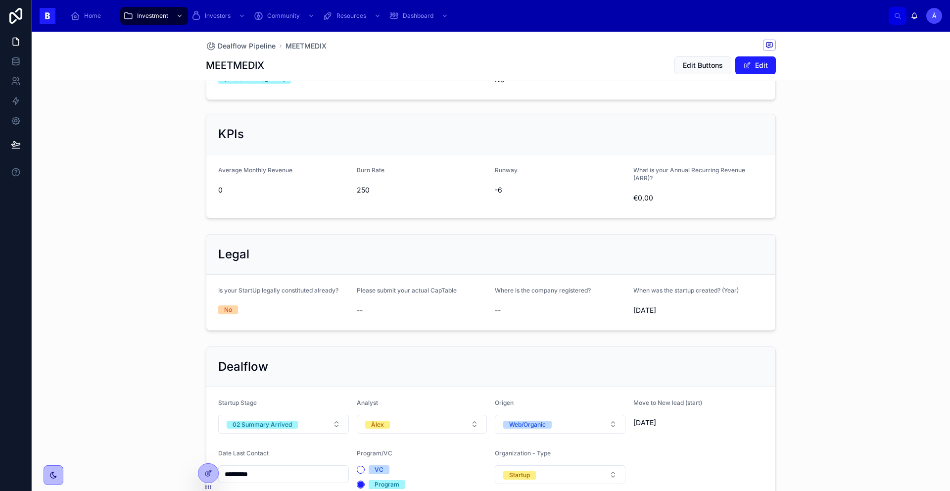
scroll to position [577, 0]
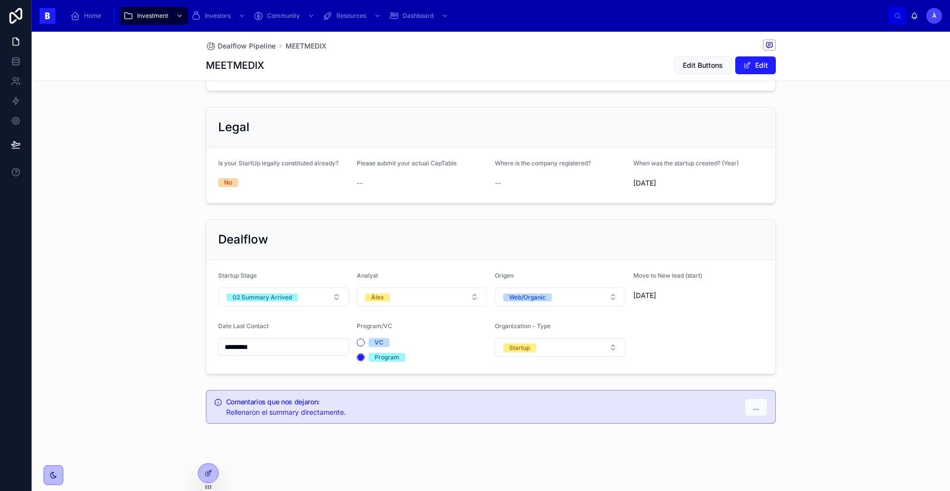
click at [286, 294] on div "02 Summary Arrived" at bounding box center [261, 297] width 59 height 8
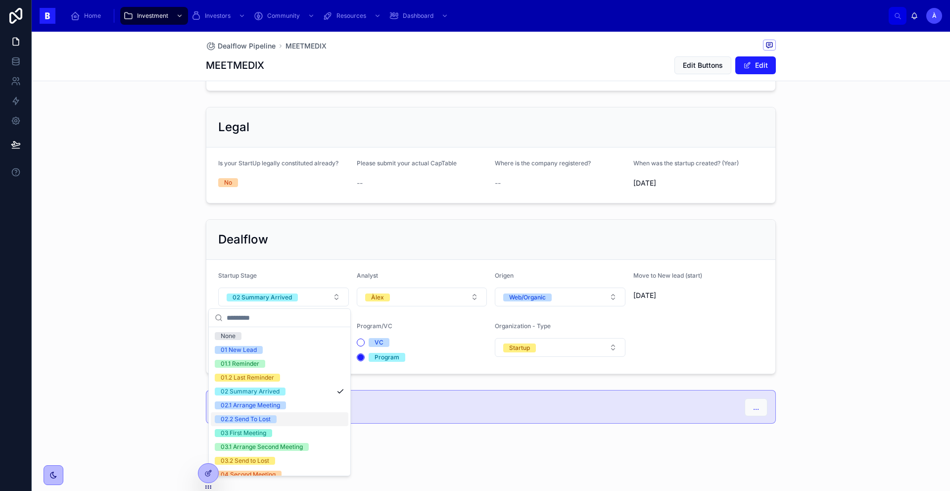
click at [258, 419] on div "02.2 Send To Lost" at bounding box center [246, 419] width 50 height 8
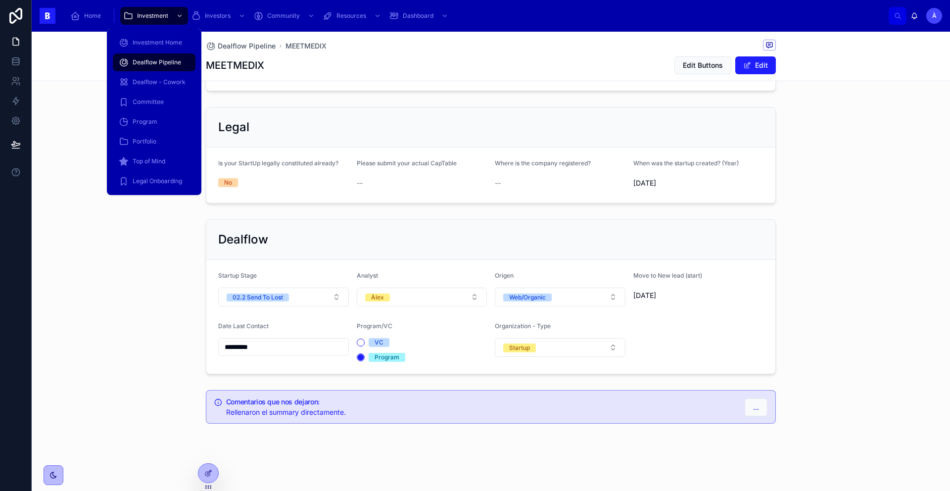
click at [162, 63] on span "Dealflow Pipeline" at bounding box center [157, 62] width 48 height 8
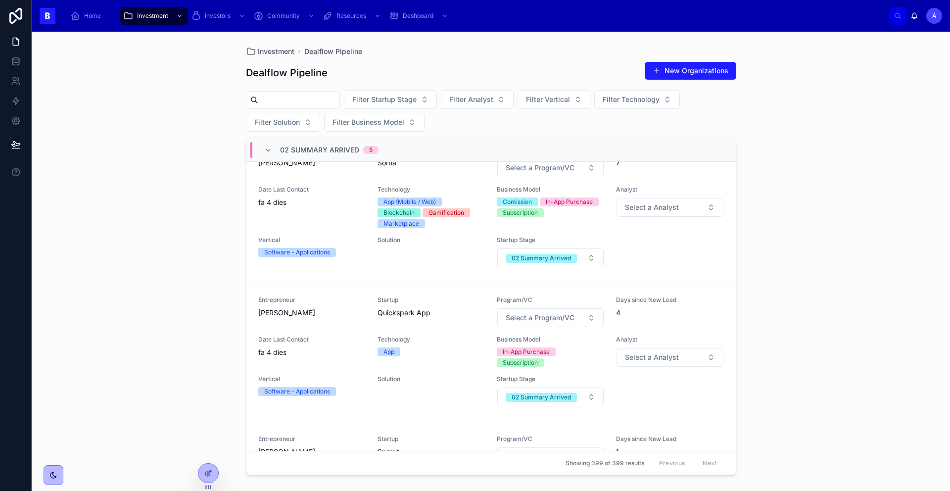
scroll to position [178, 0]
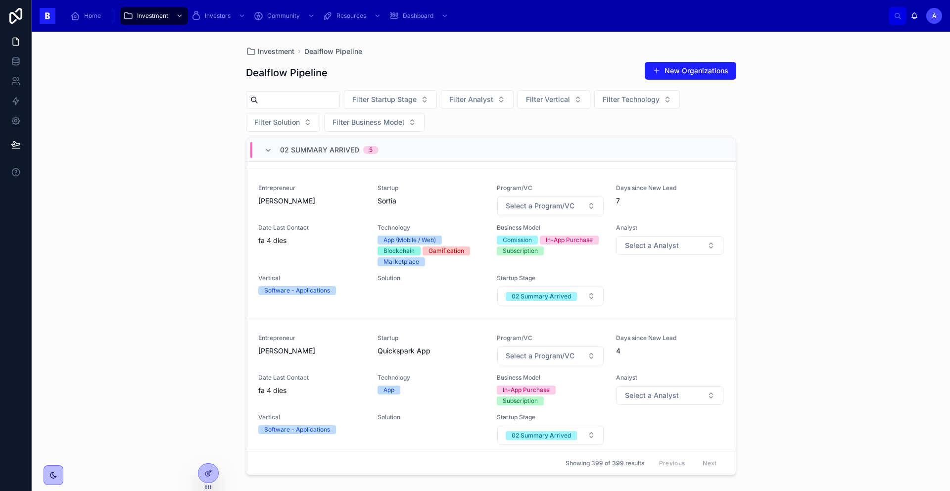
click at [419, 352] on span "Quickspark App" at bounding box center [430, 351] width 107 height 10
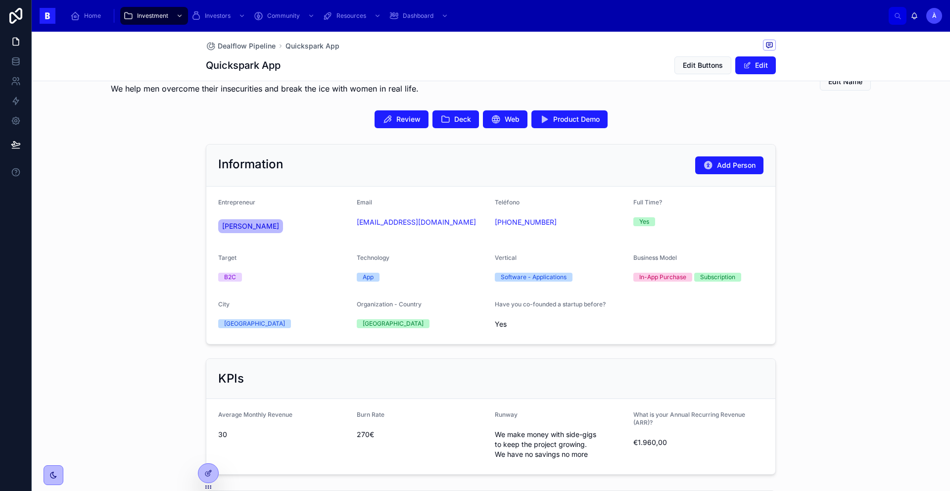
scroll to position [134, 0]
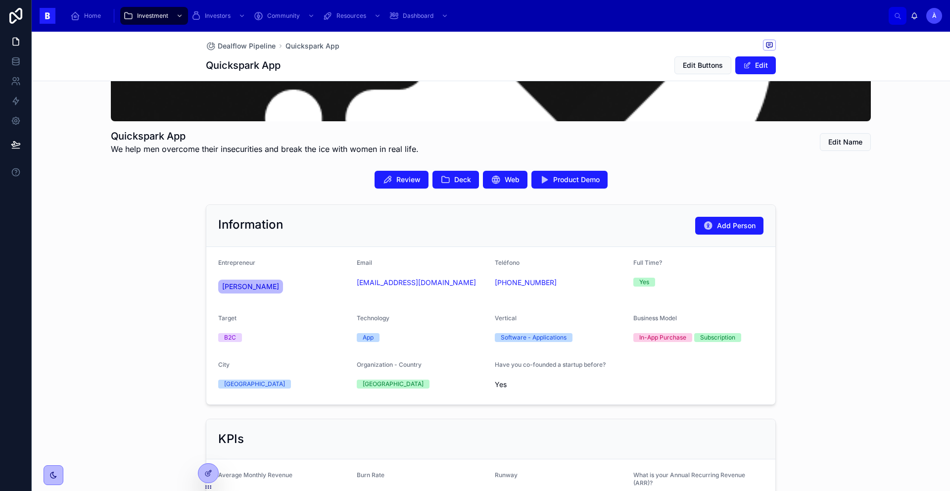
click at [233, 284] on span "[PERSON_NAME]" at bounding box center [250, 286] width 57 height 10
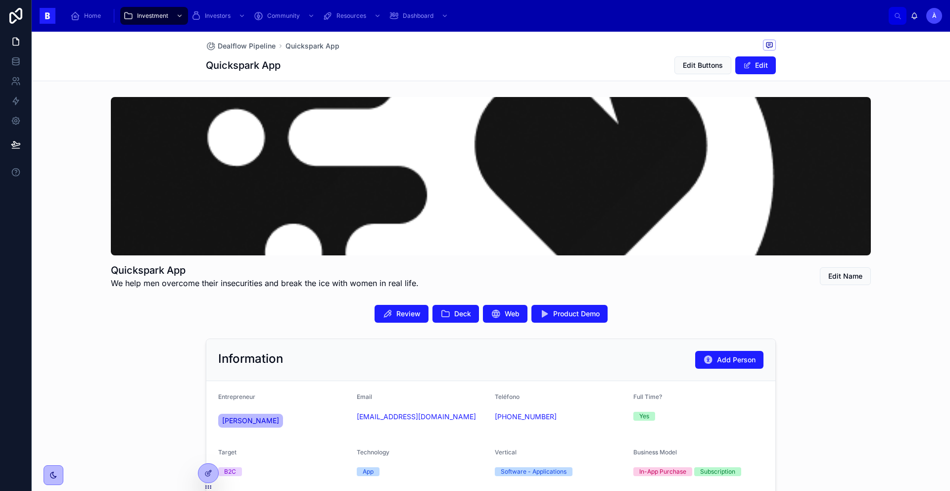
click at [450, 319] on button "Deck" at bounding box center [455, 314] width 46 height 18
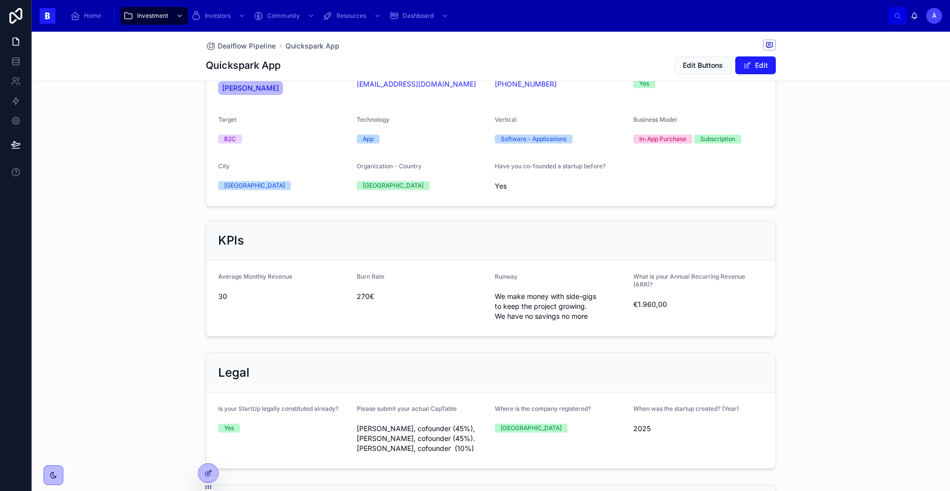
scroll to position [597, 0]
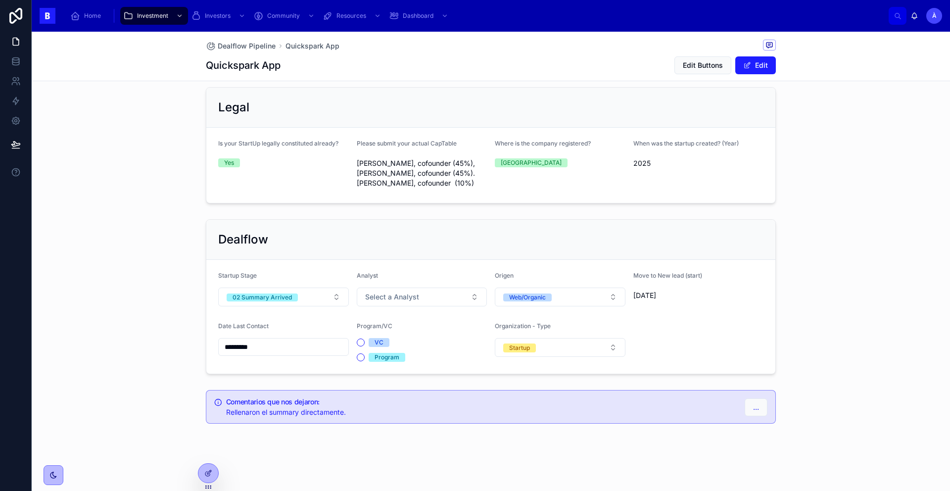
click at [291, 294] on span "02 Summary Arrived" at bounding box center [262, 297] width 71 height 8
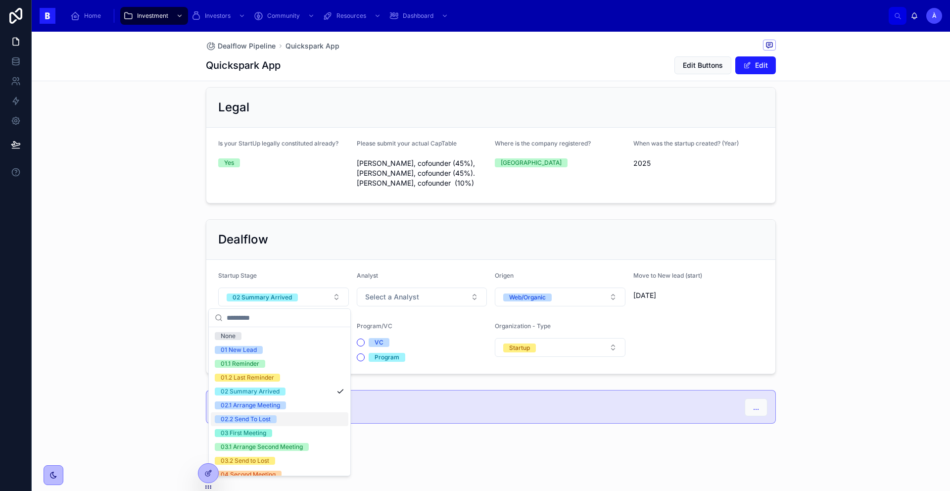
click at [274, 418] on span "02.2 Send To Lost" at bounding box center [246, 419] width 62 height 8
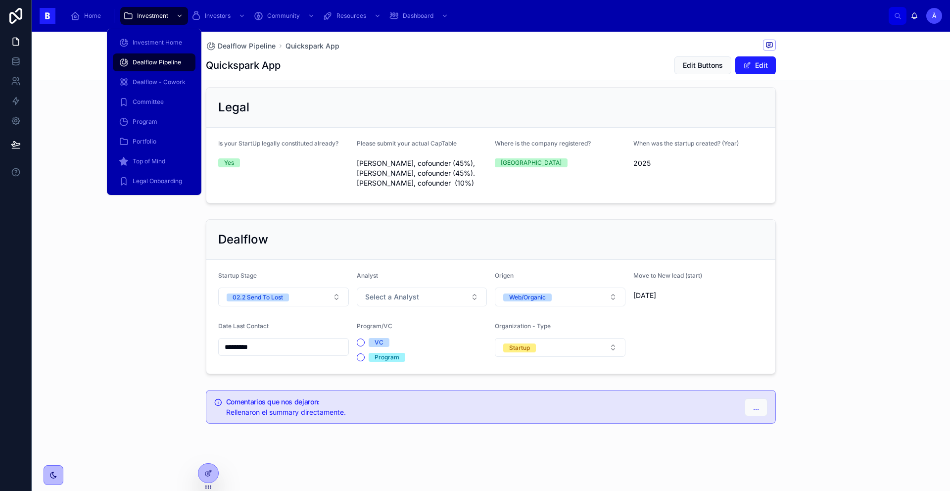
click at [160, 60] on span "Dealflow Pipeline" at bounding box center [157, 62] width 48 height 8
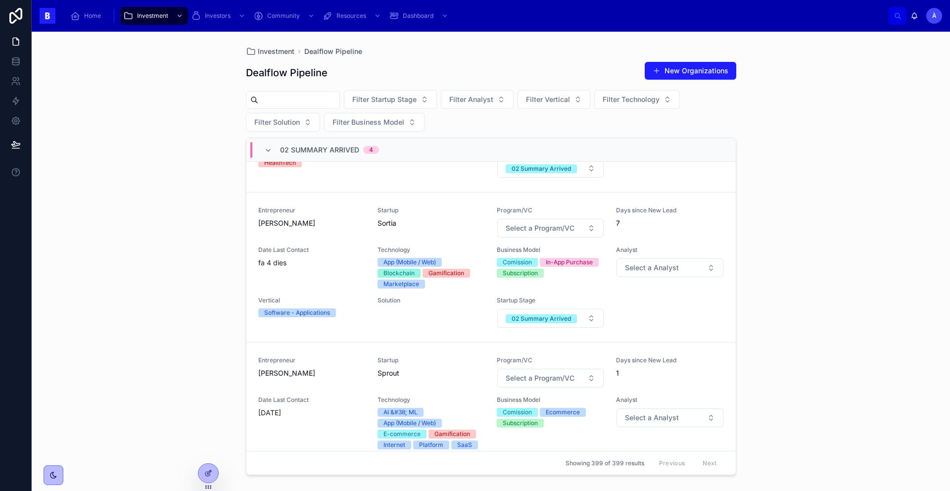
scroll to position [152, 0]
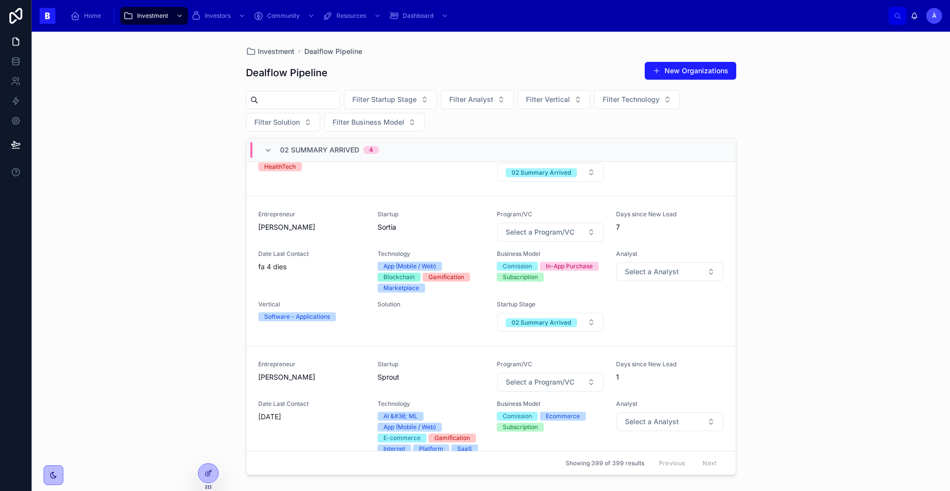
click at [318, 223] on span "[PERSON_NAME]" at bounding box center [311, 227] width 107 height 10
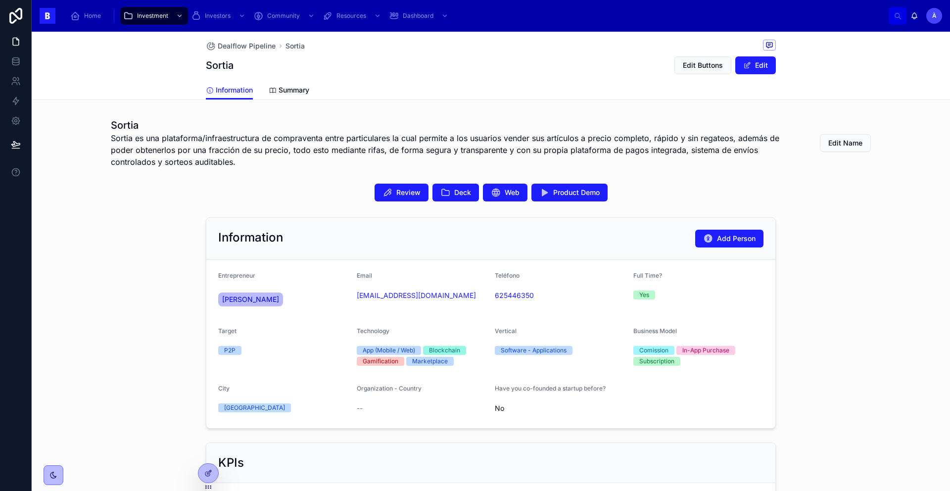
scroll to position [59, 0]
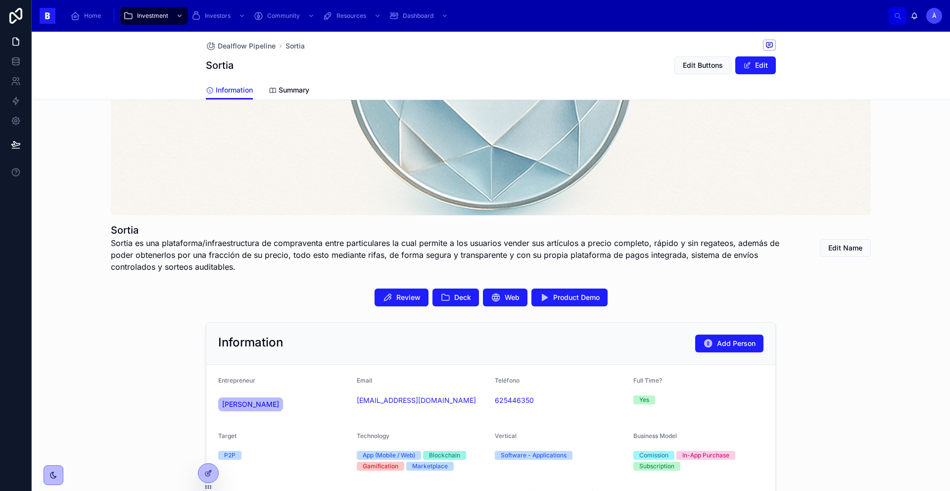
click at [456, 298] on span "Deck" at bounding box center [462, 297] width 17 height 10
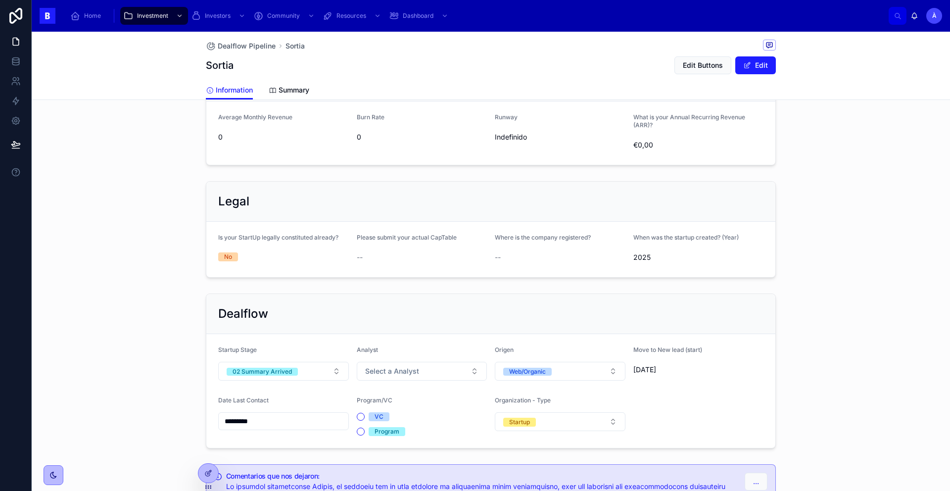
scroll to position [708, 0]
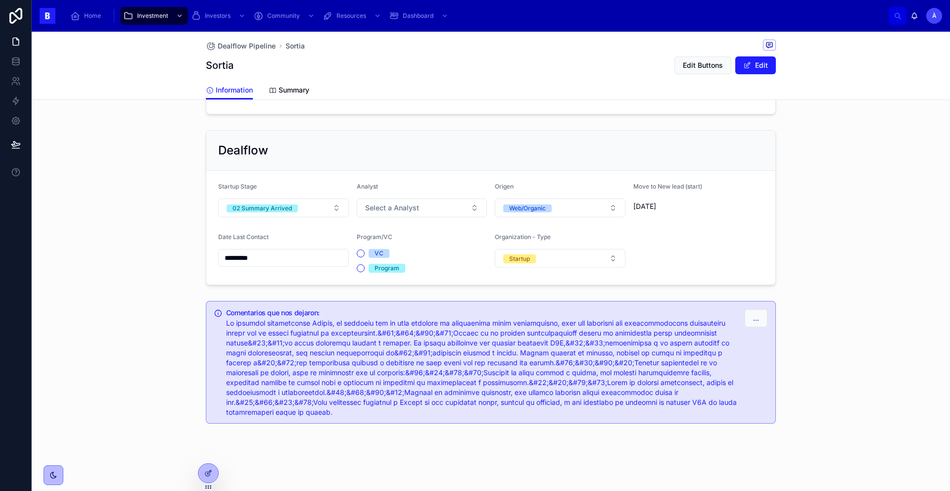
drag, startPoint x: 296, startPoint y: 212, endPoint x: 293, endPoint y: 218, distance: 7.1
click at [296, 212] on button "02 Summary Arrived" at bounding box center [283, 207] width 131 height 19
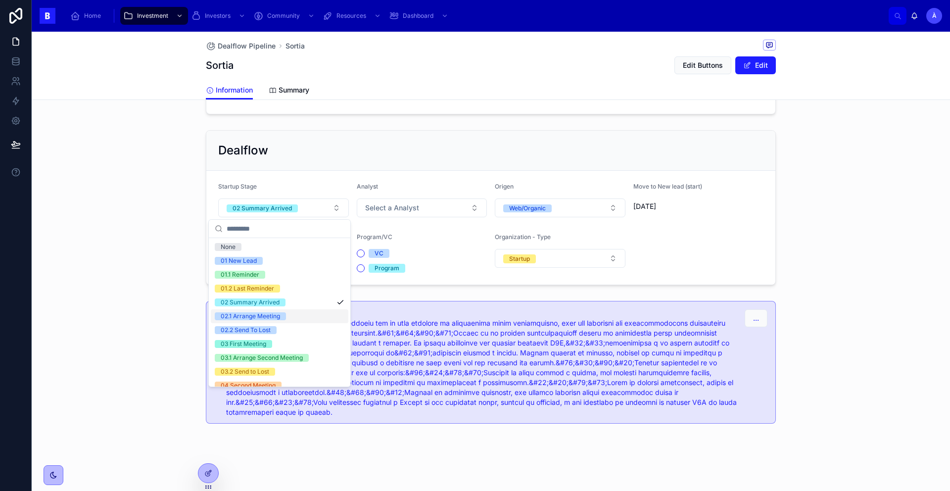
click at [259, 316] on div "02.1 Arrange Meeting" at bounding box center [250, 316] width 59 height 8
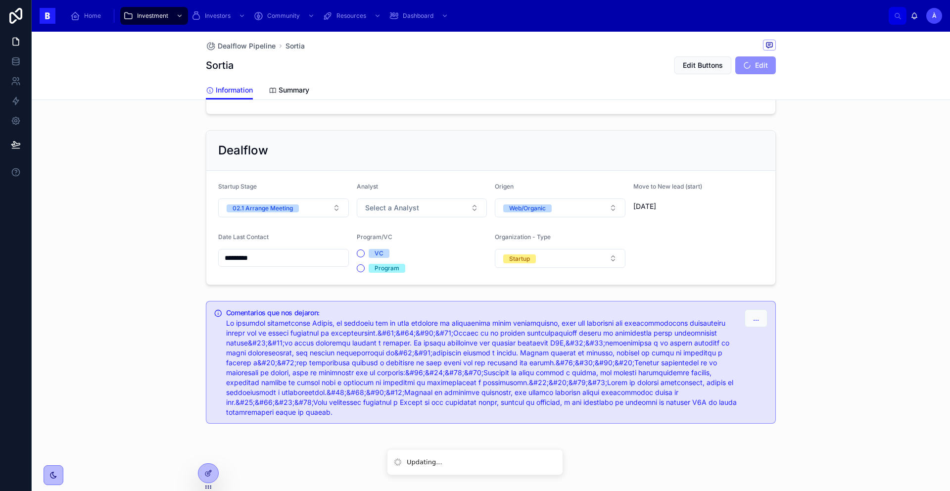
click at [296, 206] on button "02.1 Arrange Meeting" at bounding box center [283, 207] width 131 height 19
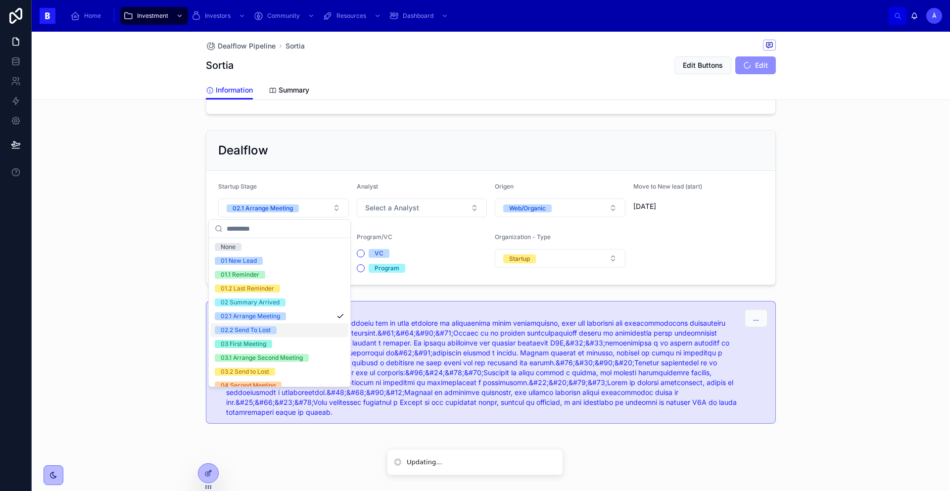
click at [263, 328] on div "02.2 Send To Lost" at bounding box center [246, 330] width 50 height 8
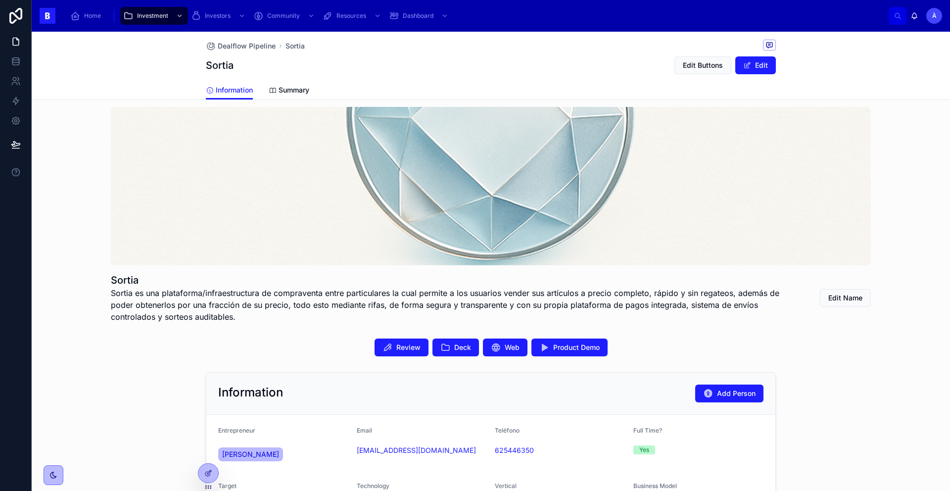
scroll to position [11, 0]
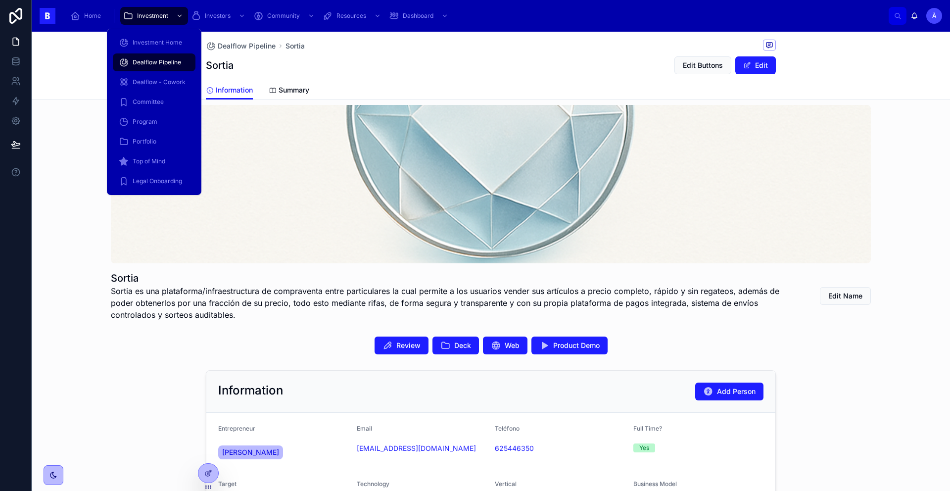
click at [169, 61] on span "Dealflow Pipeline" at bounding box center [157, 62] width 48 height 8
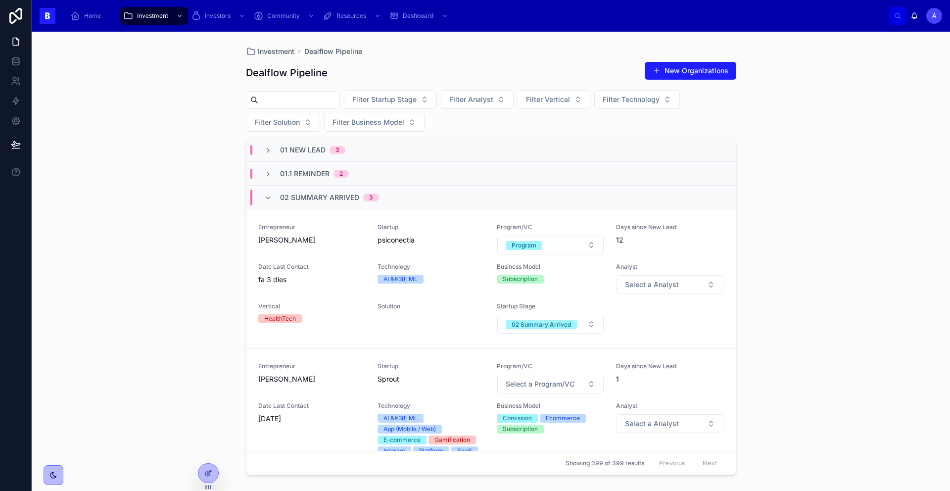
click at [337, 254] on div "Entrepreneur [PERSON_NAME]" at bounding box center [311, 239] width 107 height 32
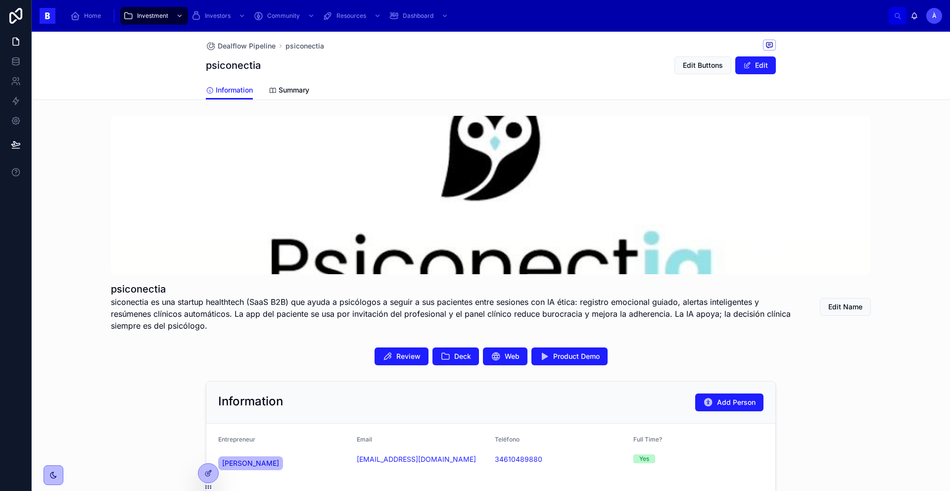
click at [454, 353] on span "Deck" at bounding box center [462, 356] width 17 height 10
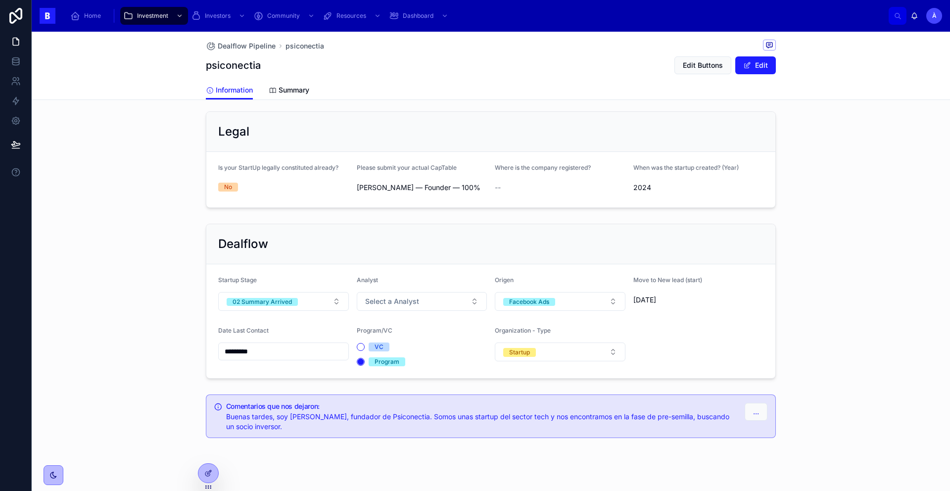
scroll to position [660, 0]
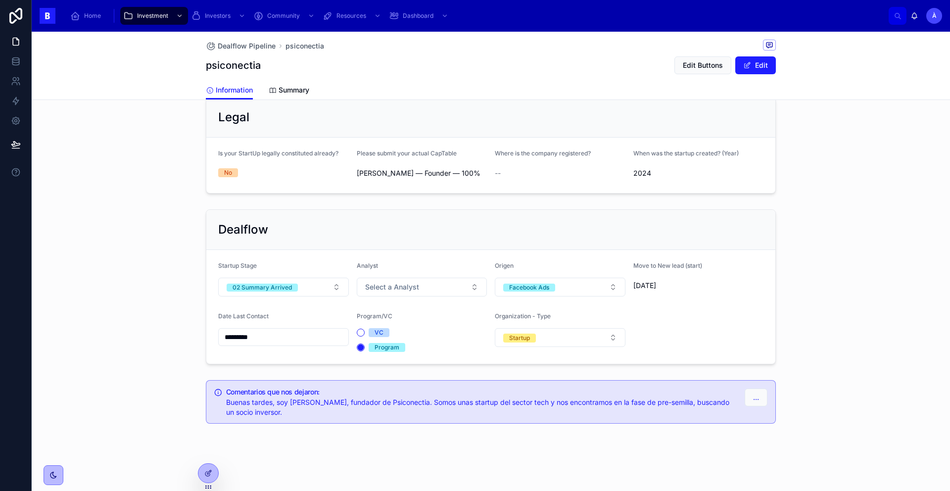
click at [300, 277] on button "02 Summary Arrived" at bounding box center [283, 286] width 131 height 19
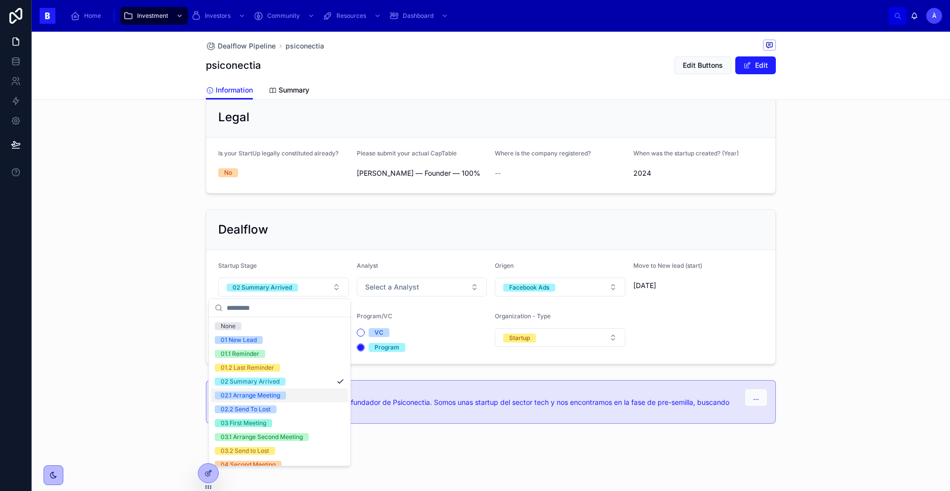
click at [262, 404] on div "02.2 Send To Lost" at bounding box center [279, 409] width 137 height 14
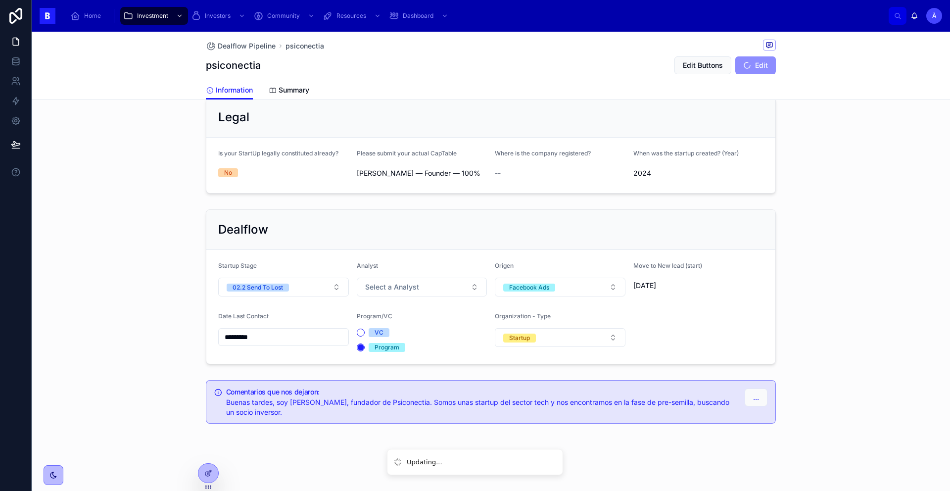
click at [285, 289] on span "02.2 Send To Lost" at bounding box center [258, 287] width 62 height 8
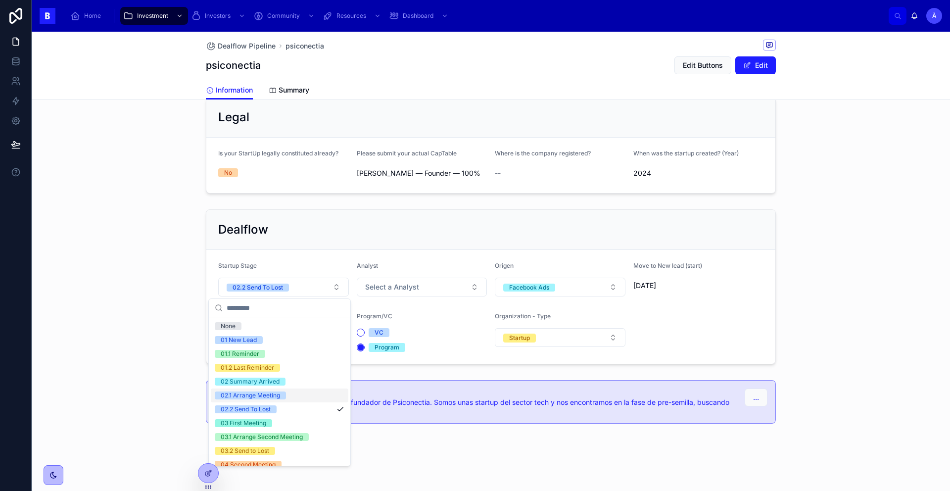
click at [271, 392] on div "02.1 Arrange Meeting" at bounding box center [250, 395] width 59 height 8
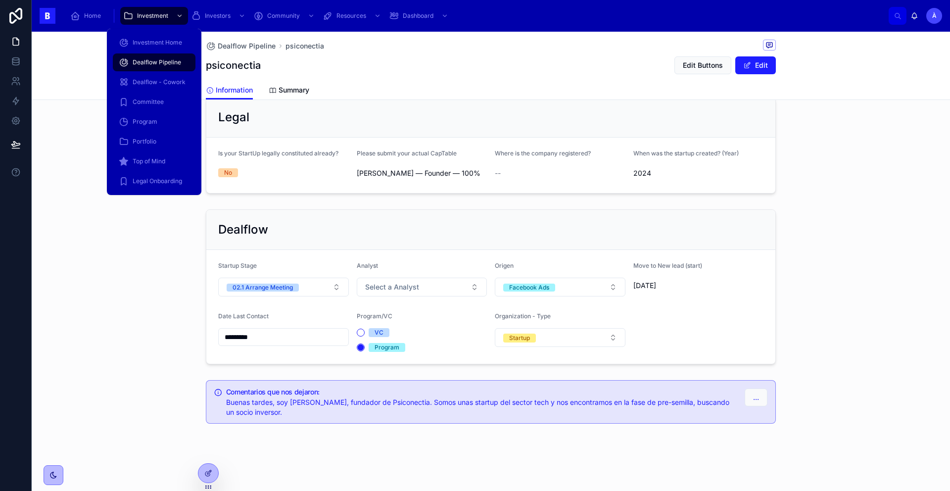
click at [152, 63] on span "Dealflow Pipeline" at bounding box center [157, 62] width 48 height 8
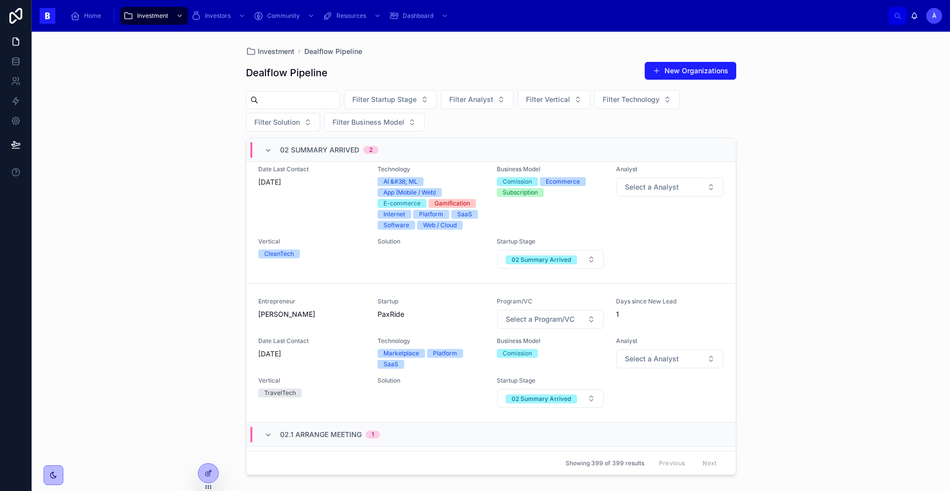
scroll to position [89, 0]
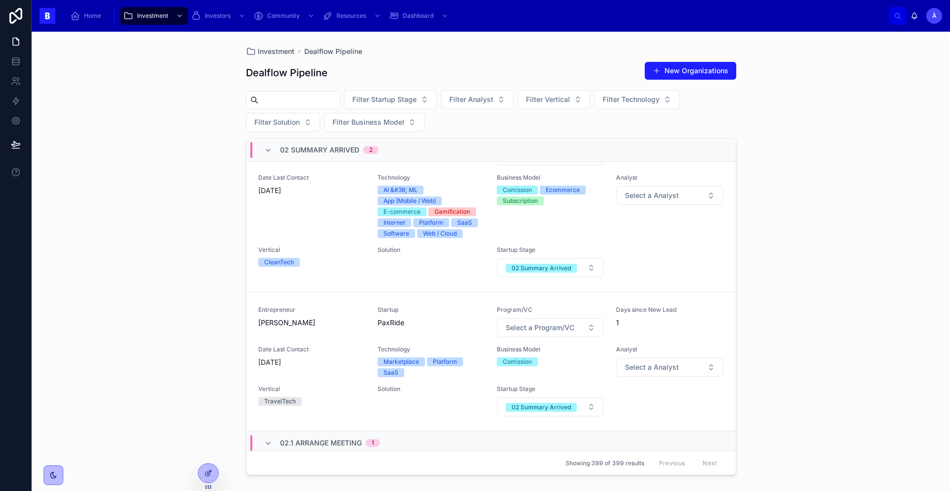
click at [330, 232] on div "Date Last Contact [DATE]" at bounding box center [311, 206] width 107 height 64
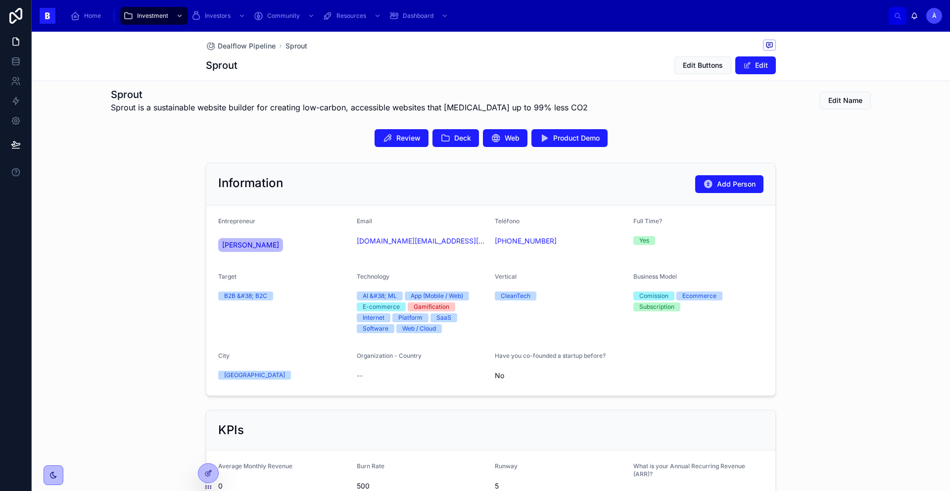
scroll to position [122, 0]
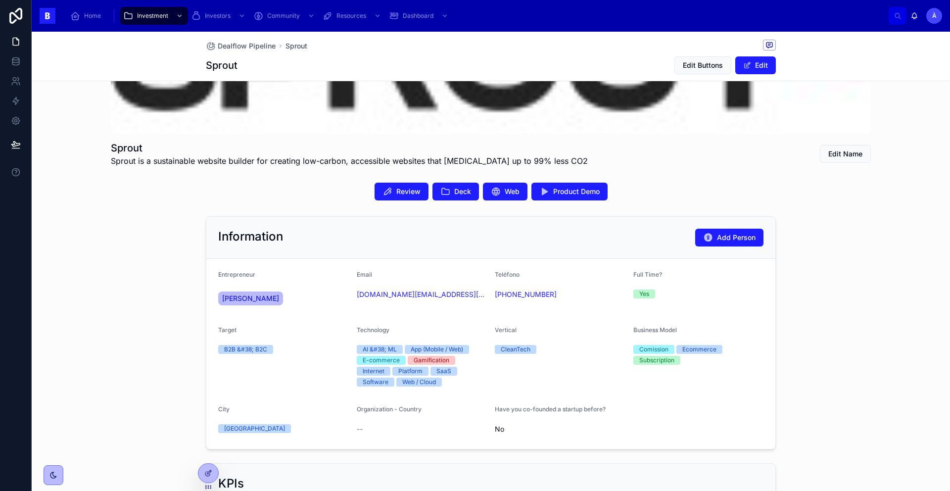
click at [454, 195] on span "Deck" at bounding box center [462, 191] width 17 height 10
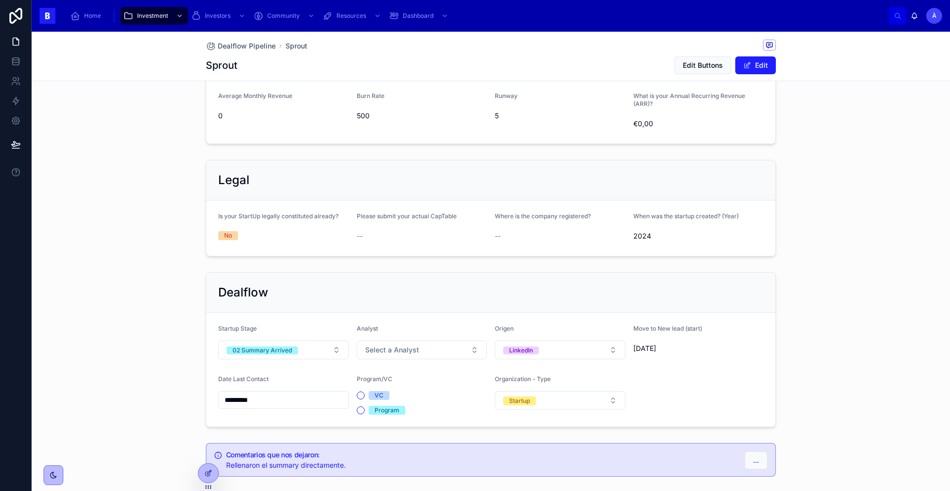
scroll to position [598, 0]
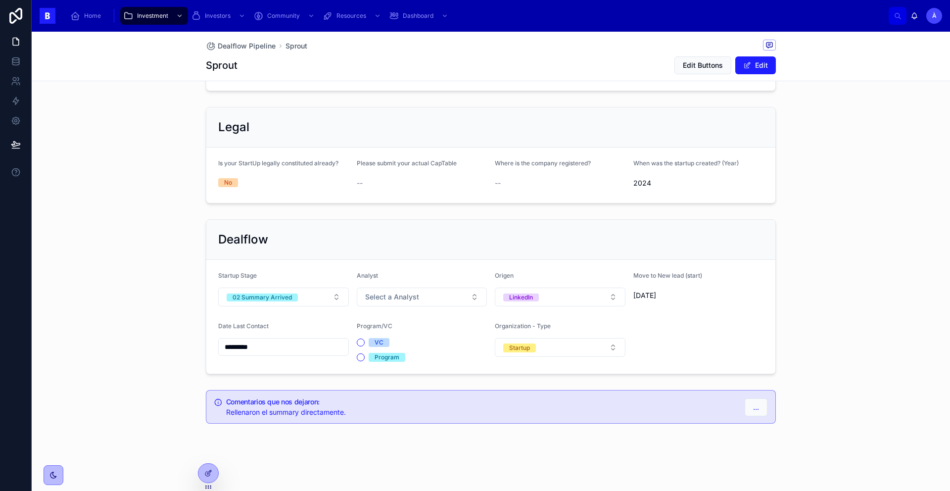
click at [281, 297] on div "02 Summary Arrived" at bounding box center [261, 297] width 59 height 8
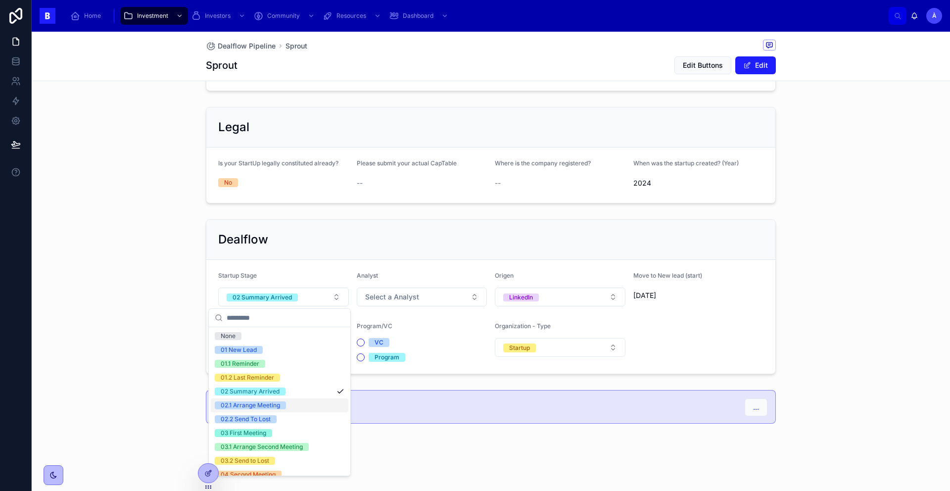
click at [273, 406] on div "02.1 Arrange Meeting" at bounding box center [250, 405] width 59 height 8
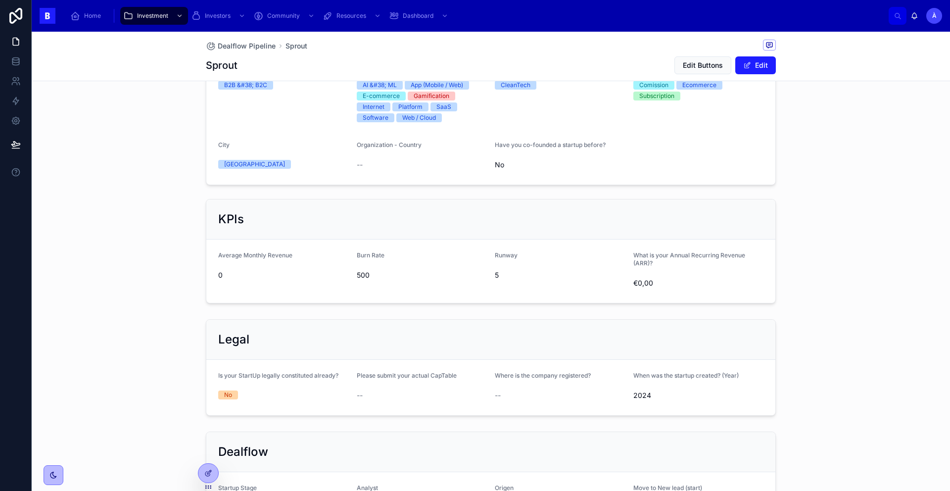
scroll to position [312, 0]
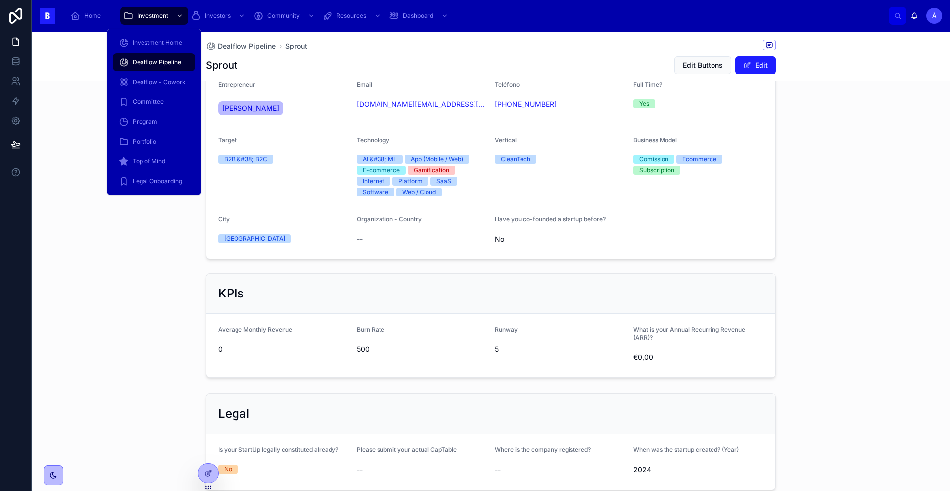
click at [144, 58] on span "Dealflow Pipeline" at bounding box center [157, 62] width 48 height 8
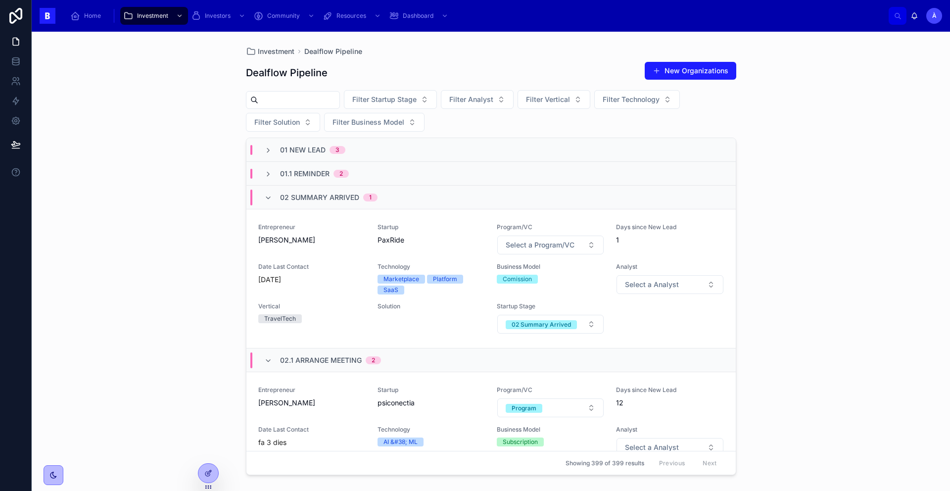
click at [325, 266] on span "Date Last Contact" at bounding box center [311, 267] width 107 height 8
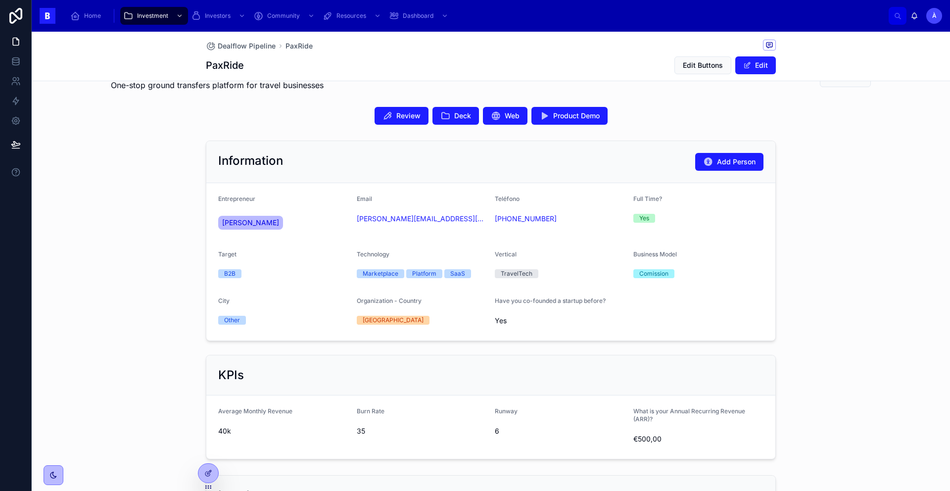
scroll to position [234, 0]
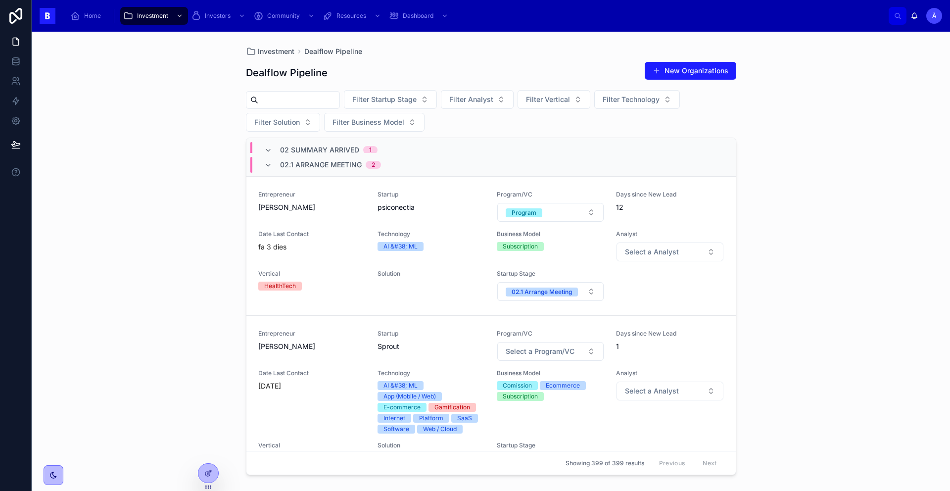
scroll to position [223, 0]
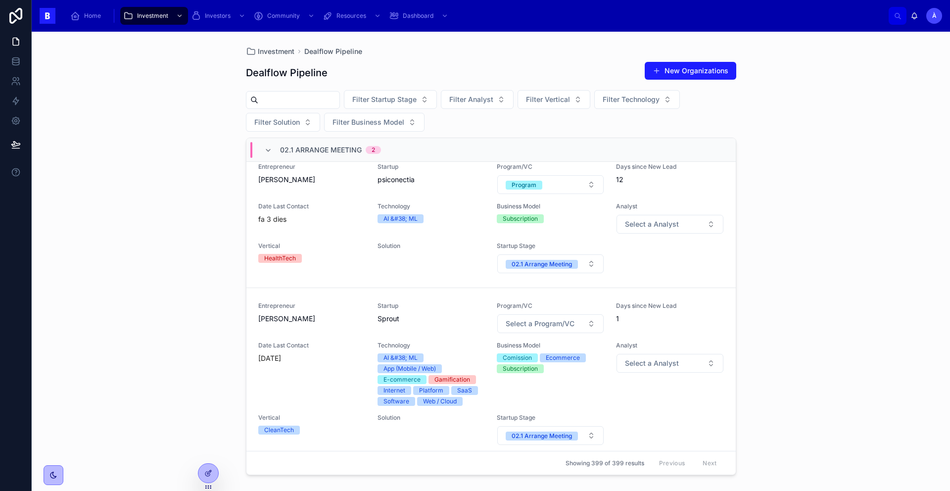
click at [323, 374] on div "Date Last Contact [DATE]" at bounding box center [311, 373] width 107 height 64
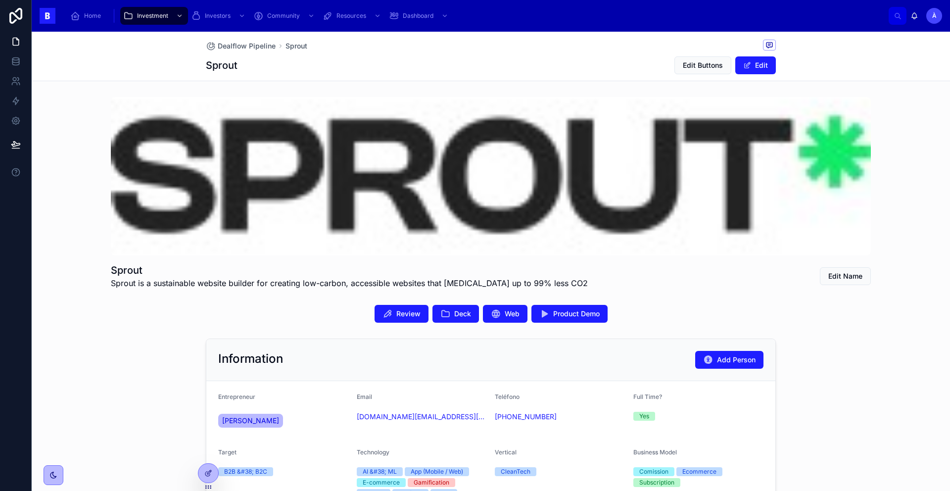
scroll to position [204, 0]
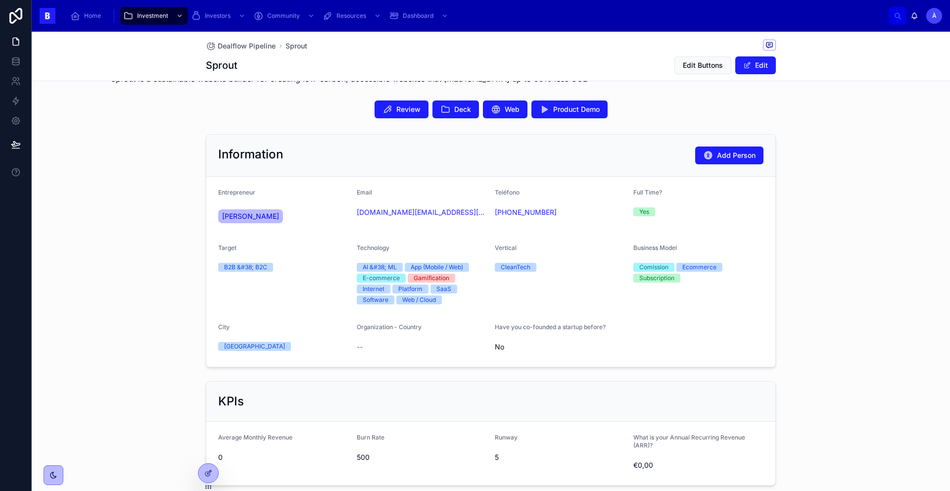
click at [233, 214] on span "[PERSON_NAME]" at bounding box center [250, 216] width 57 height 10
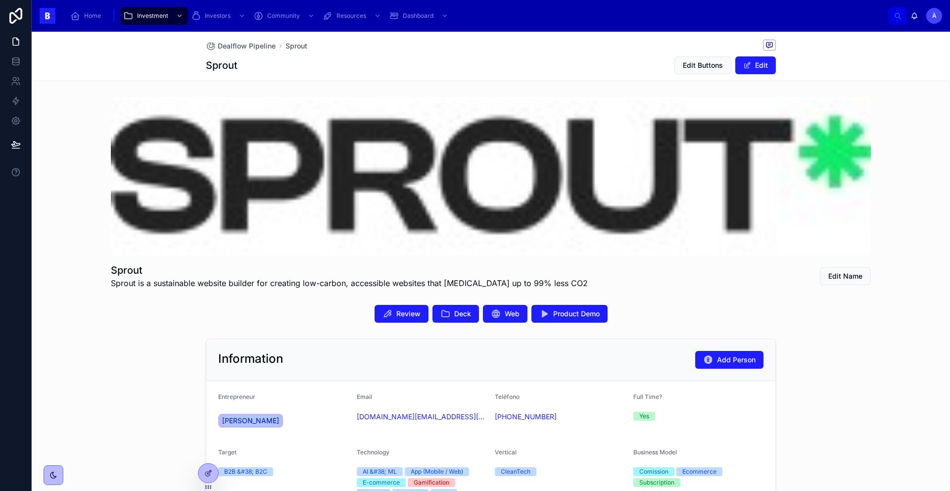
drag, startPoint x: 274, startPoint y: 429, endPoint x: 211, endPoint y: 420, distance: 63.5
click at [211, 420] on form "Entrepreneur [PERSON_NAME] Email [DOMAIN_NAME][EMAIL_ADDRESS][DOMAIN_NAME] Telé…" at bounding box center [490, 476] width 569 height 190
copy span "[PERSON_NAME]"
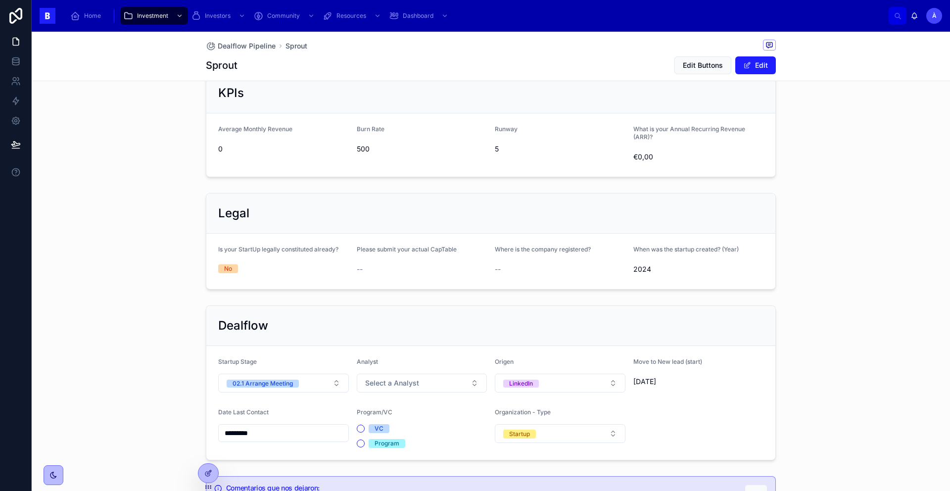
scroll to position [598, 0]
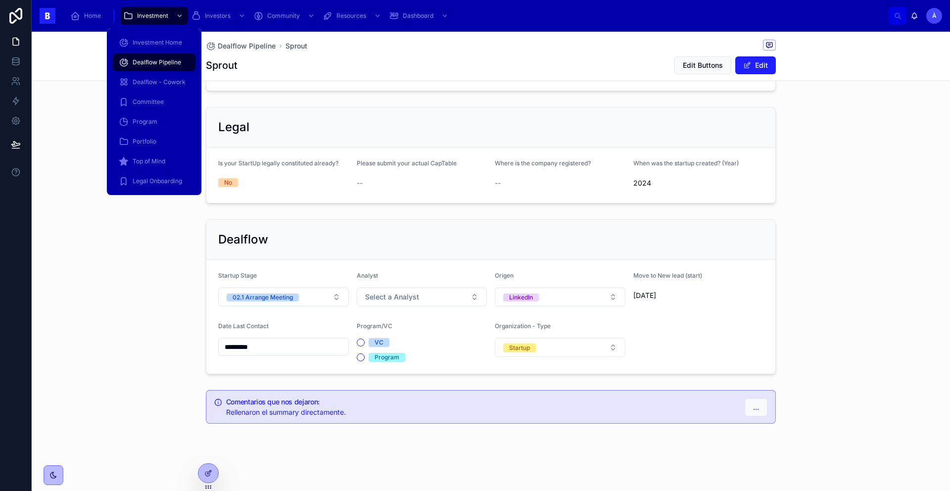
click at [157, 20] on div "Investment" at bounding box center [154, 16] width 62 height 16
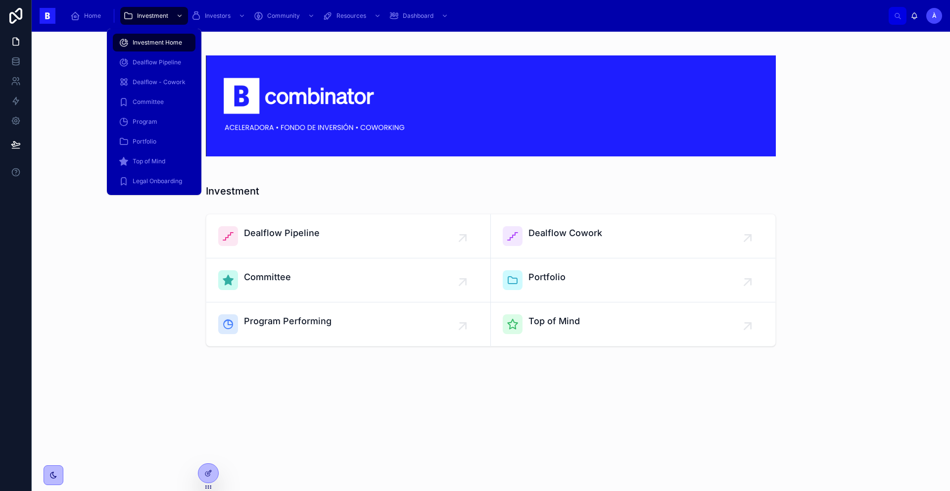
click at [157, 61] on span "Dealflow Pipeline" at bounding box center [157, 62] width 48 height 8
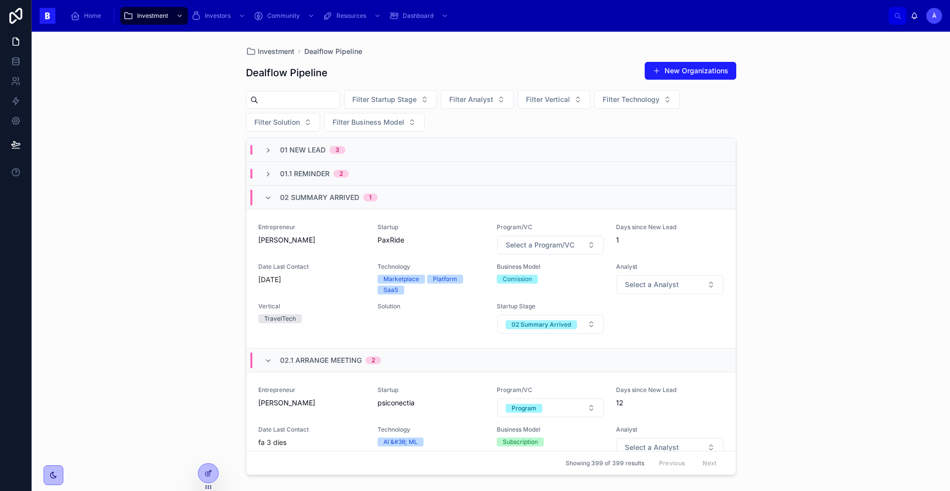
click at [312, 248] on div "Entrepreneur [PERSON_NAME]" at bounding box center [311, 239] width 107 height 32
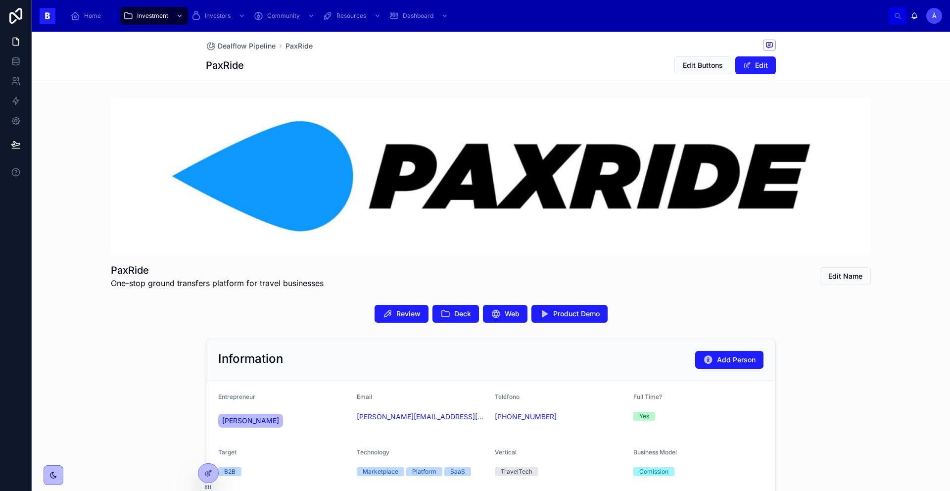
click at [435, 321] on button "Deck" at bounding box center [455, 314] width 46 height 18
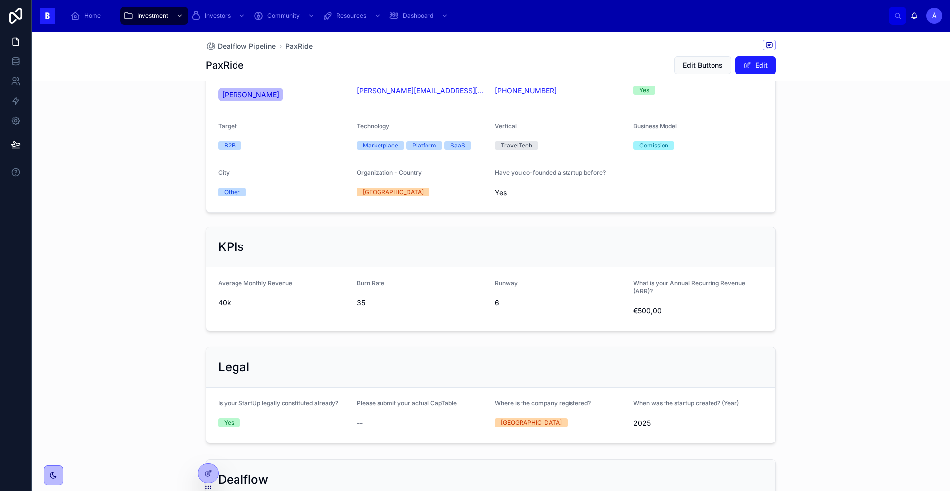
scroll to position [566, 0]
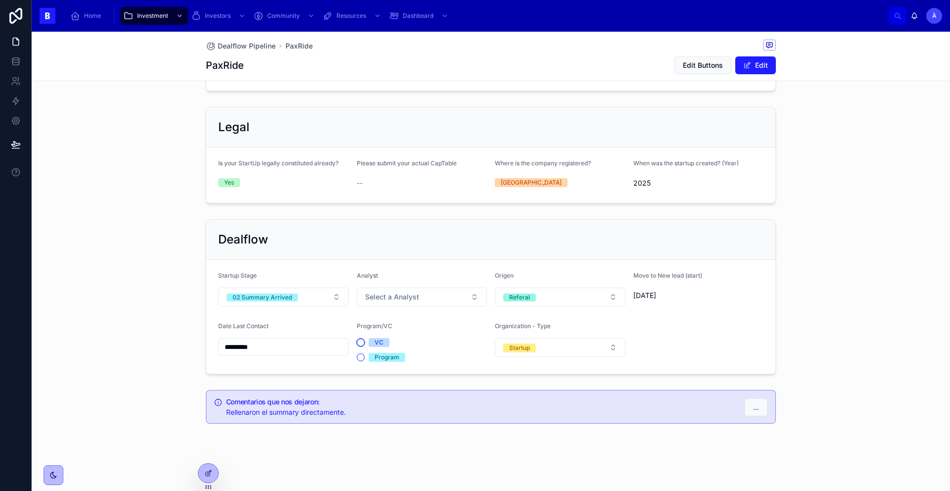
click at [357, 344] on button "VC" at bounding box center [361, 342] width 8 height 8
click at [377, 292] on span "Select a Analyst" at bounding box center [392, 297] width 54 height 10
click at [374, 369] on div "[PERSON_NAME]" at bounding box center [417, 364] width 137 height 14
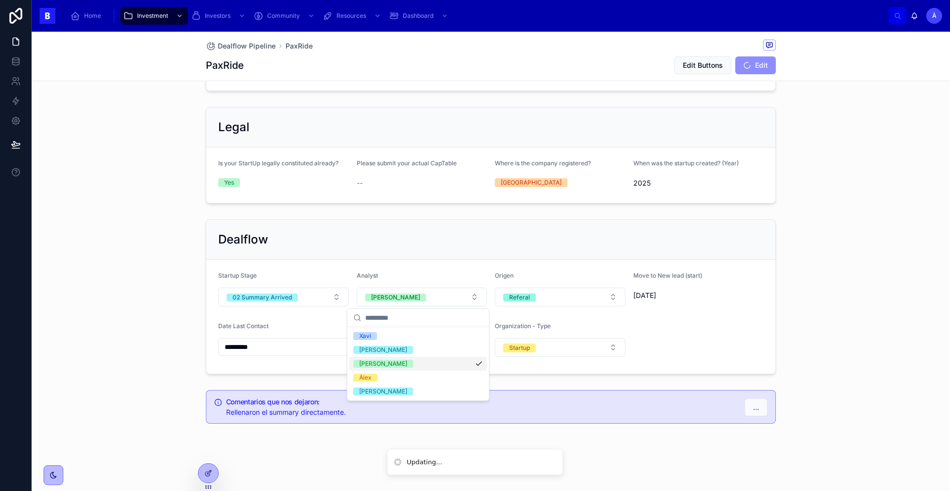
click at [371, 362] on div "[PERSON_NAME]" at bounding box center [383, 364] width 48 height 8
click at [368, 375] on div "Àlex" at bounding box center [365, 377] width 12 height 8
click at [312, 256] on div "Dealflow" at bounding box center [490, 240] width 569 height 40
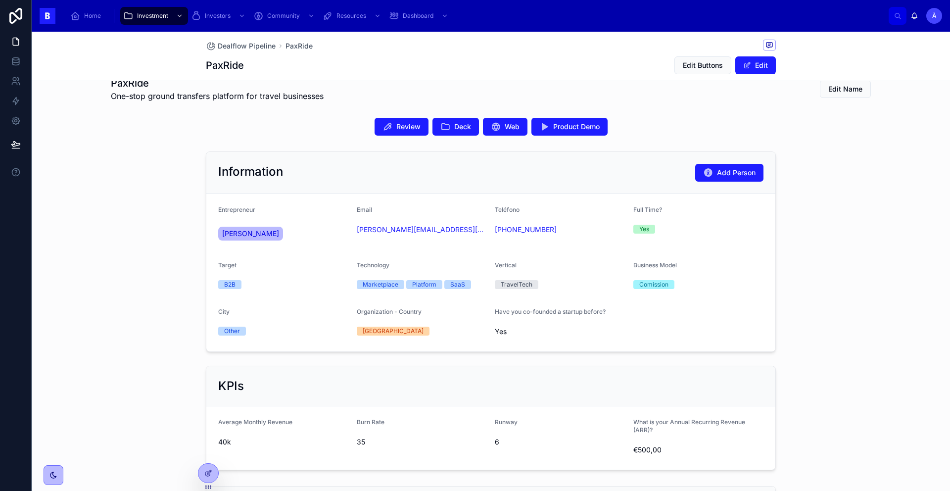
scroll to position [79, 0]
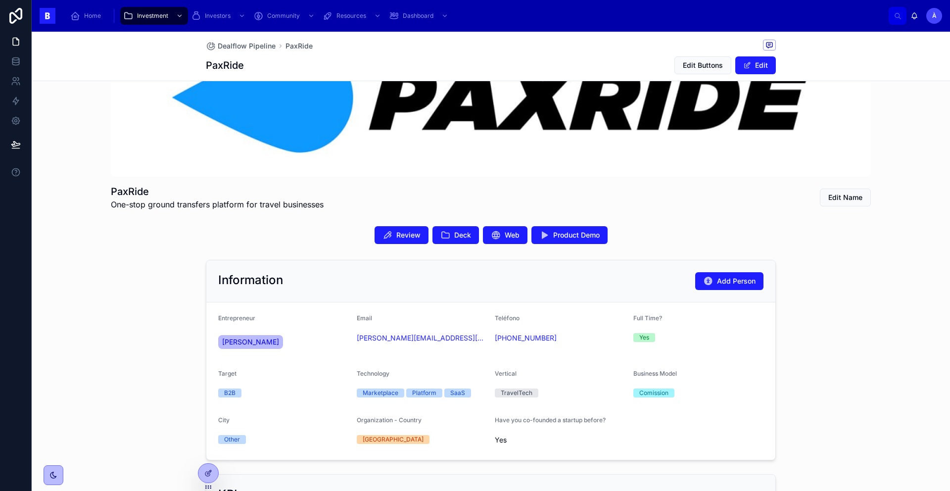
click at [236, 335] on link "[PERSON_NAME]" at bounding box center [250, 342] width 65 height 14
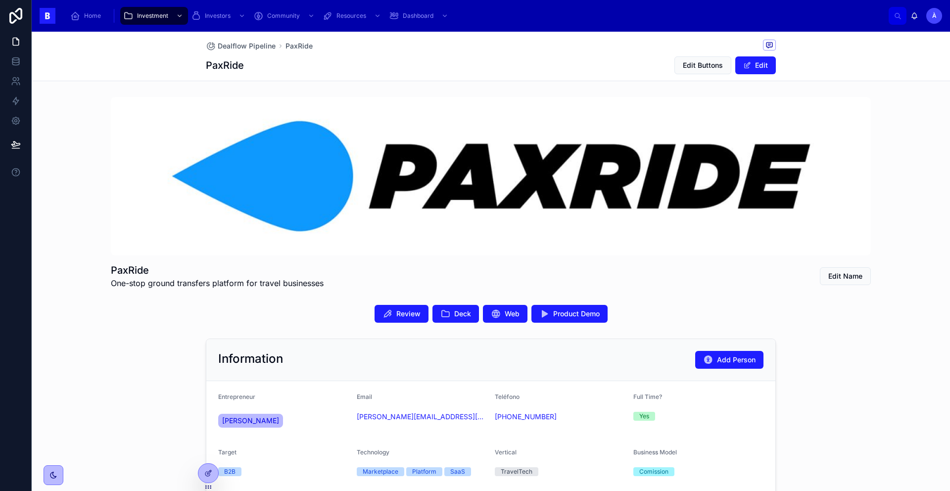
drag, startPoint x: 271, startPoint y: 438, endPoint x: 215, endPoint y: 420, distance: 58.8
click at [215, 420] on form "Entrepreneur [PERSON_NAME] Email [PERSON_NAME][EMAIL_ADDRESS][DOMAIN_NAME] Telé…" at bounding box center [490, 459] width 569 height 157
click at [309, 402] on div "Entrepreneur" at bounding box center [283, 399] width 131 height 12
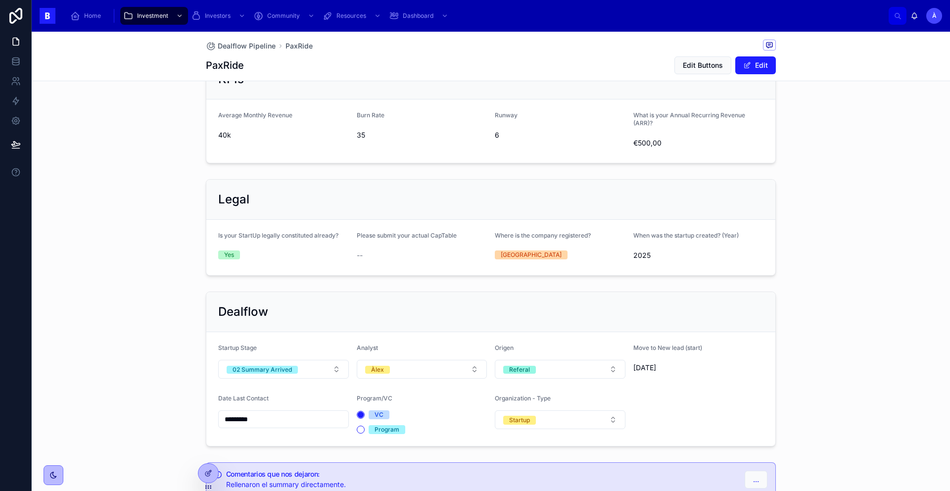
scroll to position [566, 0]
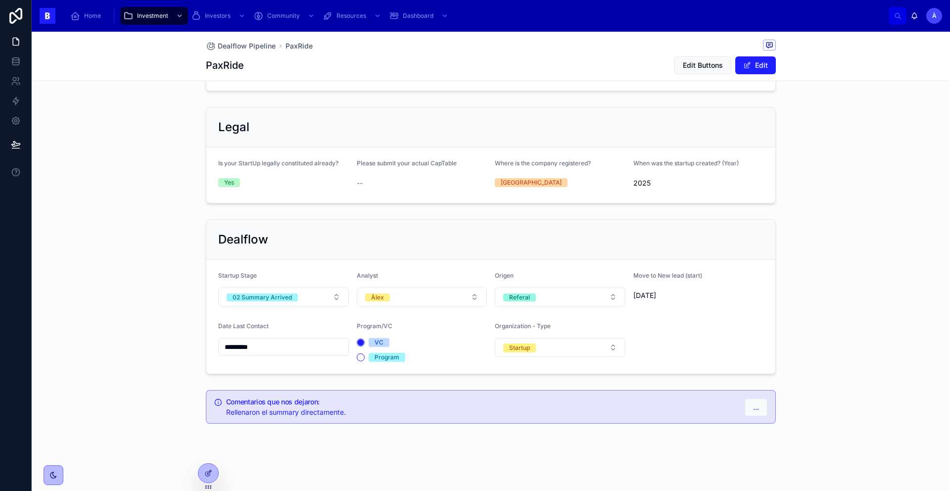
click at [277, 304] on button "02 Summary Arrived" at bounding box center [283, 296] width 131 height 19
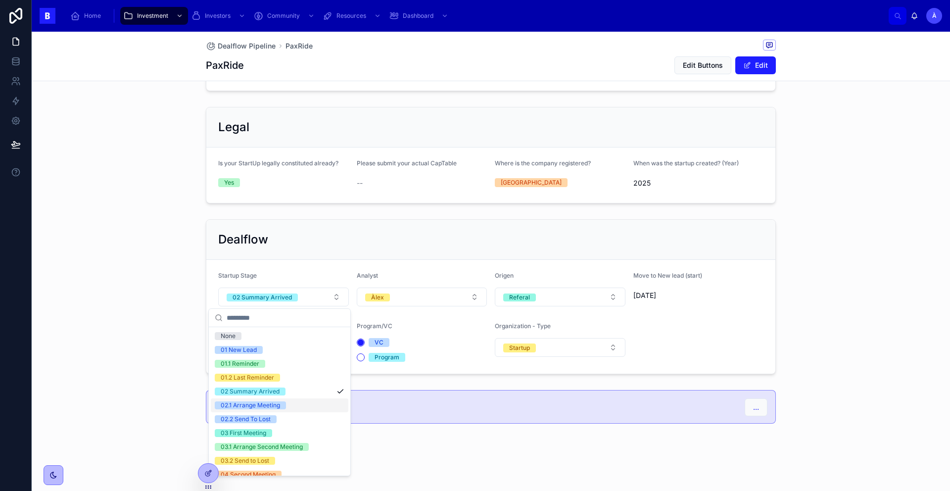
click at [260, 408] on div "02.1 Arrange Meeting" at bounding box center [250, 405] width 59 height 8
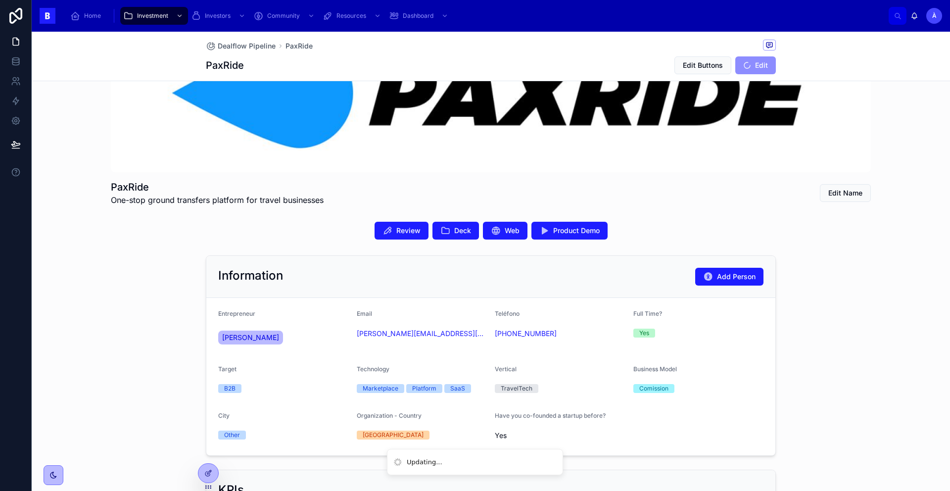
scroll to position [0, 0]
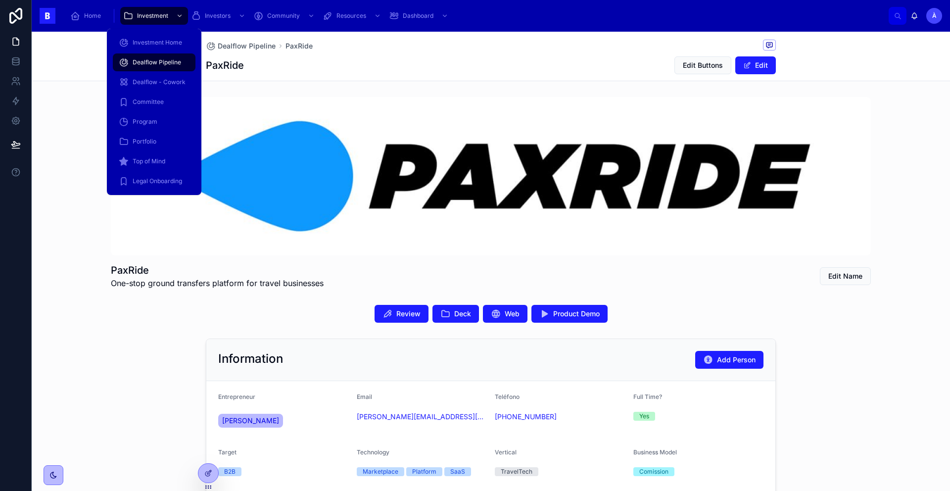
click at [153, 61] on span "Dealflow Pipeline" at bounding box center [157, 62] width 48 height 8
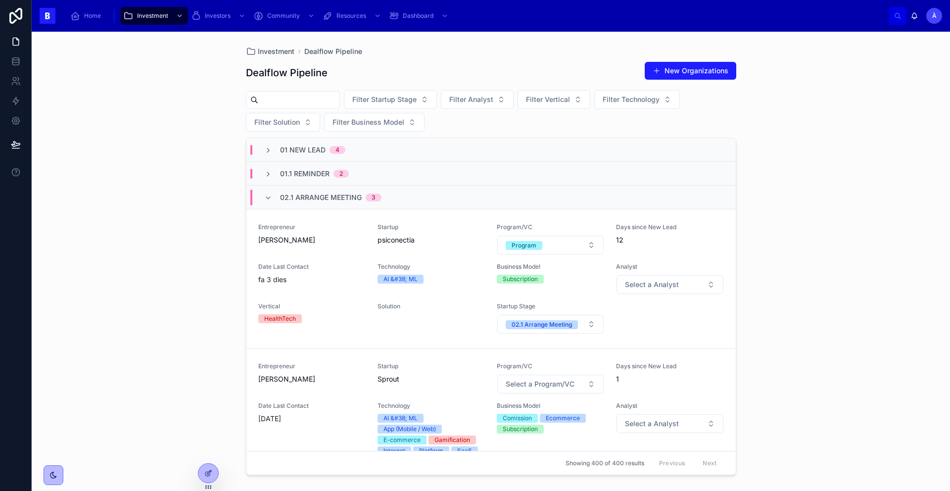
click at [300, 199] on span "02.1 Arrange Meeting" at bounding box center [321, 197] width 82 height 10
